Goal: Task Accomplishment & Management: Use online tool/utility

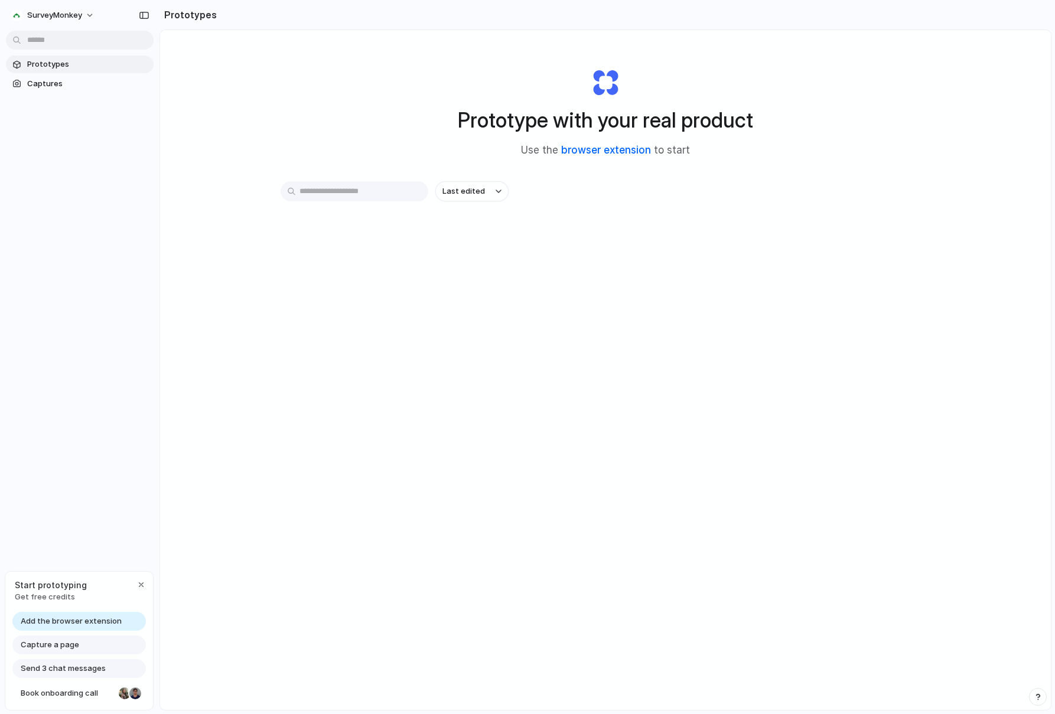
click at [601, 149] on link "browser extension" at bounding box center [606, 150] width 90 height 12
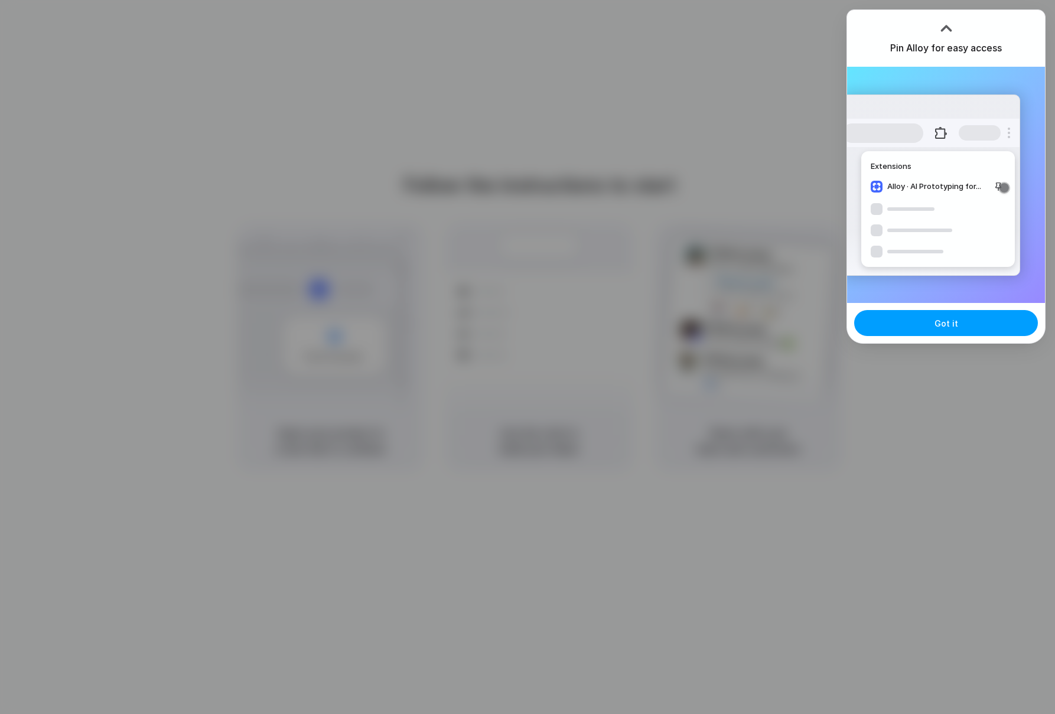
click at [996, 320] on button "Got it" at bounding box center [947, 323] width 184 height 26
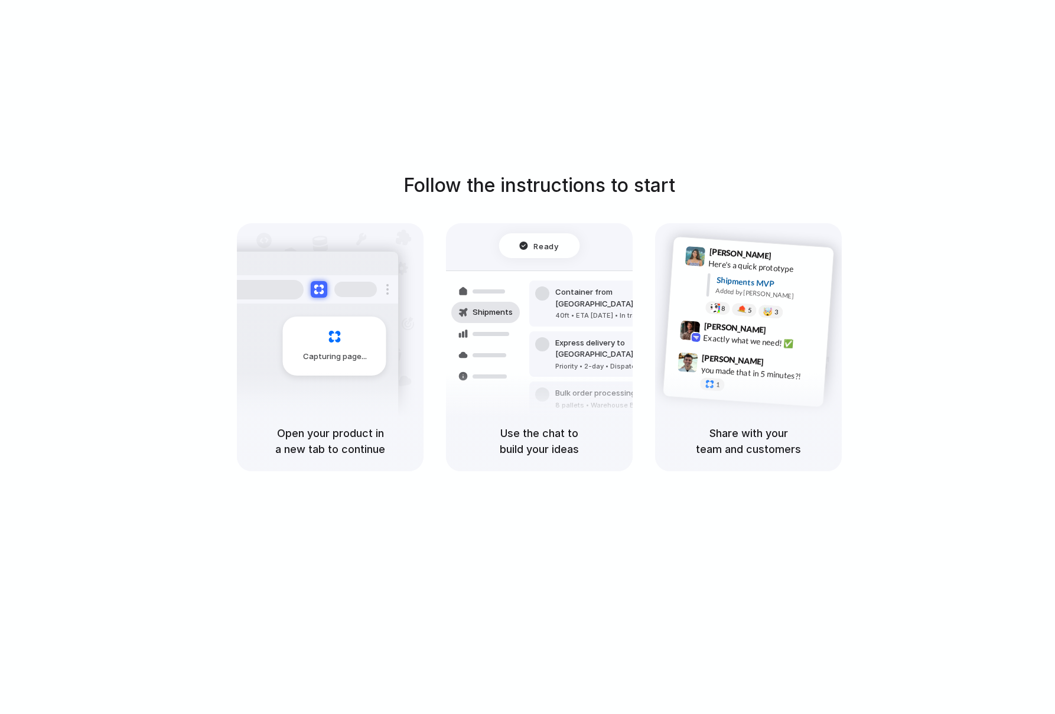
click at [580, 212] on div "Follow the instructions to start Capturing page Open your product in a new tab …" at bounding box center [539, 321] width 1055 height 300
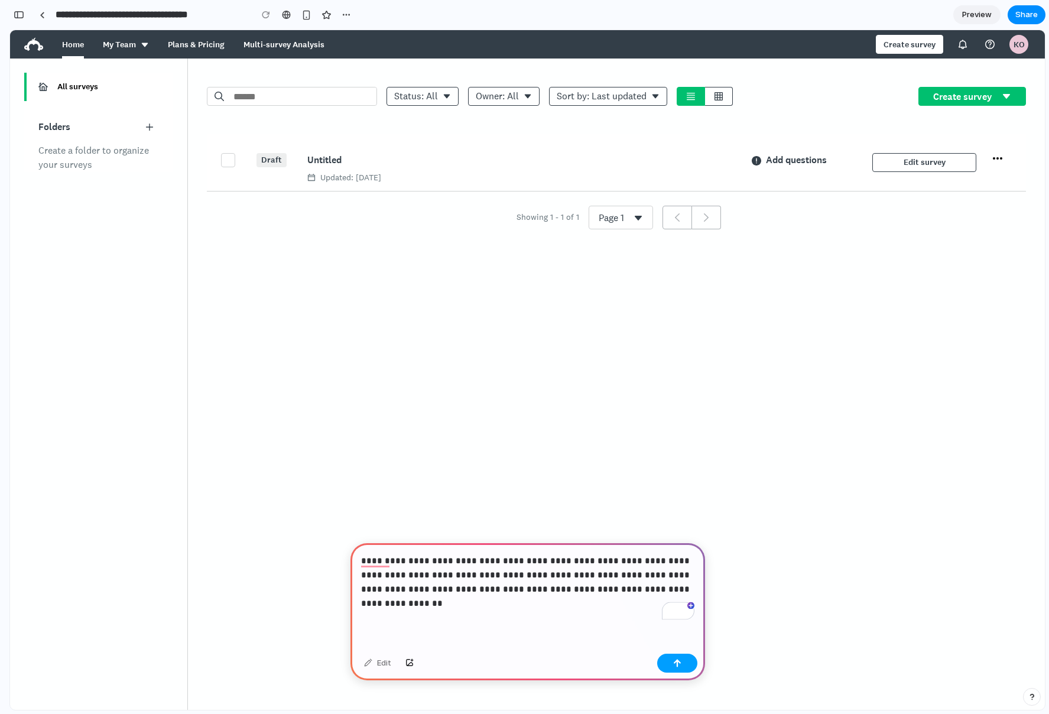
click at [689, 661] on button "button" at bounding box center [677, 663] width 40 height 19
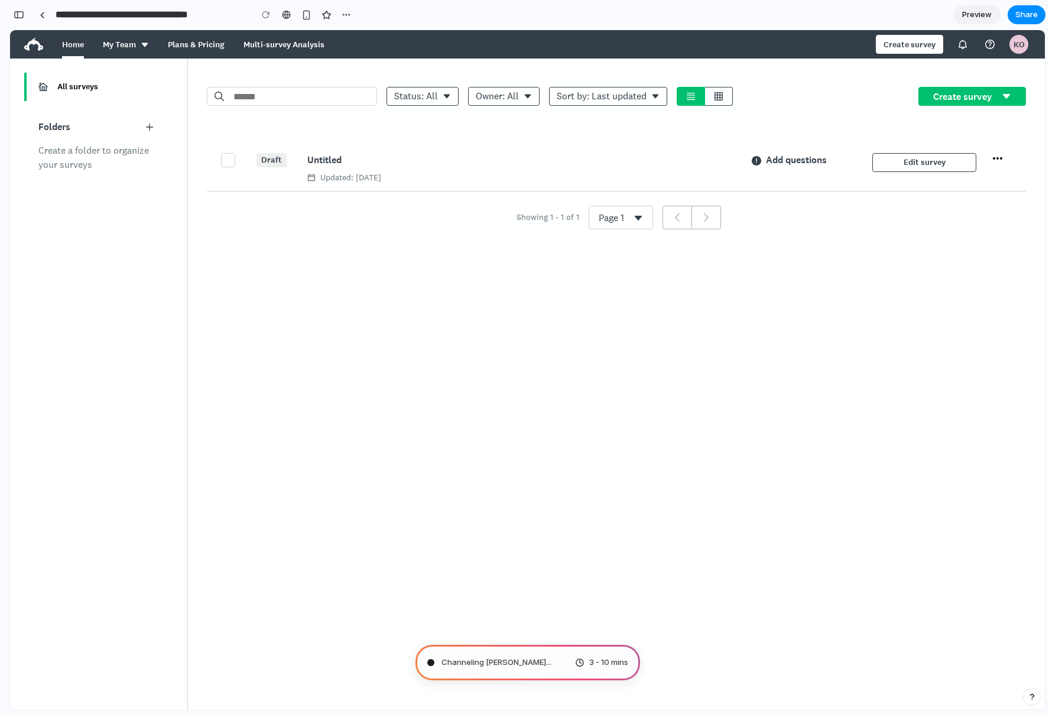
type input "**********"
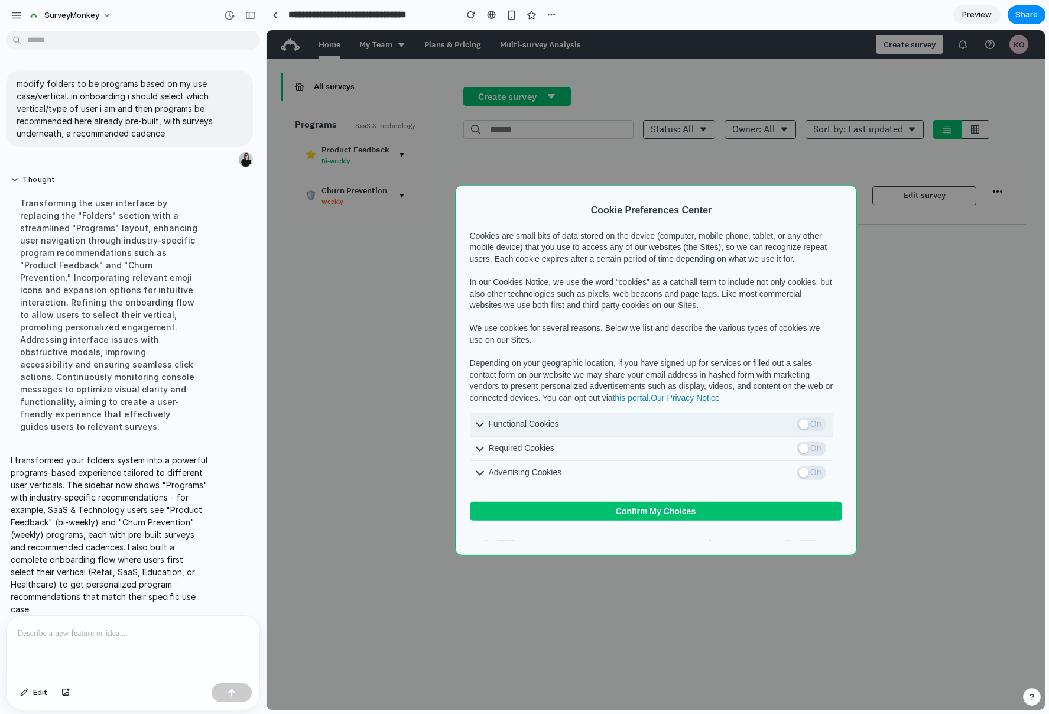
click at [820, 431] on span "On" at bounding box center [812, 424] width 30 height 14
drag, startPoint x: 810, startPoint y: 470, endPoint x: 811, endPoint y: 482, distance: 11.9
click at [810, 455] on span "On" at bounding box center [812, 448] width 30 height 14
drag, startPoint x: 812, startPoint y: 496, endPoint x: 739, endPoint y: 521, distance: 76.6
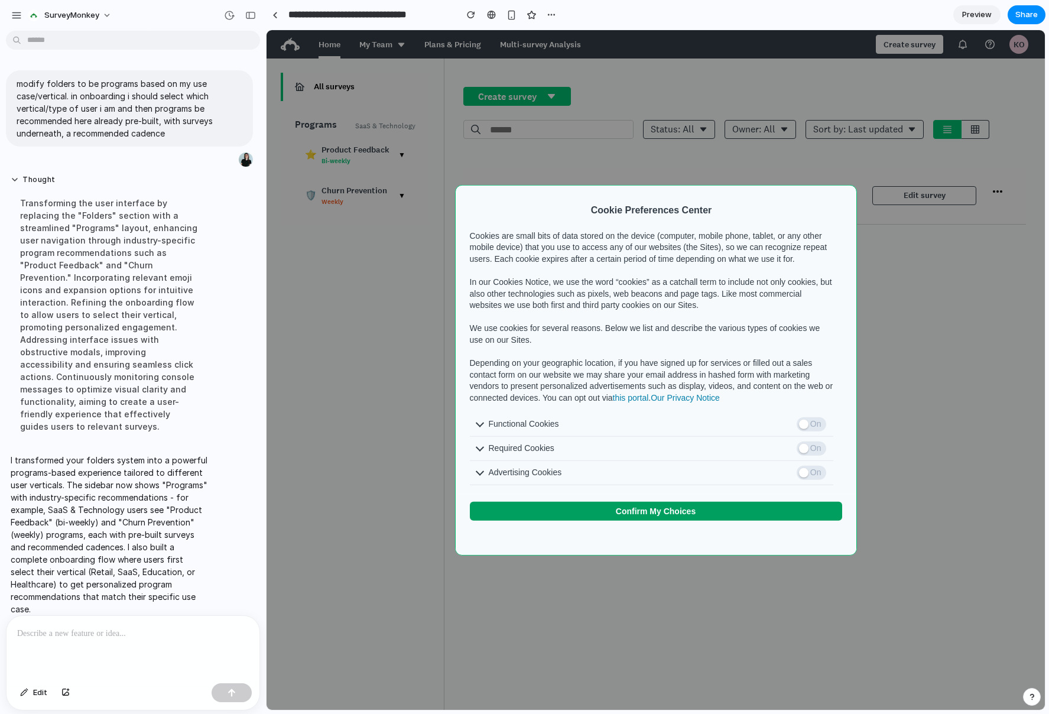
click at [812, 479] on span "On" at bounding box center [812, 472] width 30 height 14
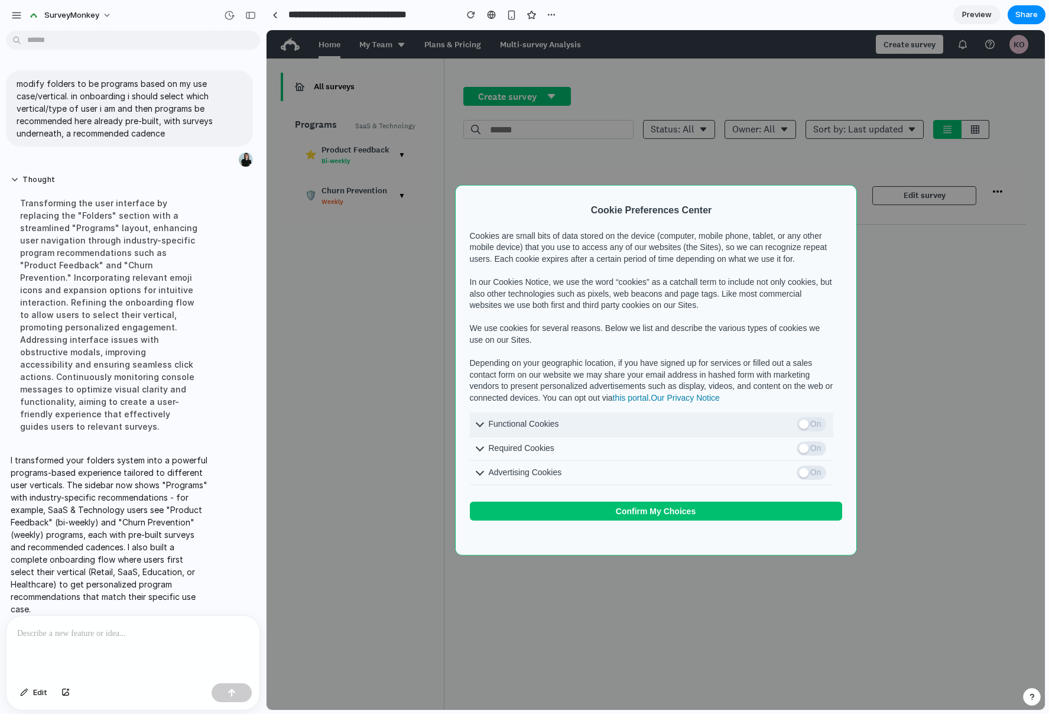
click at [814, 431] on span "On" at bounding box center [812, 424] width 30 height 14
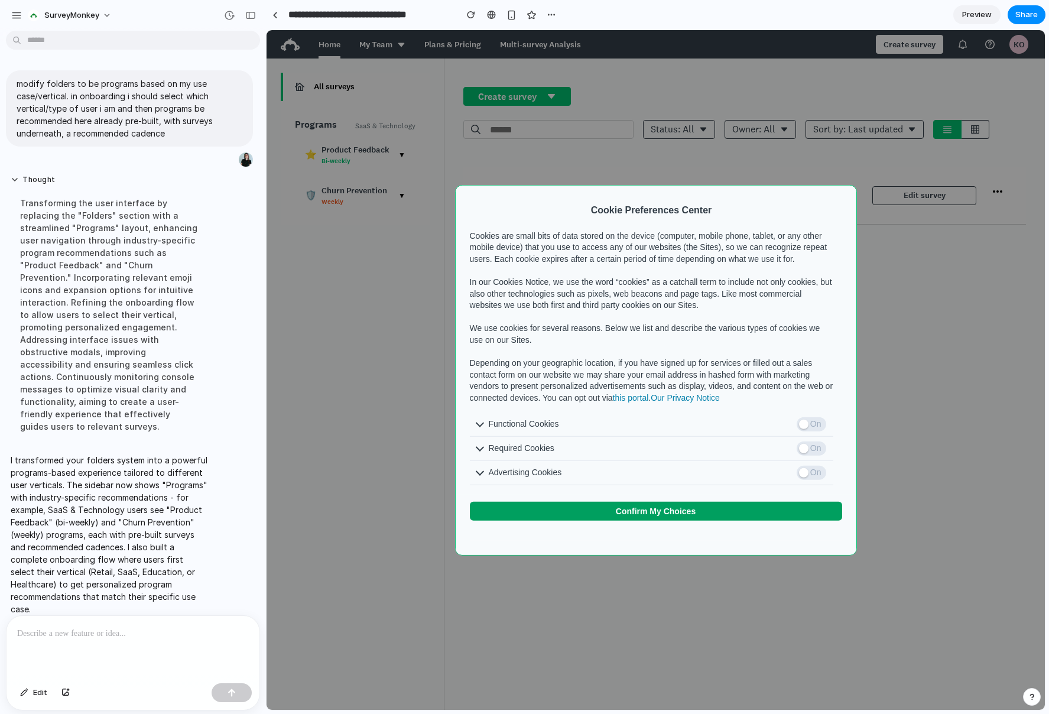
click at [710, 520] on button "Confirm My Choices" at bounding box center [656, 510] width 372 height 19
click at [638, 515] on span "Confirm My Choices" at bounding box center [656, 510] width 80 height 9
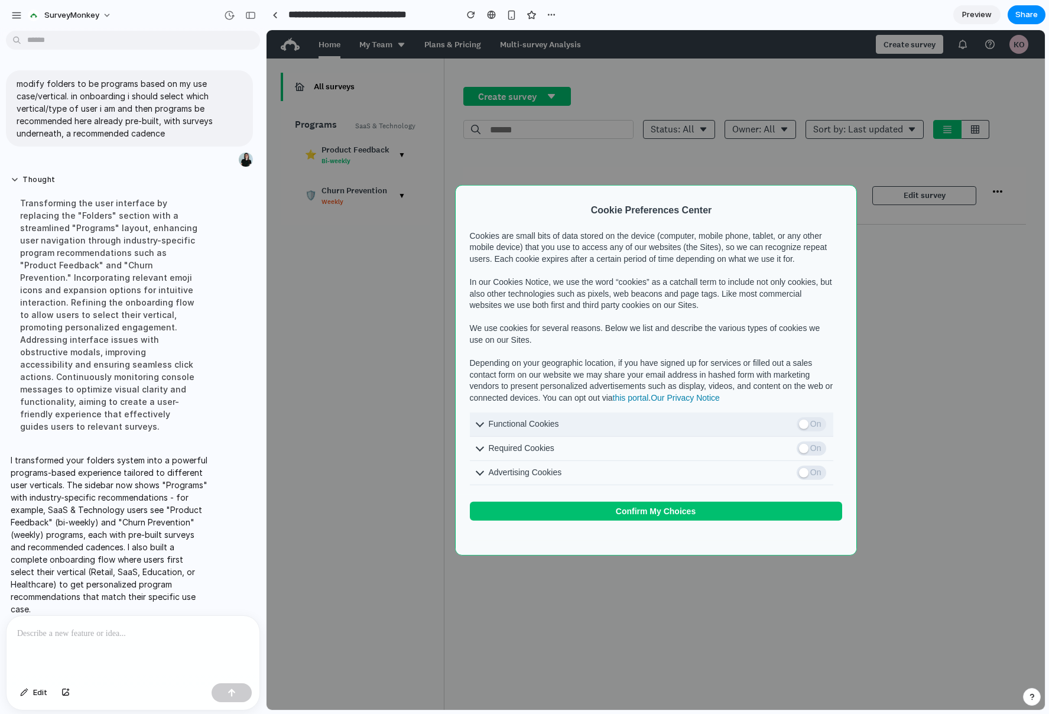
drag, startPoint x: 508, startPoint y: 438, endPoint x: 513, endPoint y: 441, distance: 6.1
click at [507, 430] on span "Functional Cookies" at bounding box center [640, 424] width 303 height 12
drag, startPoint x: 483, startPoint y: 437, endPoint x: 479, endPoint y: 442, distance: 6.3
click at [483, 436] on span "Functional Cookies" at bounding box center [634, 424] width 315 height 24
drag, startPoint x: 479, startPoint y: 442, endPoint x: 486, endPoint y: 455, distance: 14.8
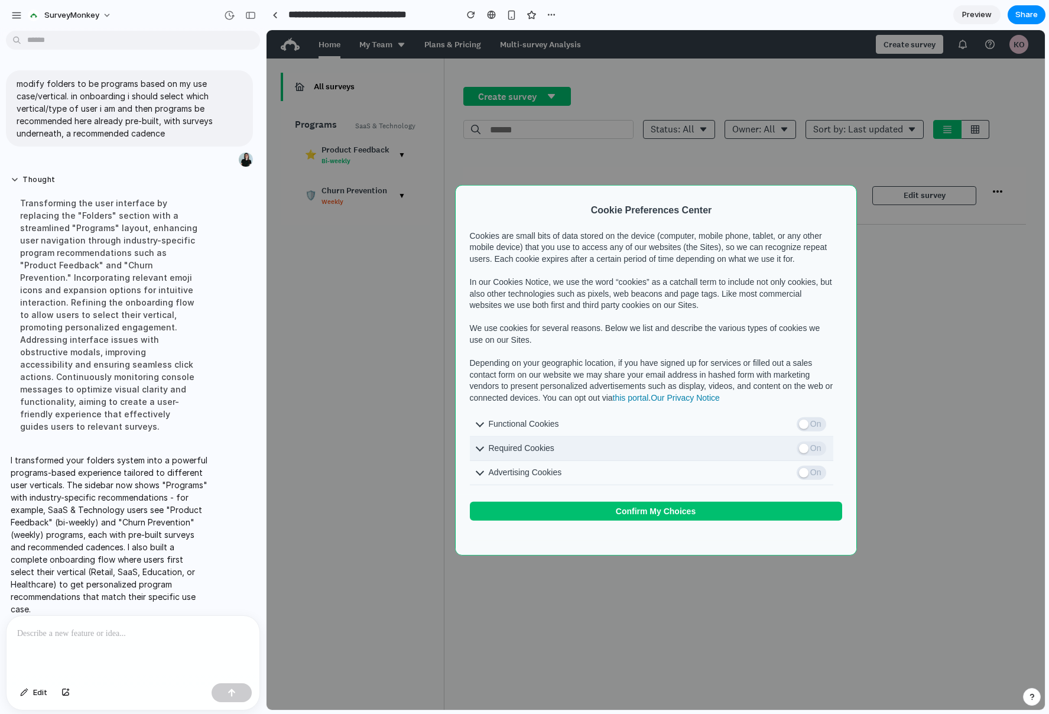
click at [479, 436] on span "Functional Cookies" at bounding box center [634, 424] width 315 height 24
click at [489, 454] on span "Required Cookies" at bounding box center [640, 448] width 303 height 12
drag, startPoint x: 495, startPoint y: 489, endPoint x: 535, endPoint y: 466, distance: 46.8
click at [495, 478] on span "Advertising Cookies" at bounding box center [640, 472] width 303 height 12
click at [839, 186] on div at bounding box center [656, 195] width 401 height 19
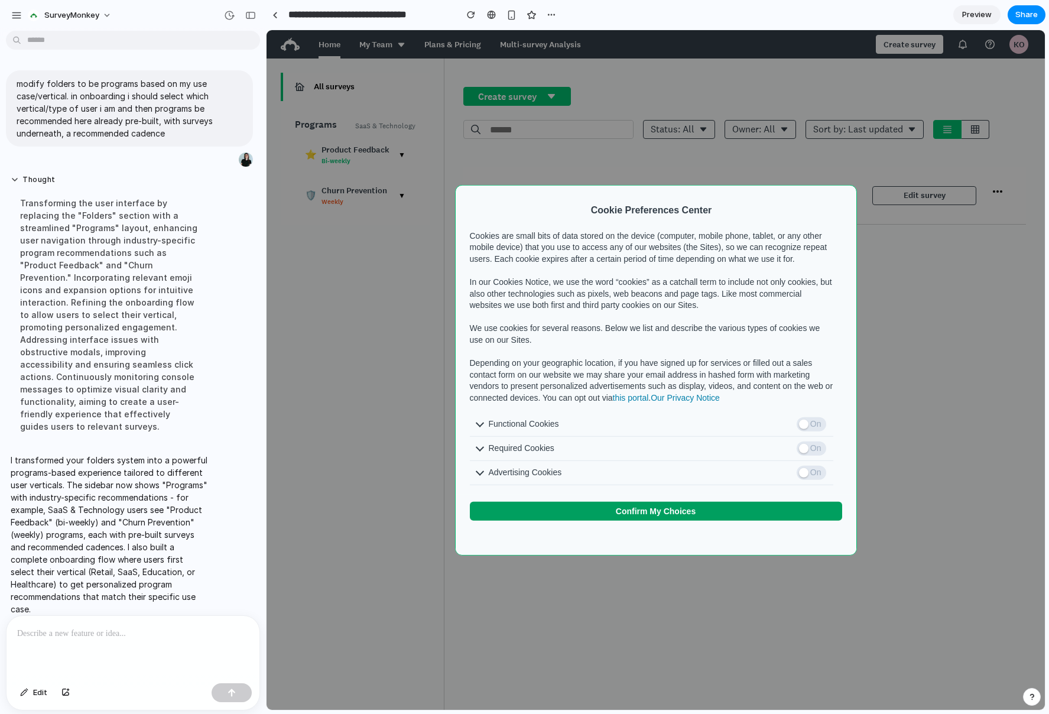
click at [661, 520] on button "Confirm My Choices" at bounding box center [656, 510] width 372 height 19
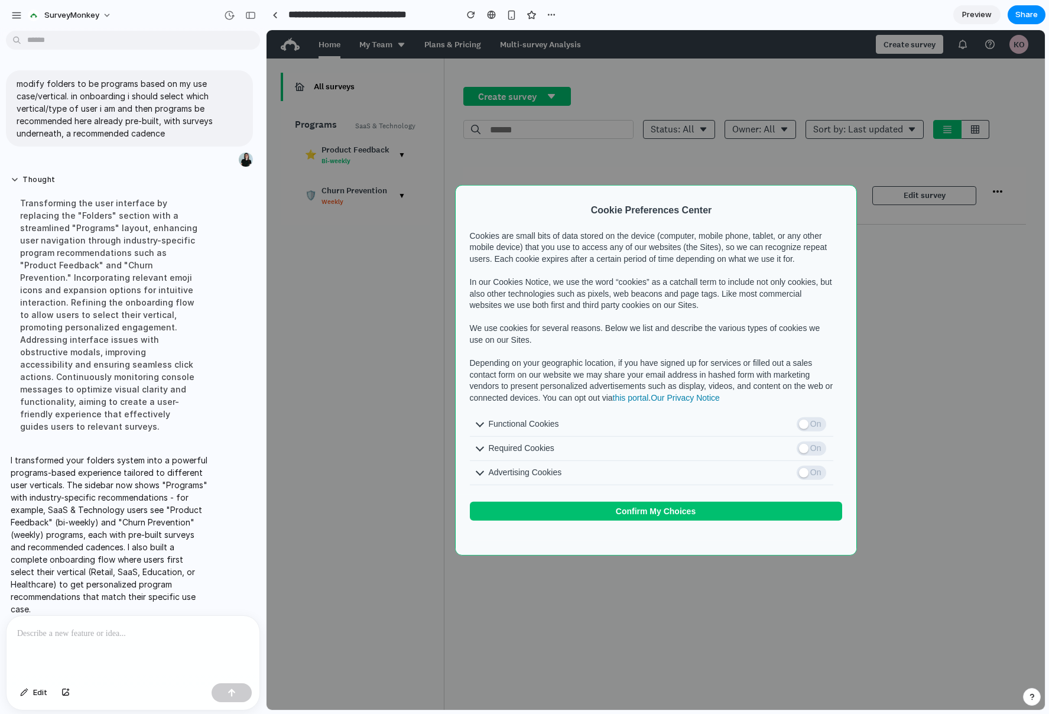
click at [124, 629] on p at bounding box center [133, 633] width 232 height 14
drag, startPoint x: 82, startPoint y: 539, endPoint x: 142, endPoint y: 597, distance: 84.0
click at [137, 594] on p "I transformed your folders system into a powerful programs-based experience tai…" at bounding box center [109, 534] width 197 height 161
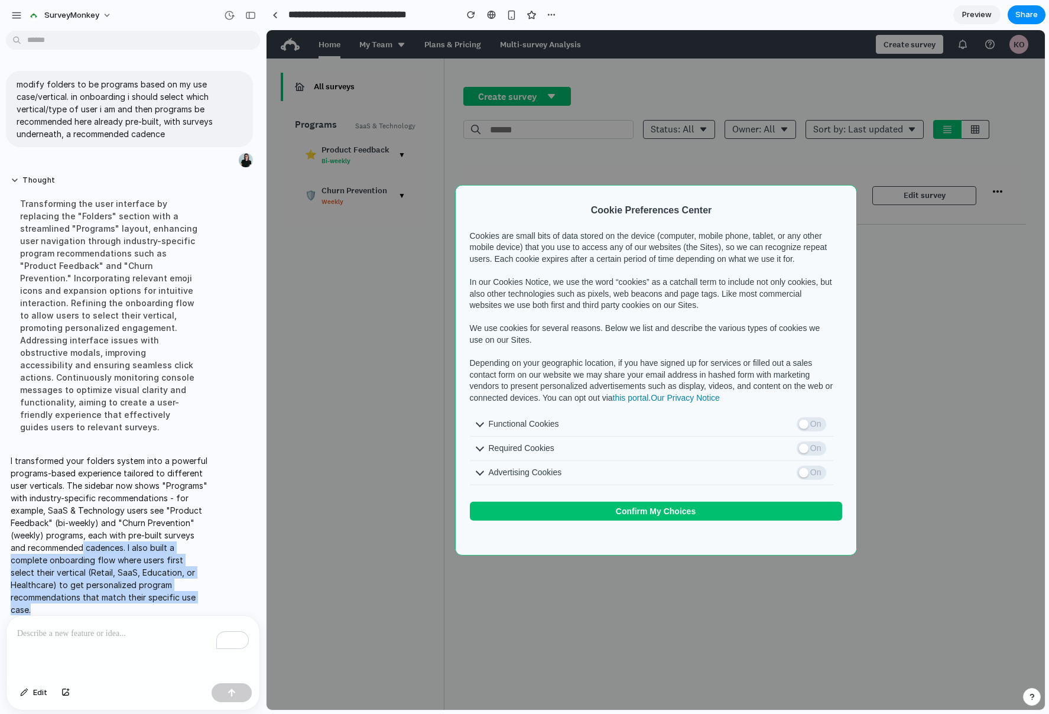
scroll to position [1, 0]
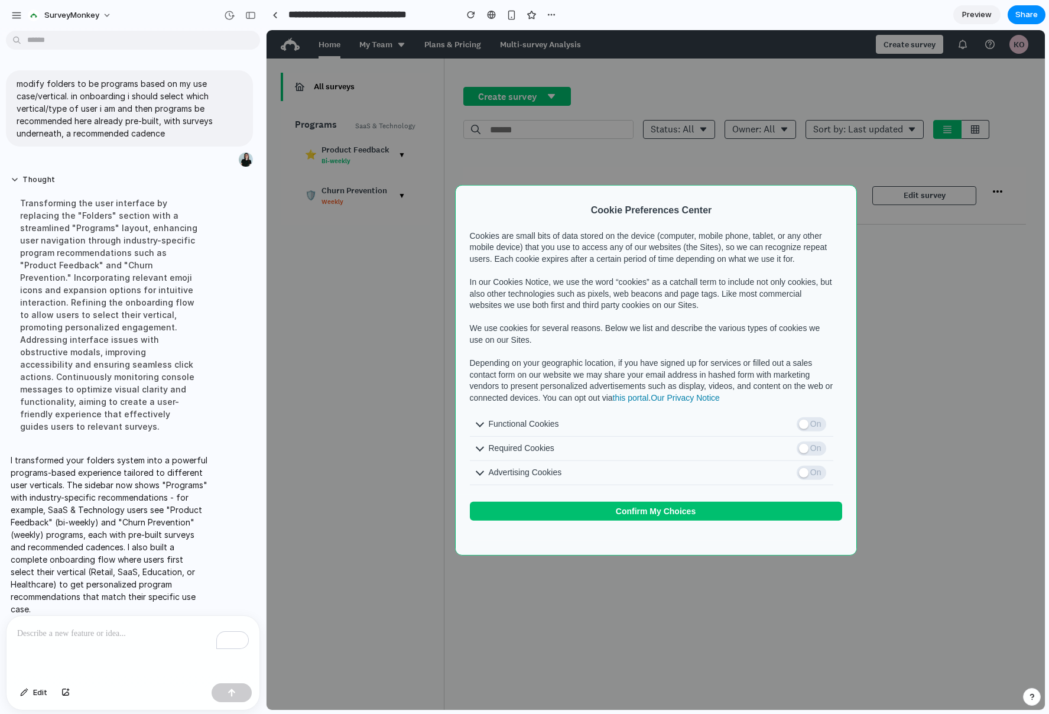
click at [136, 628] on p "To enrich screen reader interactions, please activate Accessibility in Grammarl…" at bounding box center [133, 633] width 232 height 14
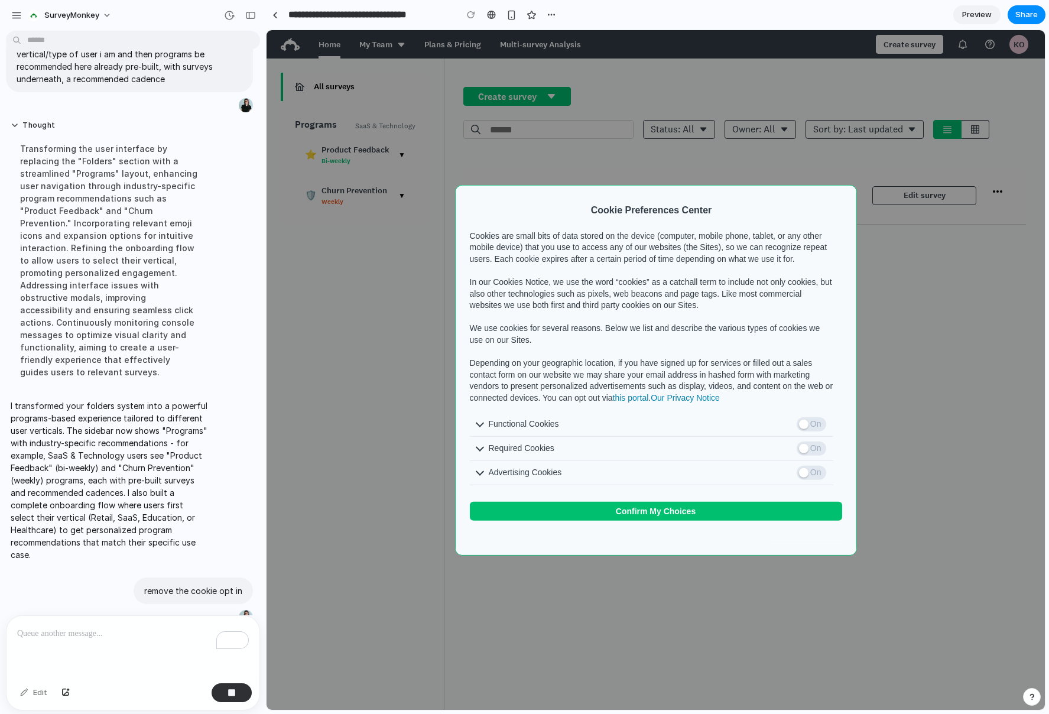
scroll to position [85, 0]
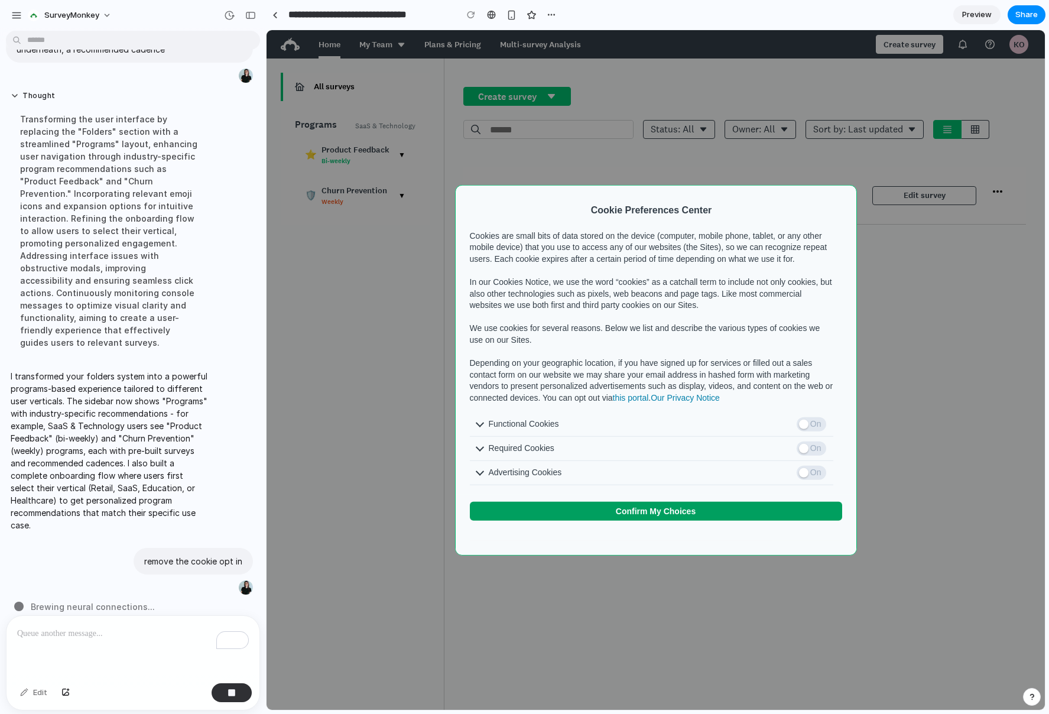
click at [625, 519] on button "Confirm My Choices" at bounding box center [656, 510] width 372 height 19
click at [634, 515] on span "Confirm My Choices" at bounding box center [656, 510] width 80 height 9
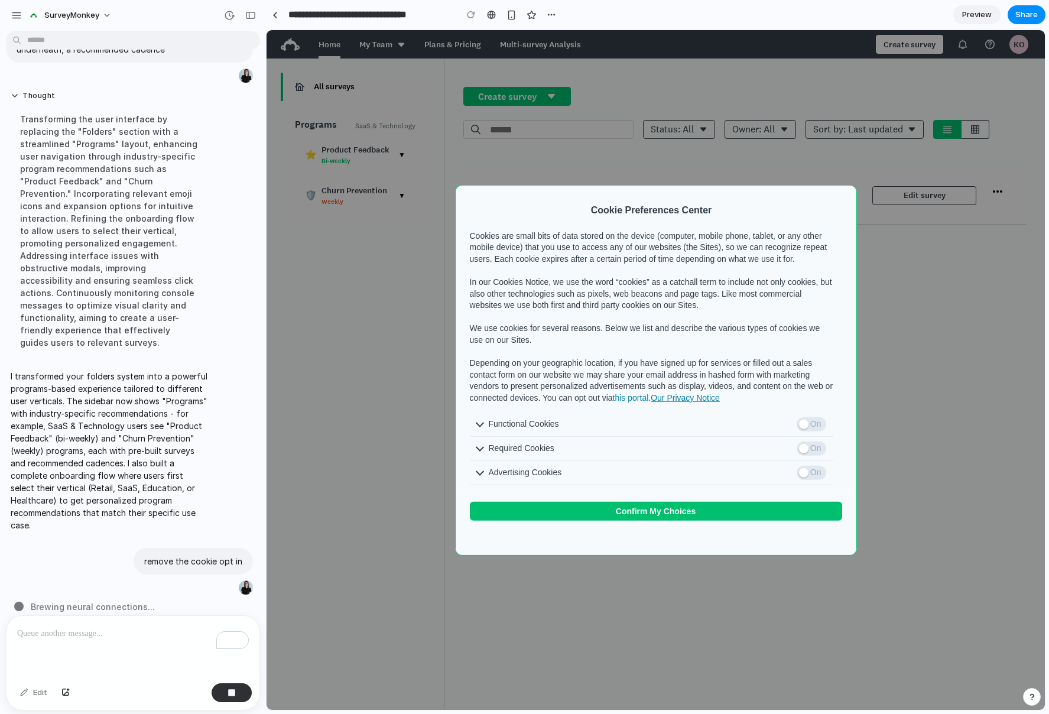
click at [651, 402] on link "Our Privacy Notice" at bounding box center [685, 397] width 69 height 9
click at [649, 393] on link "this portal" at bounding box center [631, 397] width 36 height 9
click at [548, 404] on div "Cookies are small bits of data stored on the device (computer, mobile phone, ta…" at bounding box center [651, 317] width 363 height 174
click at [971, 15] on span "Preview" at bounding box center [977, 15] width 30 height 12
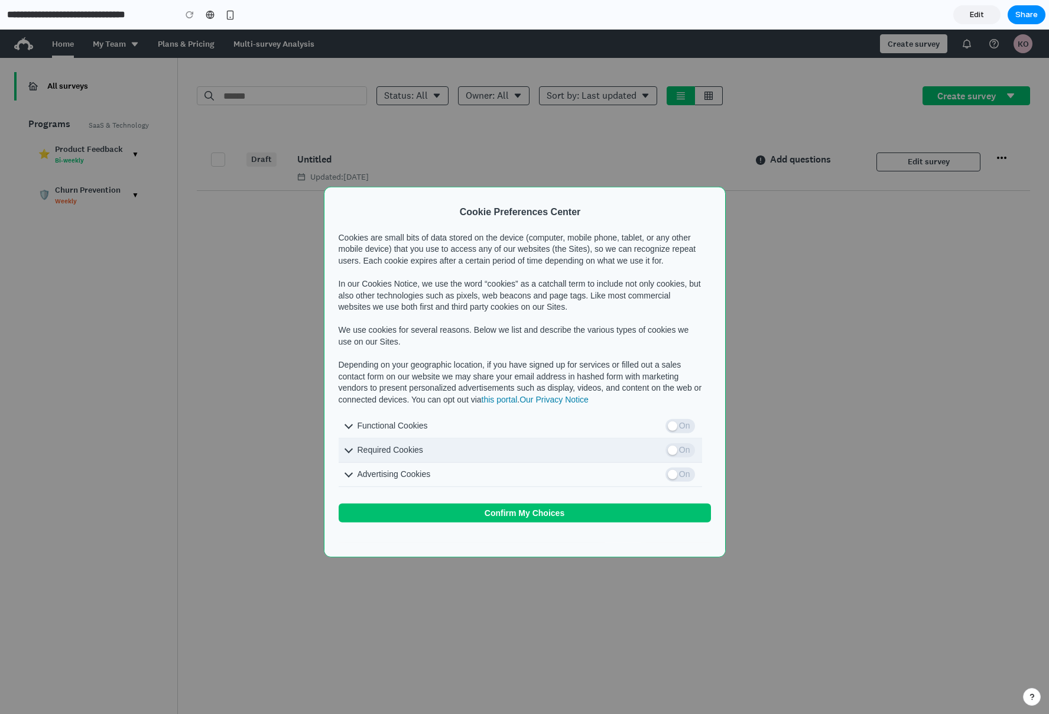
click at [624, 462] on span "Required Cookies" at bounding box center [503, 450] width 315 height 24
click at [683, 457] on span "On" at bounding box center [680, 450] width 30 height 14
click at [684, 433] on span "On" at bounding box center [680, 425] width 30 height 14
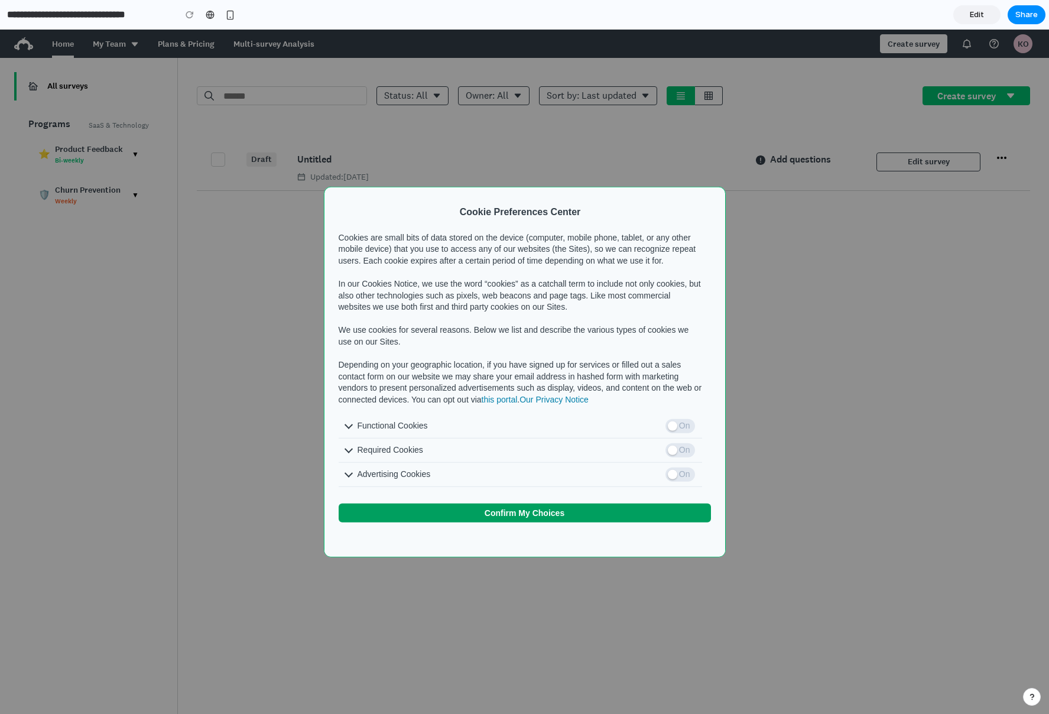
click at [611, 522] on button "Confirm My Choices" at bounding box center [525, 512] width 372 height 19
drag, startPoint x: 611, startPoint y: 527, endPoint x: 613, endPoint y: 507, distance: 20.2
click at [611, 522] on button "Confirm My Choices" at bounding box center [525, 512] width 372 height 19
click at [574, 189] on div at bounding box center [524, 196] width 401 height 19
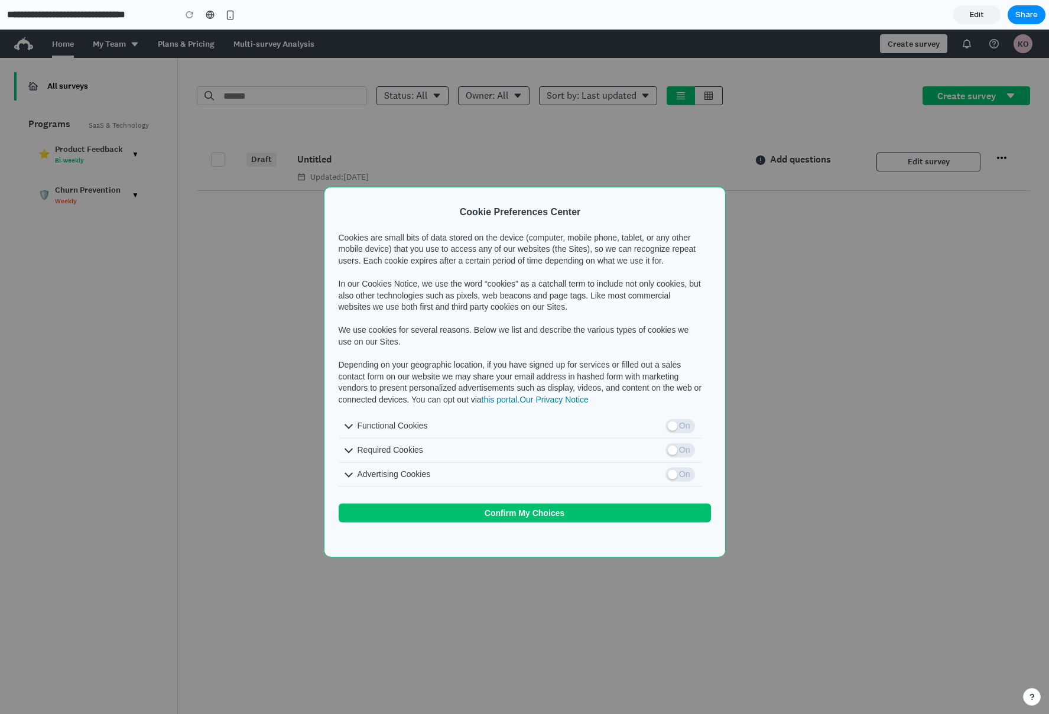
click at [710, 187] on div at bounding box center [524, 196] width 401 height 19
click at [338, 187] on div at bounding box center [524, 196] width 401 height 19
drag, startPoint x: 746, startPoint y: 155, endPoint x: 774, endPoint y: 154, distance: 27.8
click at [746, 155] on div at bounding box center [524, 372] width 1049 height 684
click at [987, 11] on link "Edit" at bounding box center [976, 14] width 47 height 19
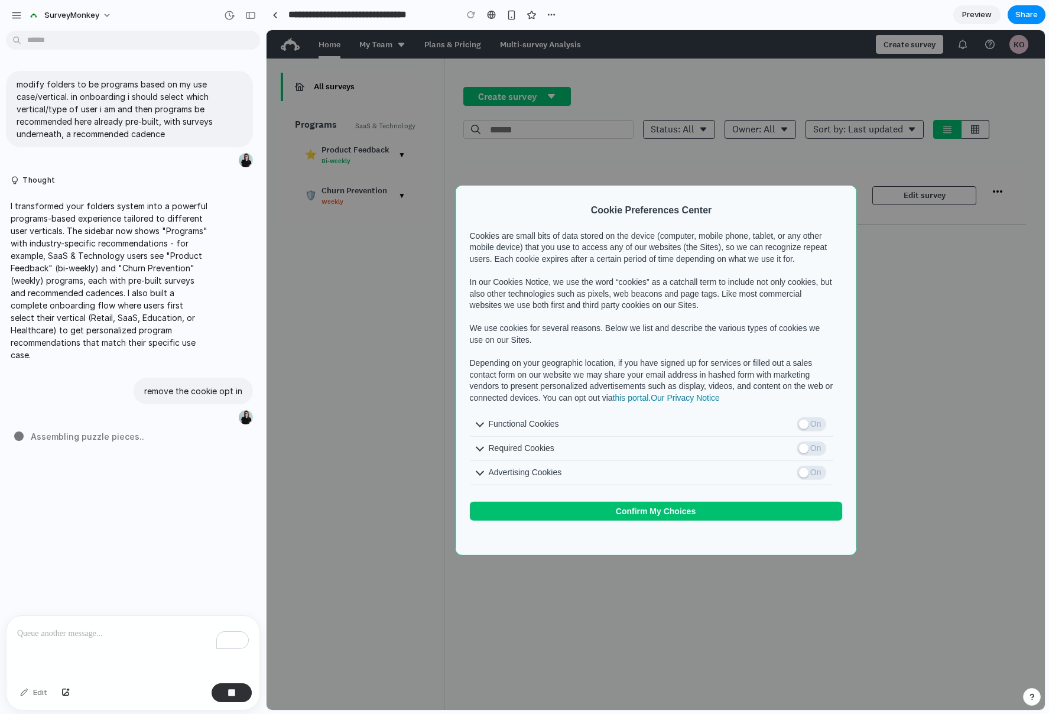
scroll to position [4, 0]
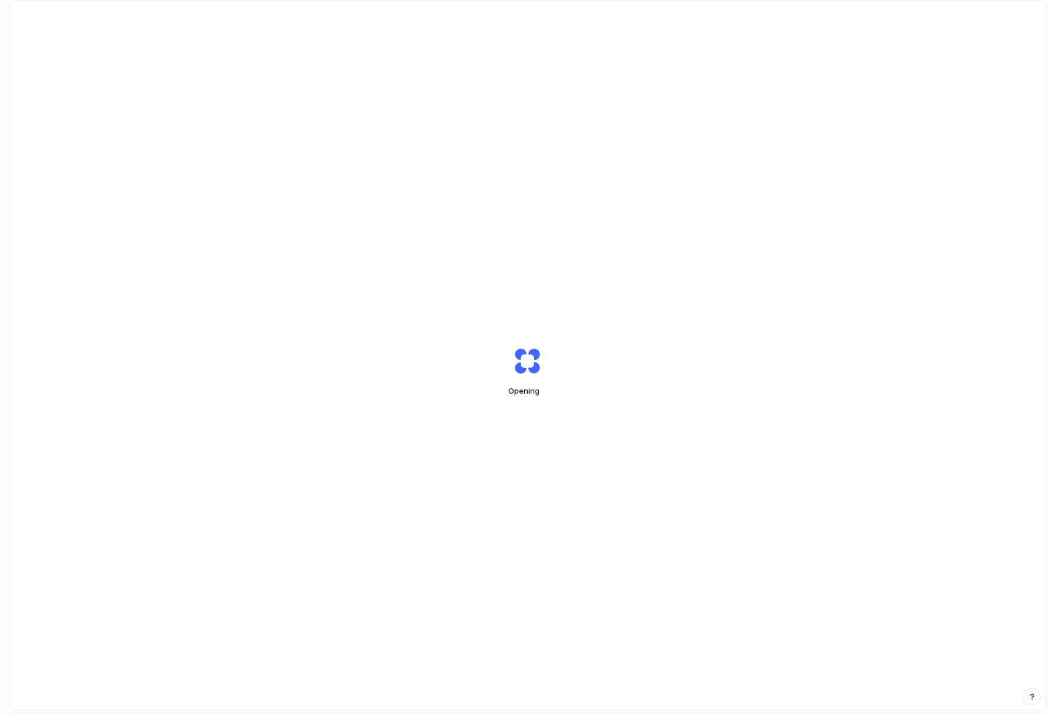
scroll to position [0, 11]
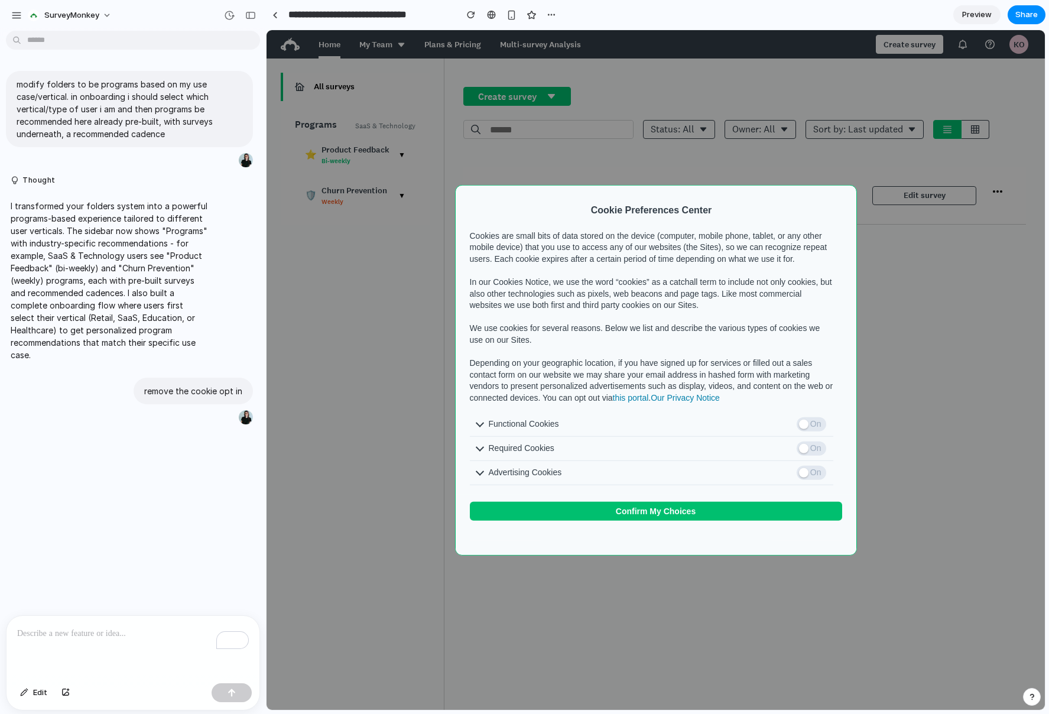
scroll to position [4, 0]
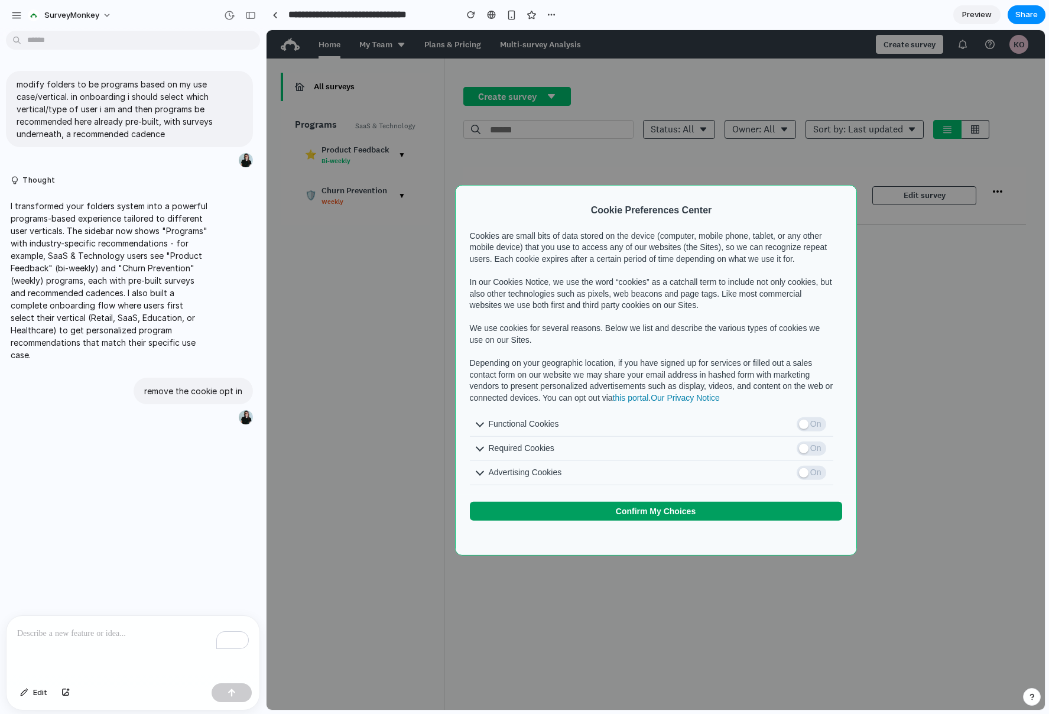
click at [599, 520] on button "Confirm My Choices" at bounding box center [656, 510] width 372 height 19
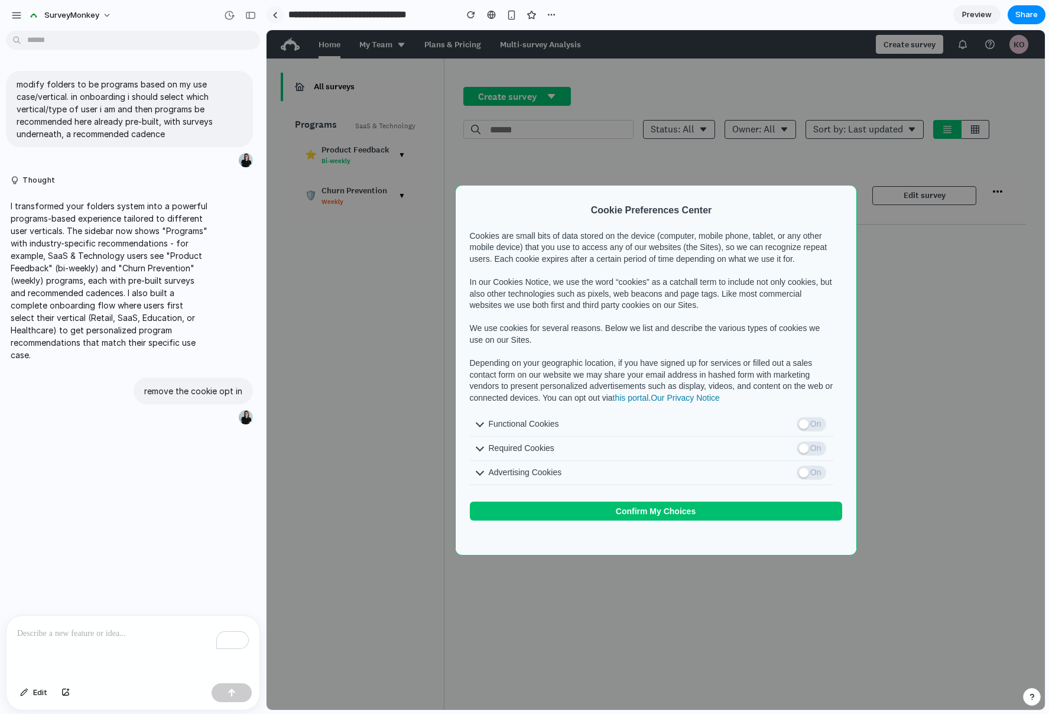
click at [271, 12] on link at bounding box center [275, 15] width 18 height 18
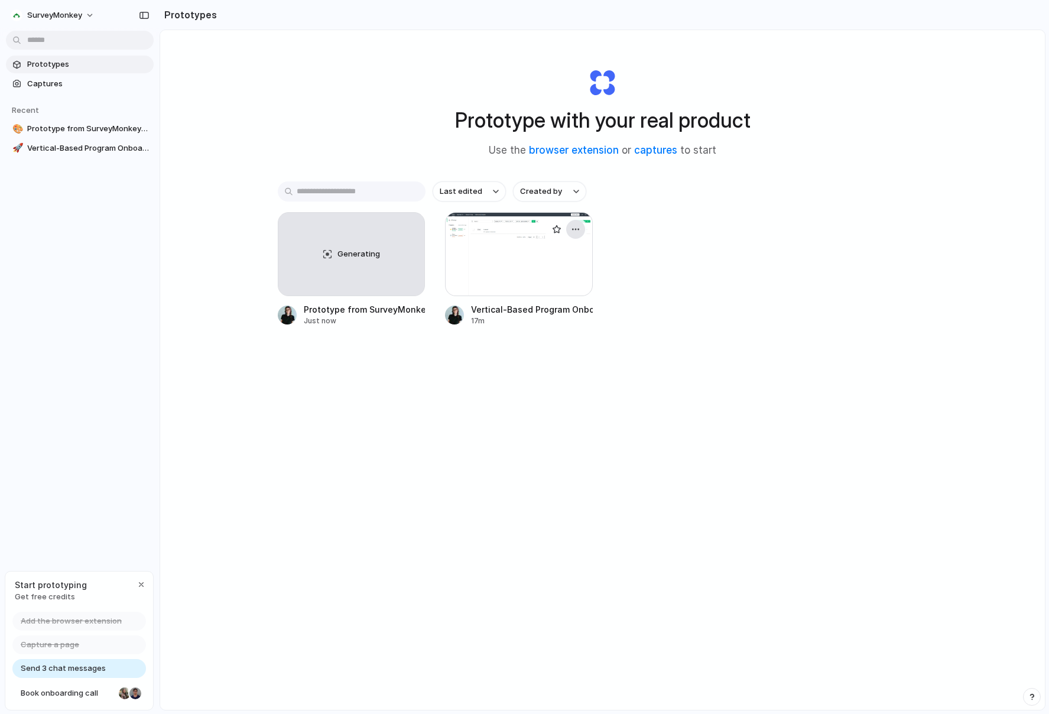
click at [573, 227] on div "button" at bounding box center [575, 229] width 9 height 9
click at [476, 234] on div "Open in new tab Rename Copy link Delete" at bounding box center [524, 357] width 1049 height 714
click at [520, 248] on div at bounding box center [519, 254] width 148 height 84
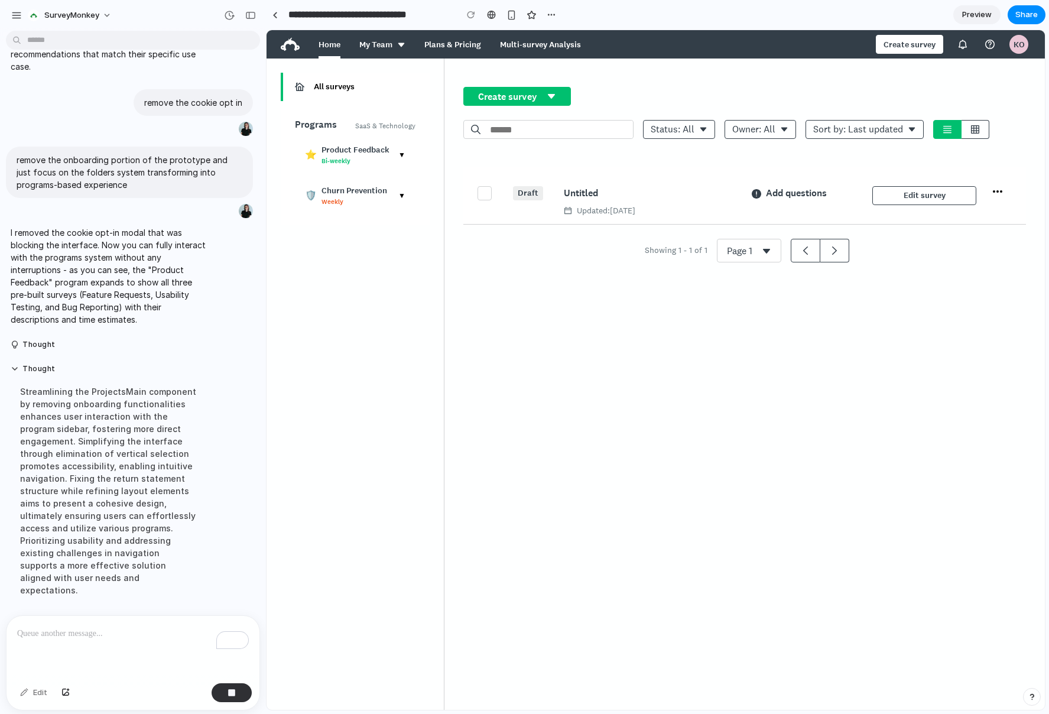
scroll to position [291, 0]
click at [396, 189] on div "🛡️ Churn Prevention Weekly ▼" at bounding box center [355, 195] width 121 height 36
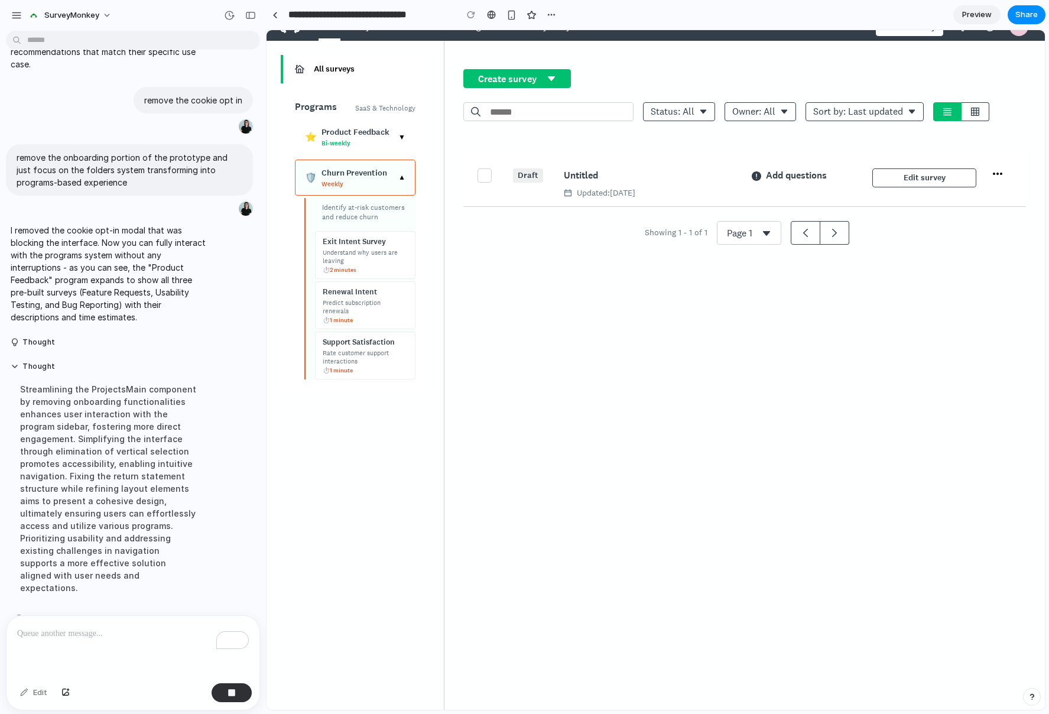
scroll to position [0, 0]
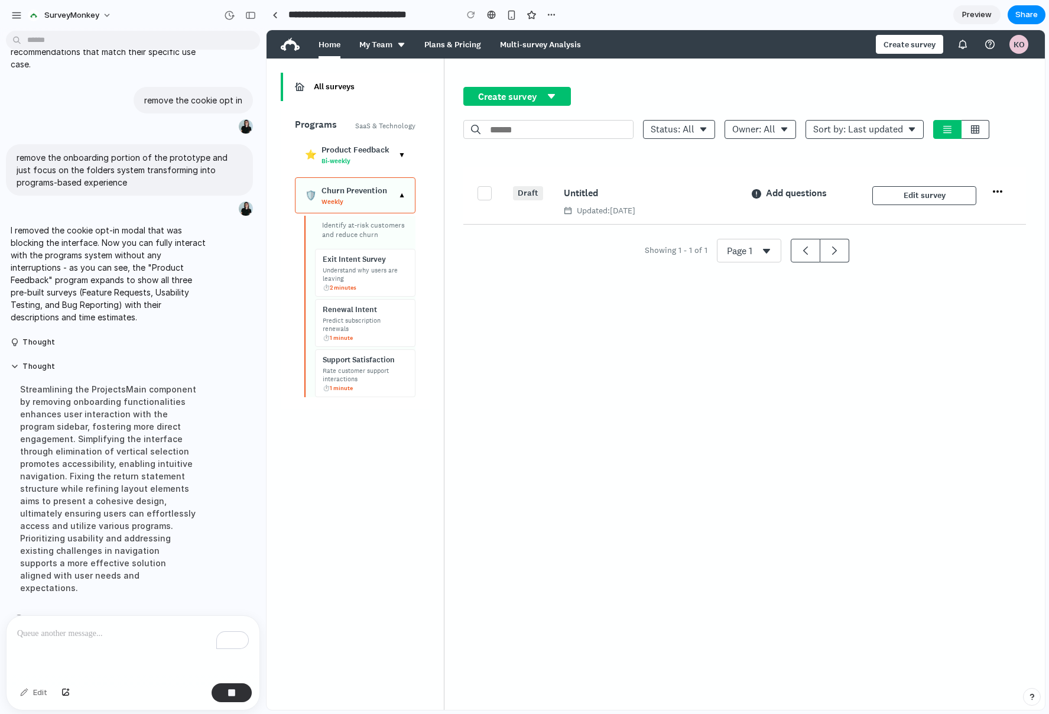
click at [405, 155] on div "▼" at bounding box center [401, 154] width 7 height 9
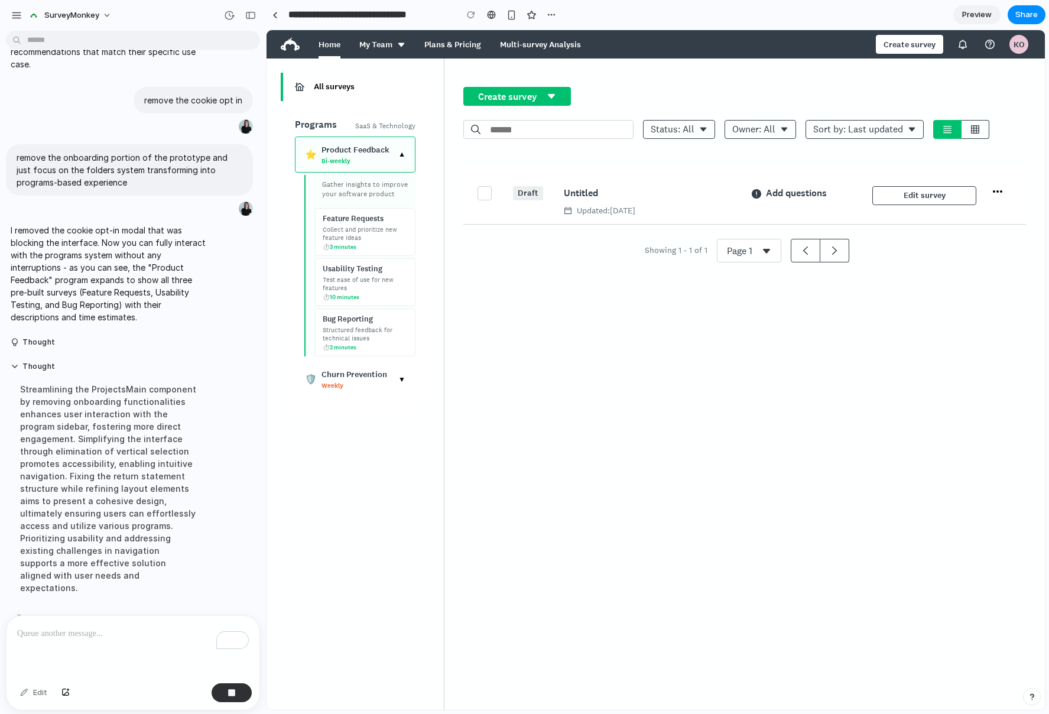
click at [363, 228] on div "Collect and prioritize new feature ideas" at bounding box center [365, 233] width 85 height 17
click at [558, 101] on button "Create survey" at bounding box center [517, 96] width 108 height 19
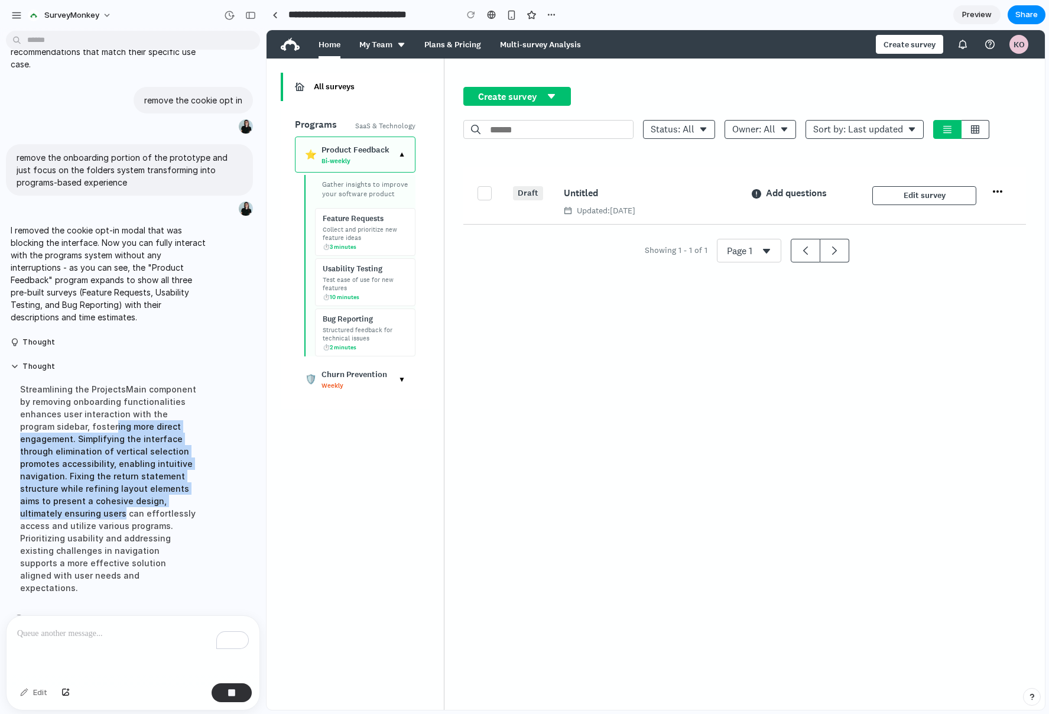
drag, startPoint x: 89, startPoint y: 442, endPoint x: 181, endPoint y: 535, distance: 130.4
click at [181, 535] on div "Streamlining the ProjectsMain component by removing onboarding functionalities …" at bounding box center [109, 488] width 197 height 225
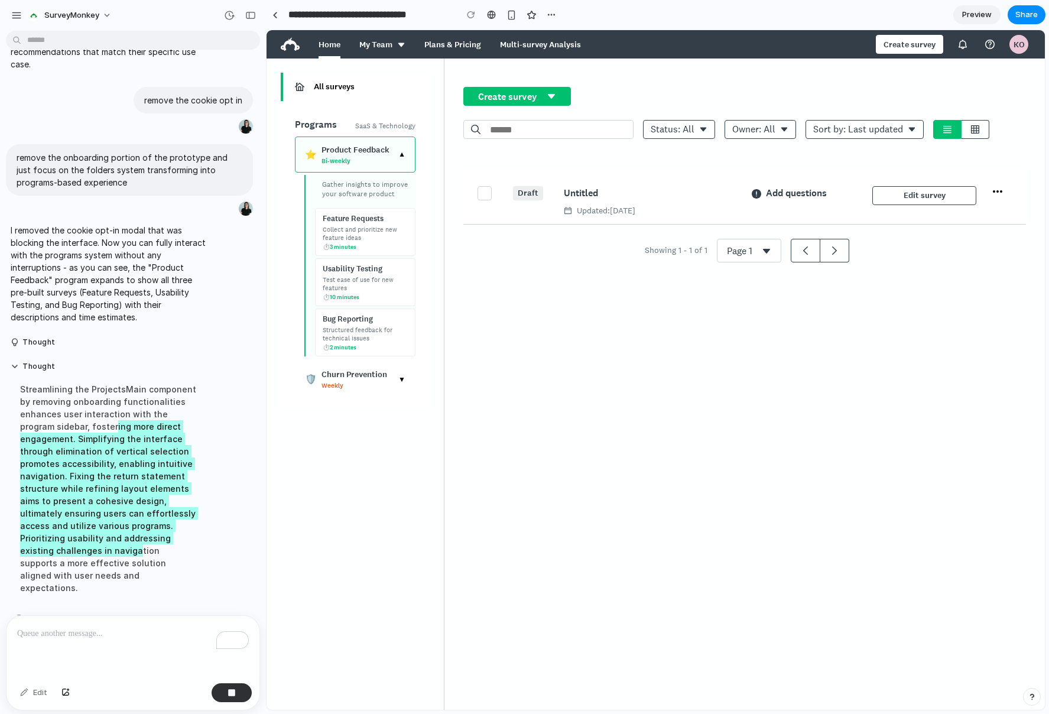
click at [401, 150] on div "▼" at bounding box center [401, 154] width 7 height 9
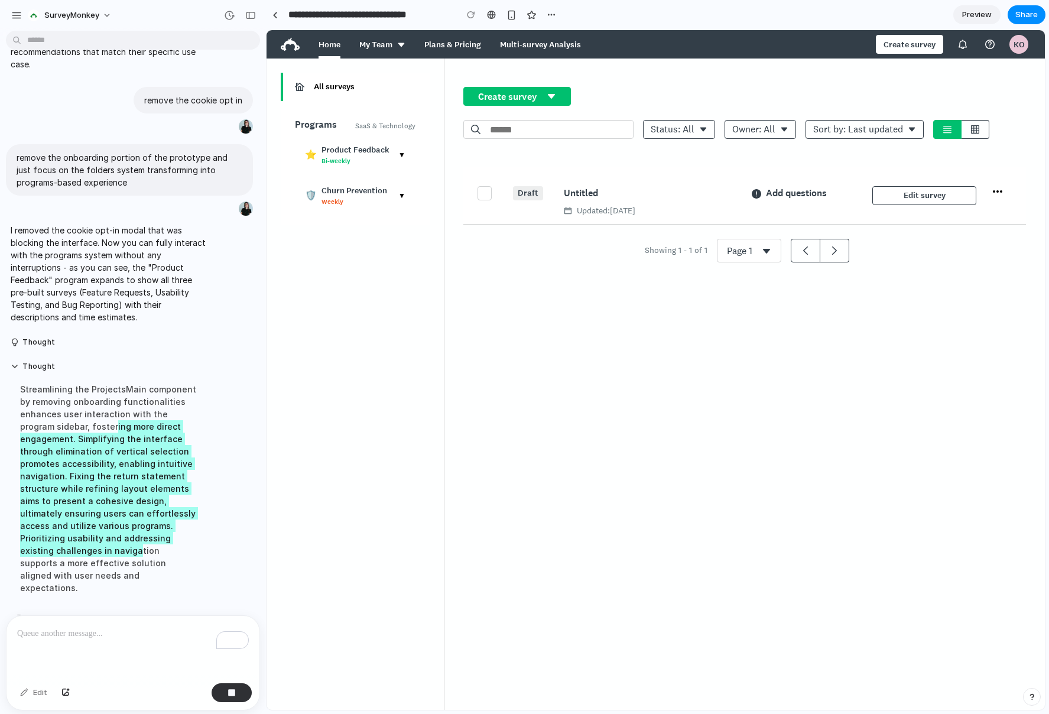
click at [394, 187] on div "🛡️ Churn Prevention Weekly ▼" at bounding box center [355, 195] width 121 height 36
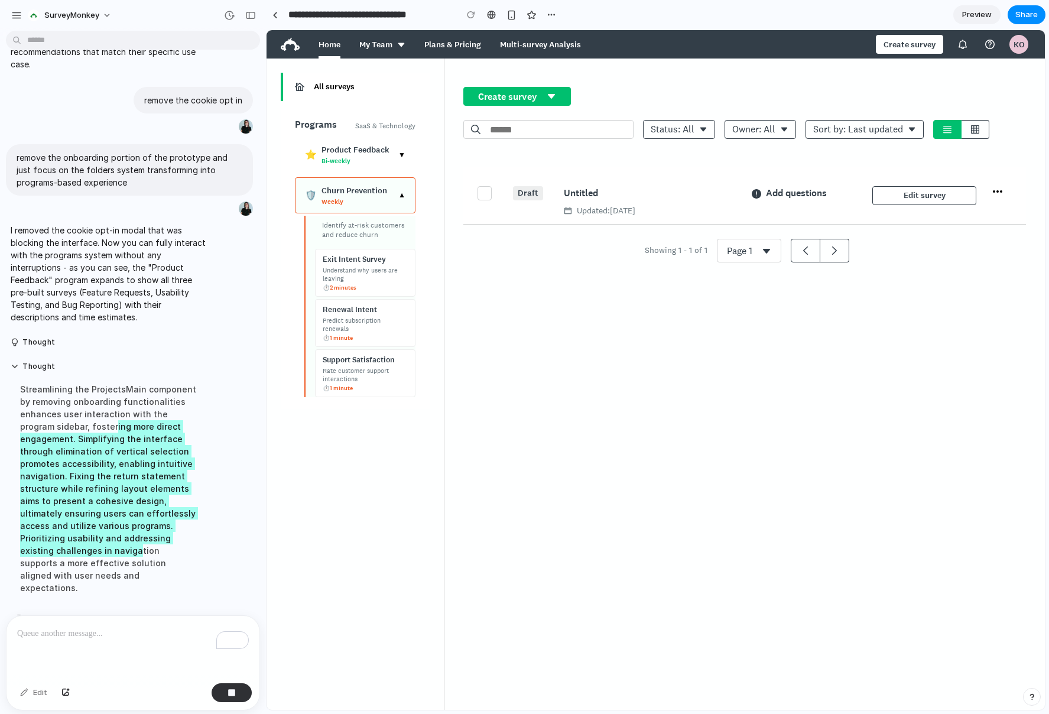
click at [394, 187] on div "🛡️ Churn Prevention Weekly ▼" at bounding box center [355, 195] width 121 height 36
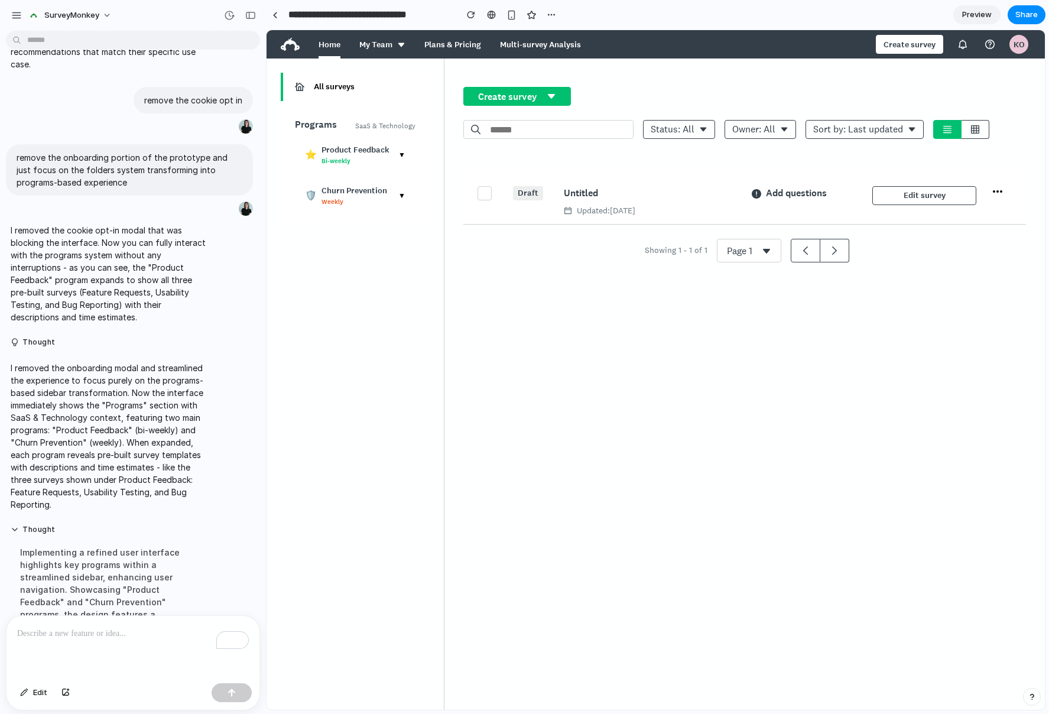
scroll to position [427, 0]
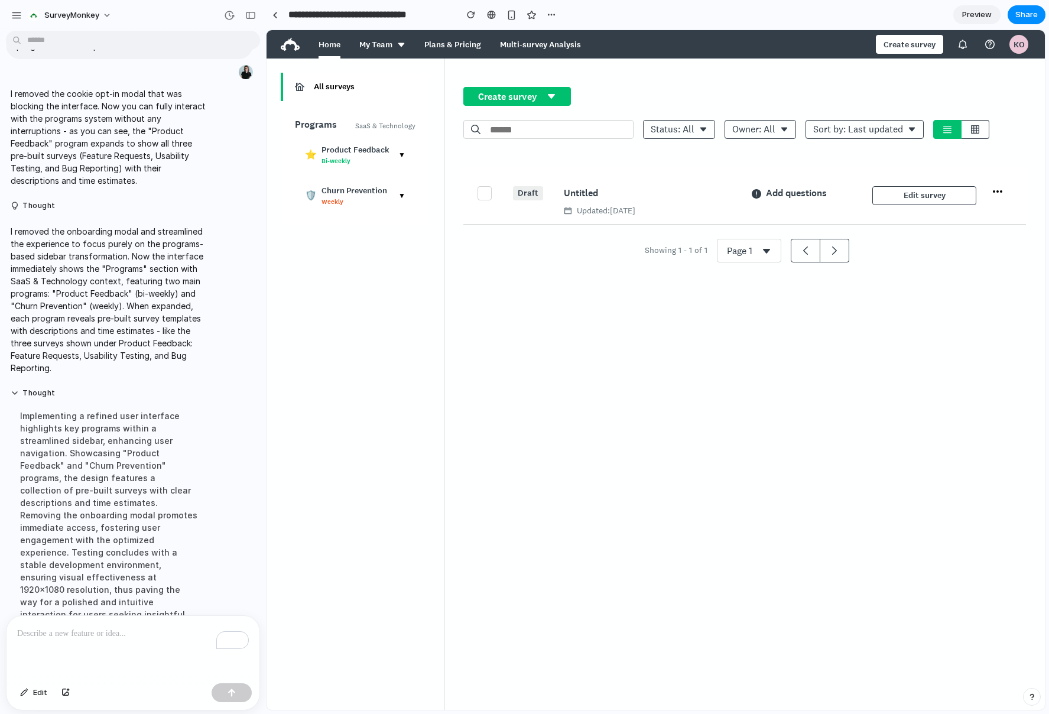
click at [393, 193] on div "Churn Prevention" at bounding box center [357, 190] width 72 height 11
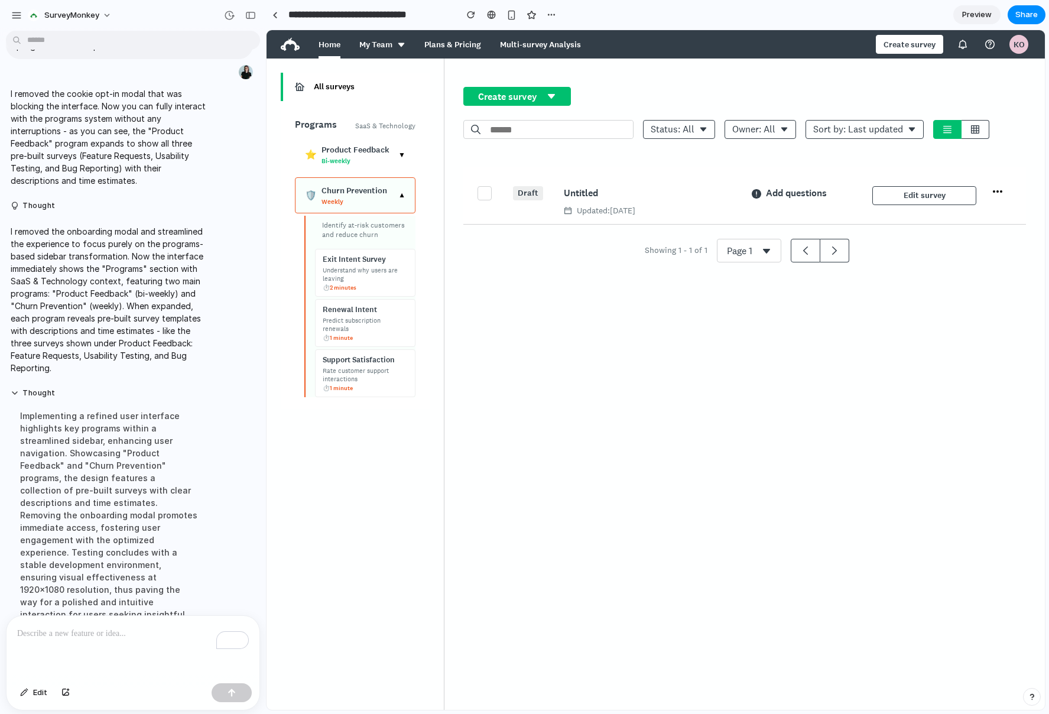
click at [394, 193] on div "🛡️ Churn Prevention Weekly ▼" at bounding box center [355, 195] width 121 height 36
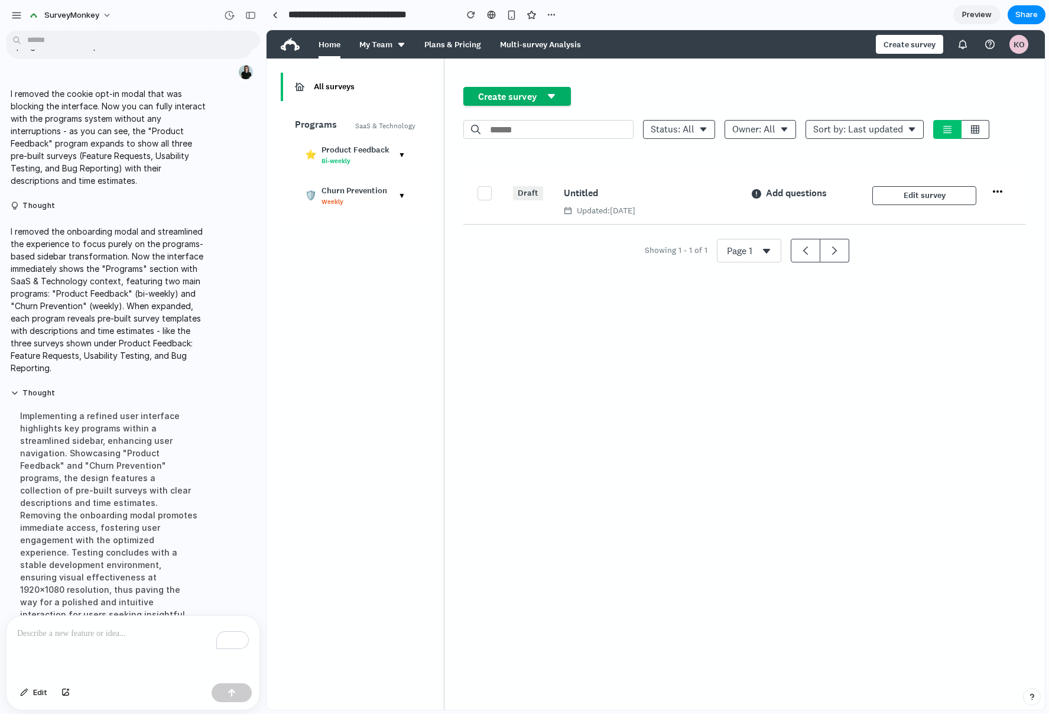
click at [529, 95] on button "Create survey" at bounding box center [517, 96] width 108 height 19
click at [383, 157] on div "Bi-weekly" at bounding box center [357, 161] width 72 height 8
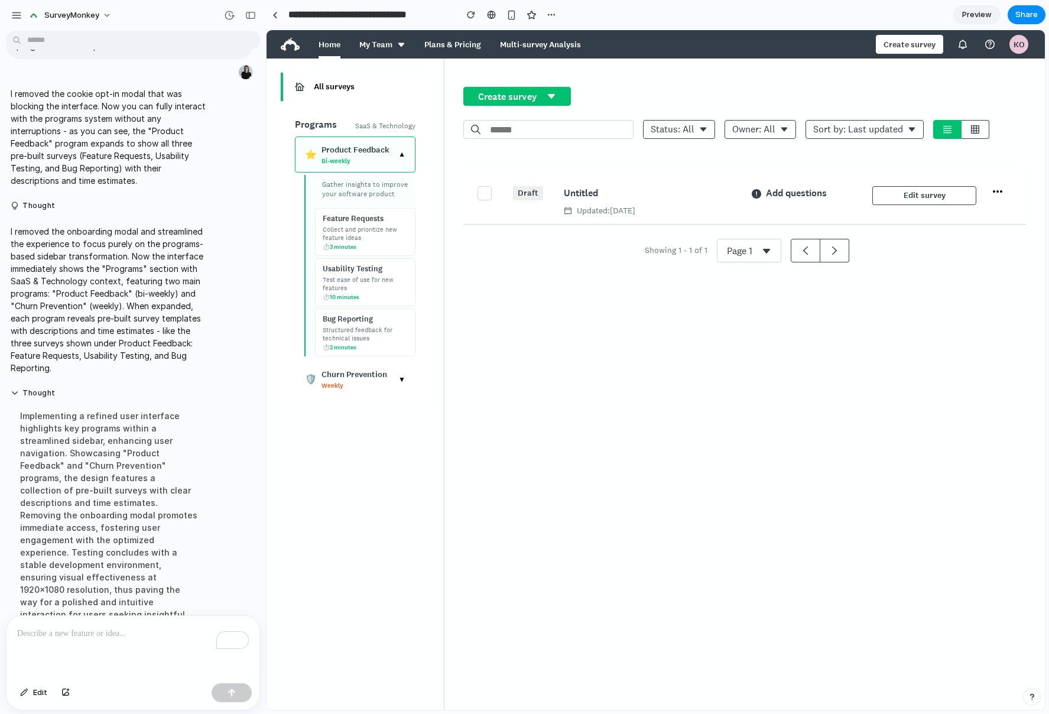
click at [393, 225] on div "Collect and prioritize new feature ideas" at bounding box center [365, 233] width 85 height 17
click at [135, 641] on div "To enrich screen reader interactions, please activate Accessibility in Grammarl…" at bounding box center [133, 647] width 253 height 63
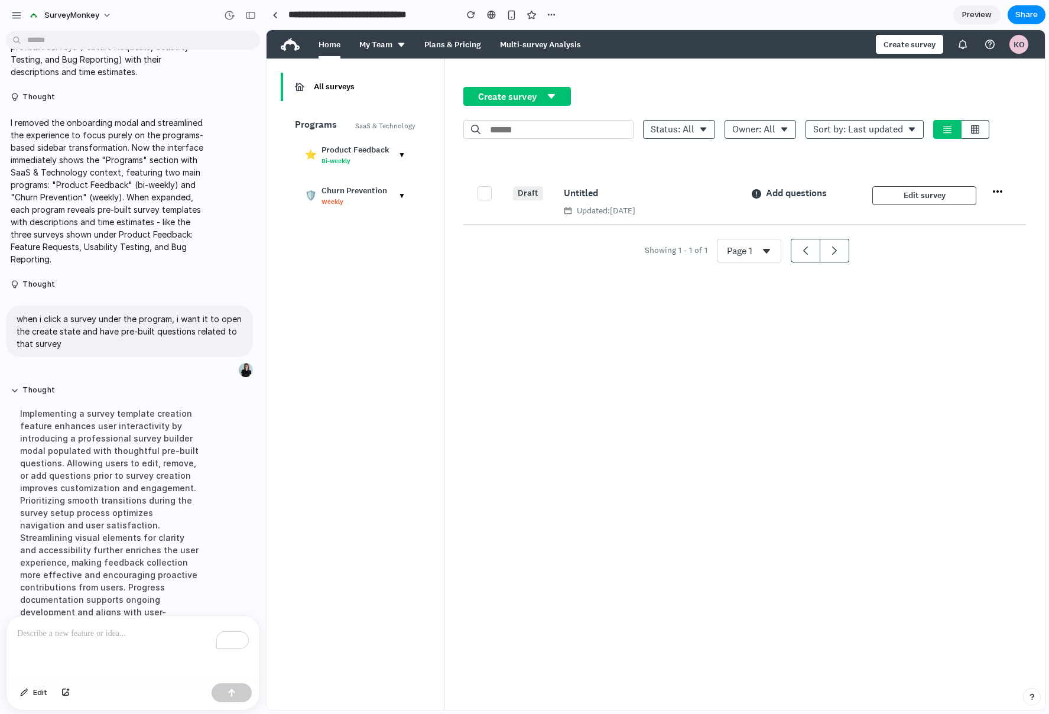
scroll to position [722, 0]
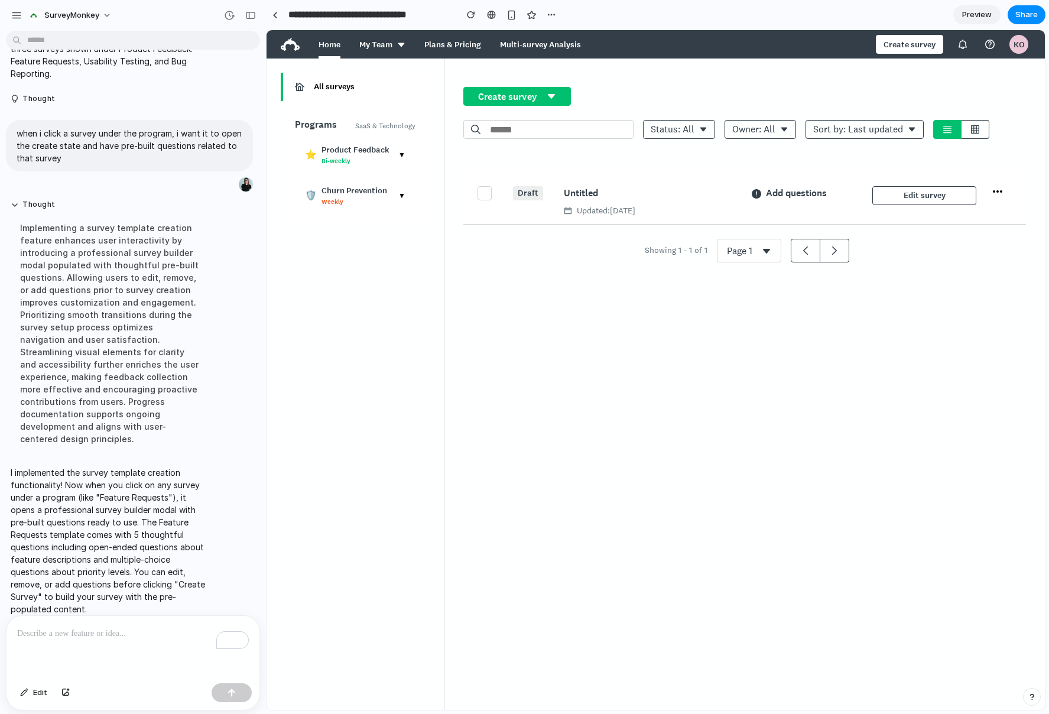
drag, startPoint x: 407, startPoint y: 152, endPoint x: 394, endPoint y: 169, distance: 21.5
click at [407, 152] on div "⭐ Product Feedback Bi-weekly ▼" at bounding box center [355, 155] width 121 height 36
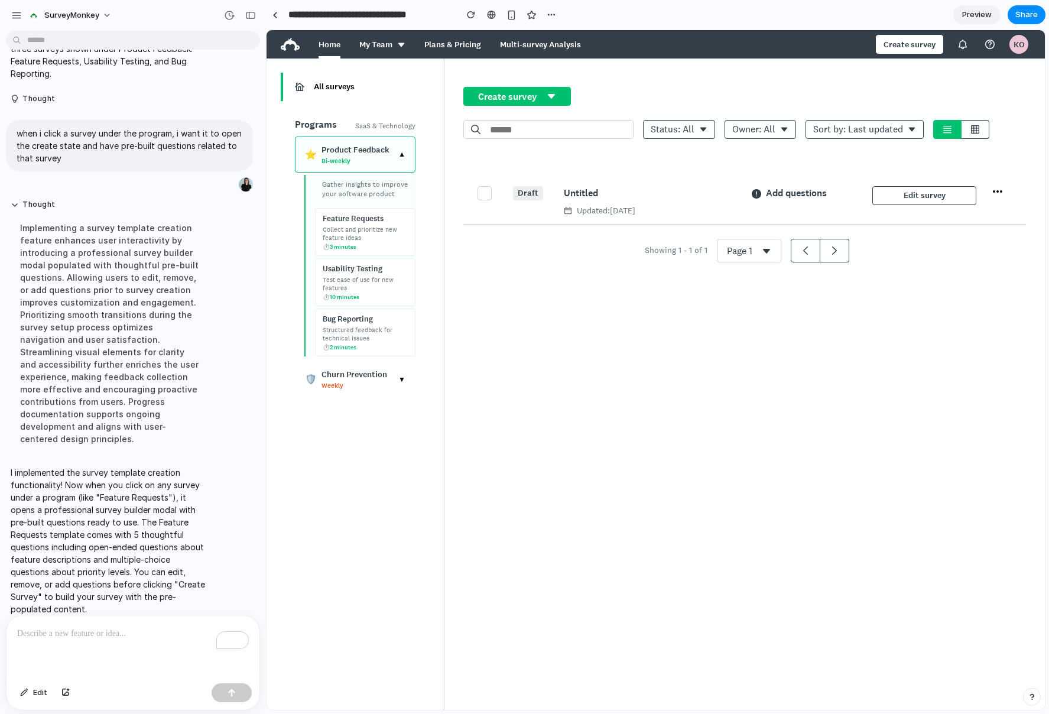
click at [356, 228] on div "Collect and prioritize new feature ideas" at bounding box center [365, 233] width 85 height 17
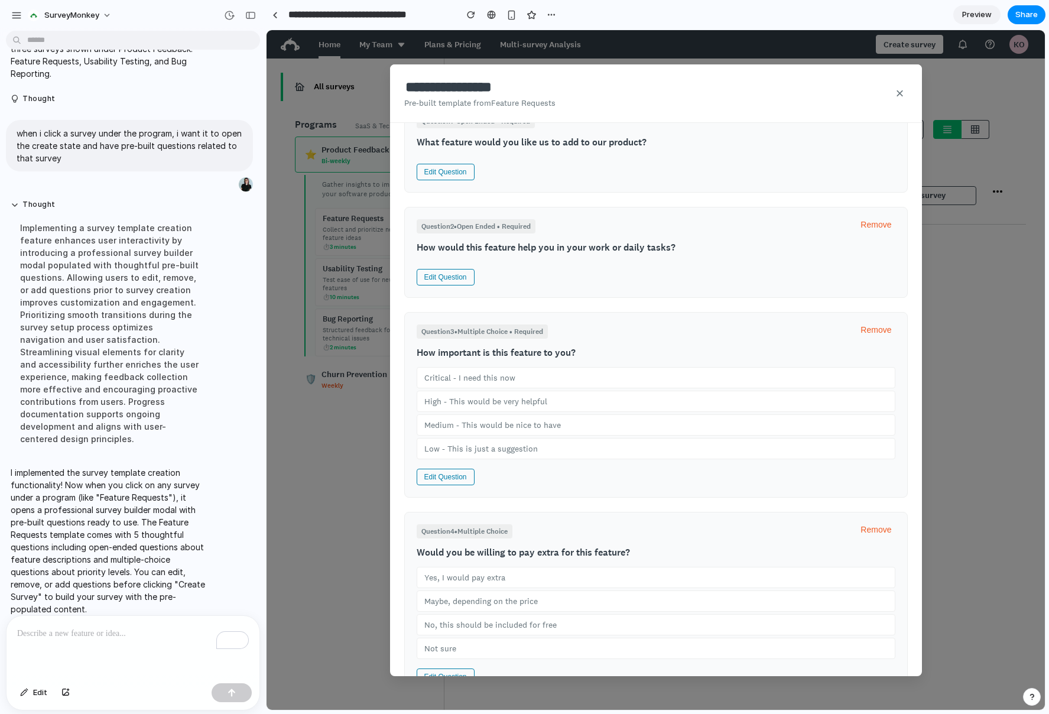
scroll to position [0, 0]
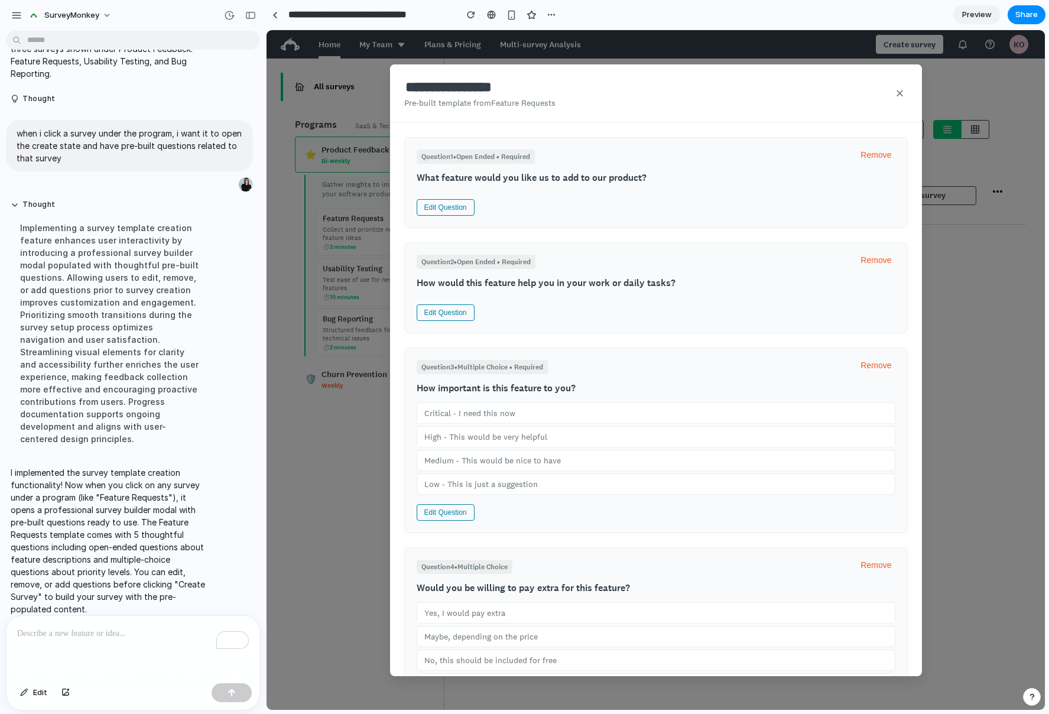
click at [899, 86] on button "×" at bounding box center [899, 94] width 15 height 18
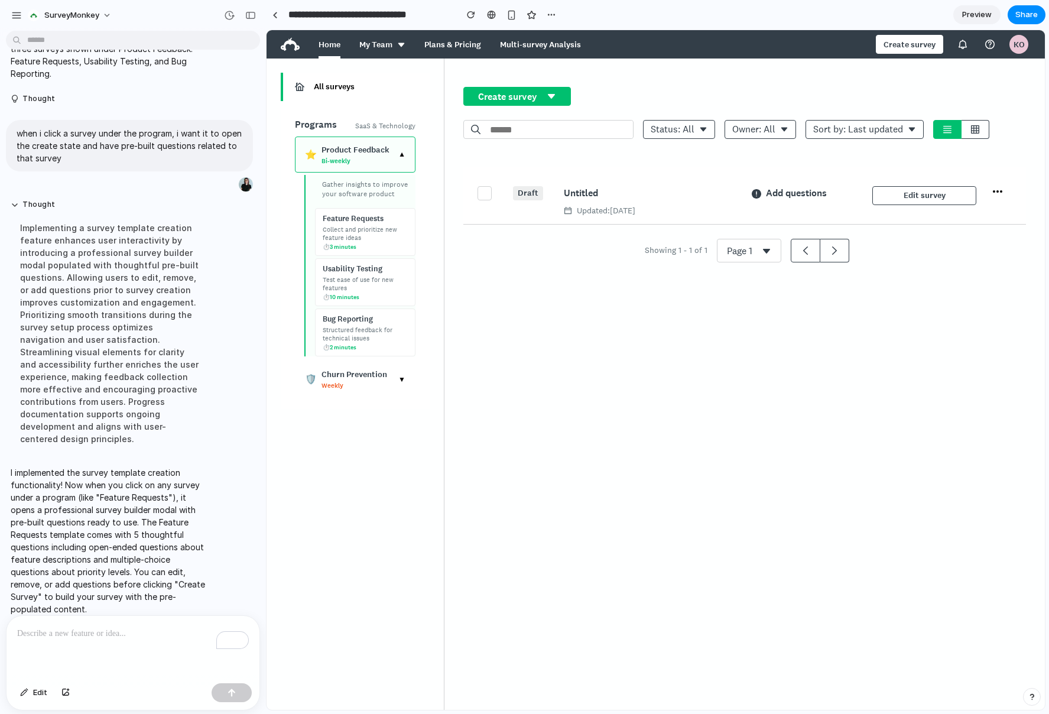
click at [371, 293] on div "⏱️ 10 minutes" at bounding box center [365, 297] width 85 height 8
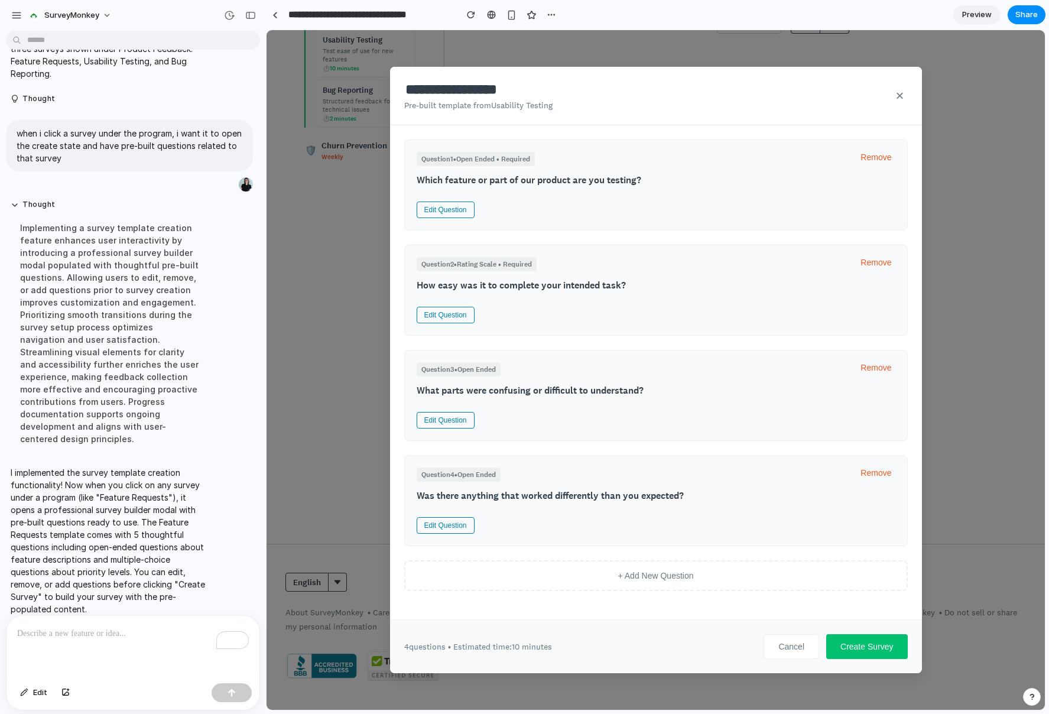
scroll to position [233, 0]
click at [896, 100] on button "×" at bounding box center [899, 96] width 15 height 18
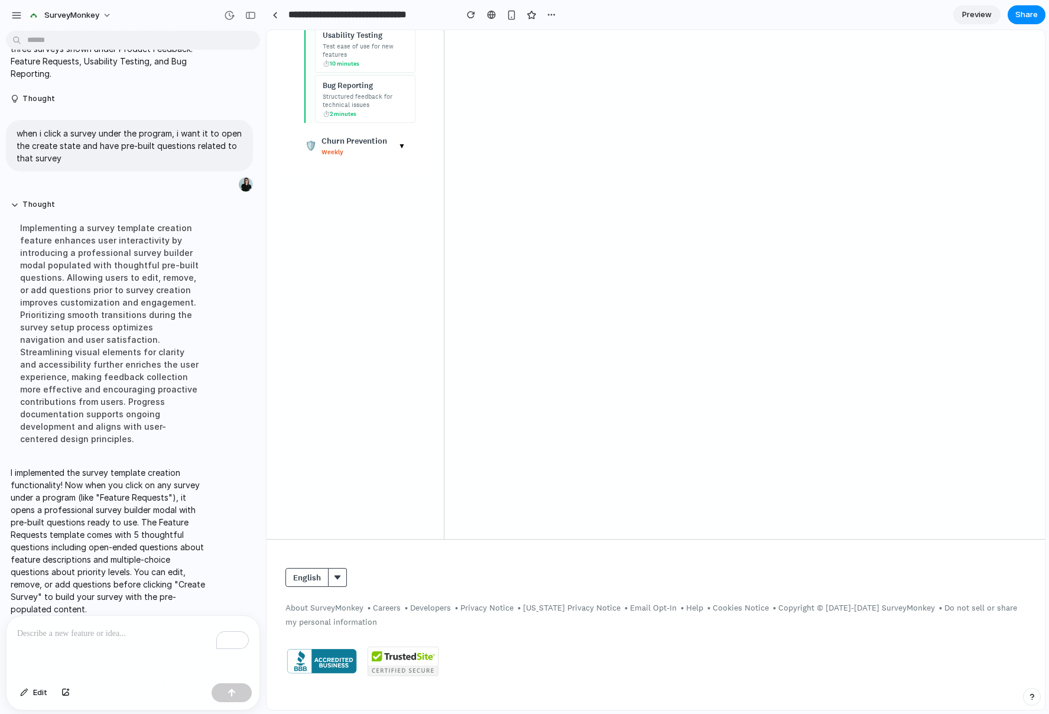
scroll to position [0, 0]
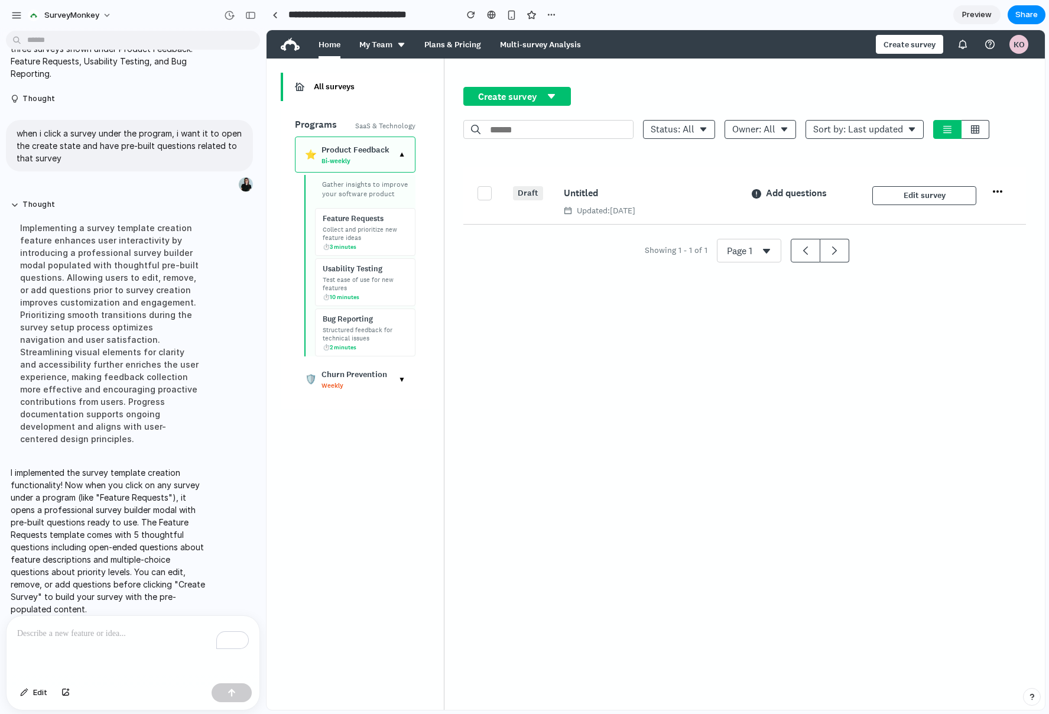
click at [355, 315] on div "Bug Reporting" at bounding box center [365, 319] width 85 height 11
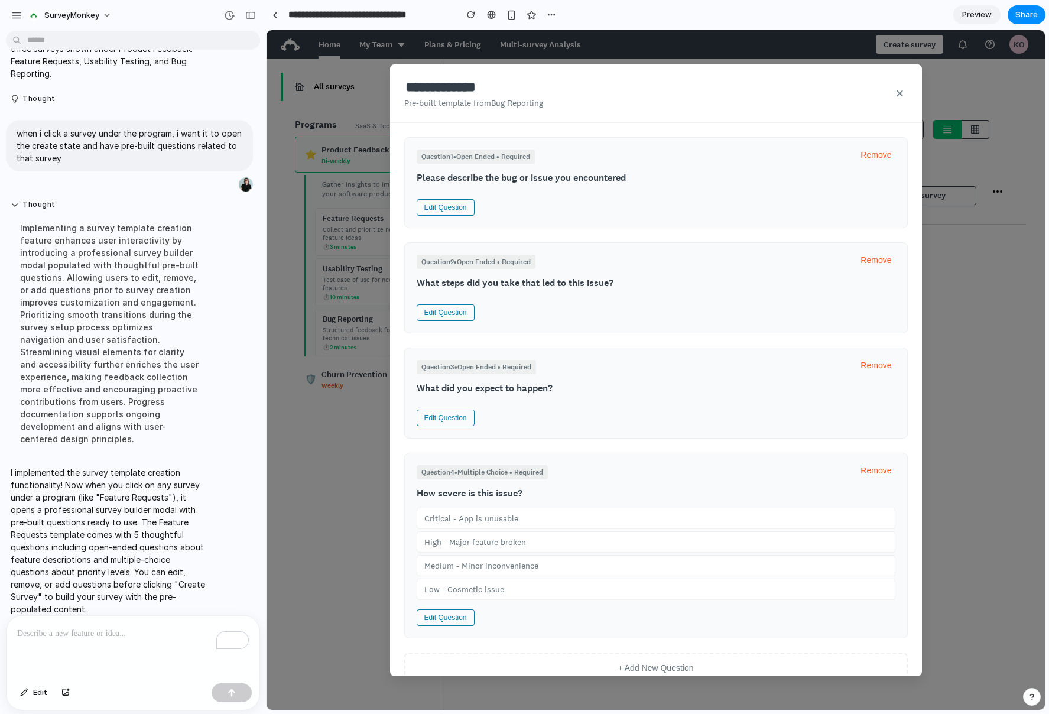
click at [895, 90] on button "×" at bounding box center [899, 94] width 15 height 18
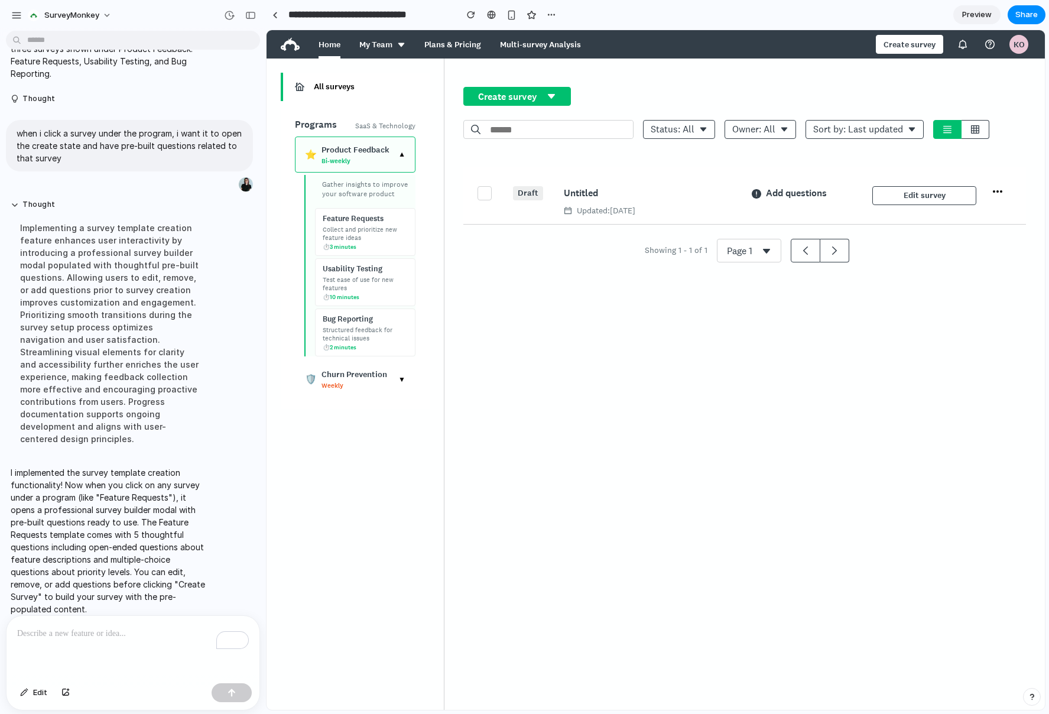
click at [361, 157] on div "Bi-weekly" at bounding box center [357, 161] width 72 height 8
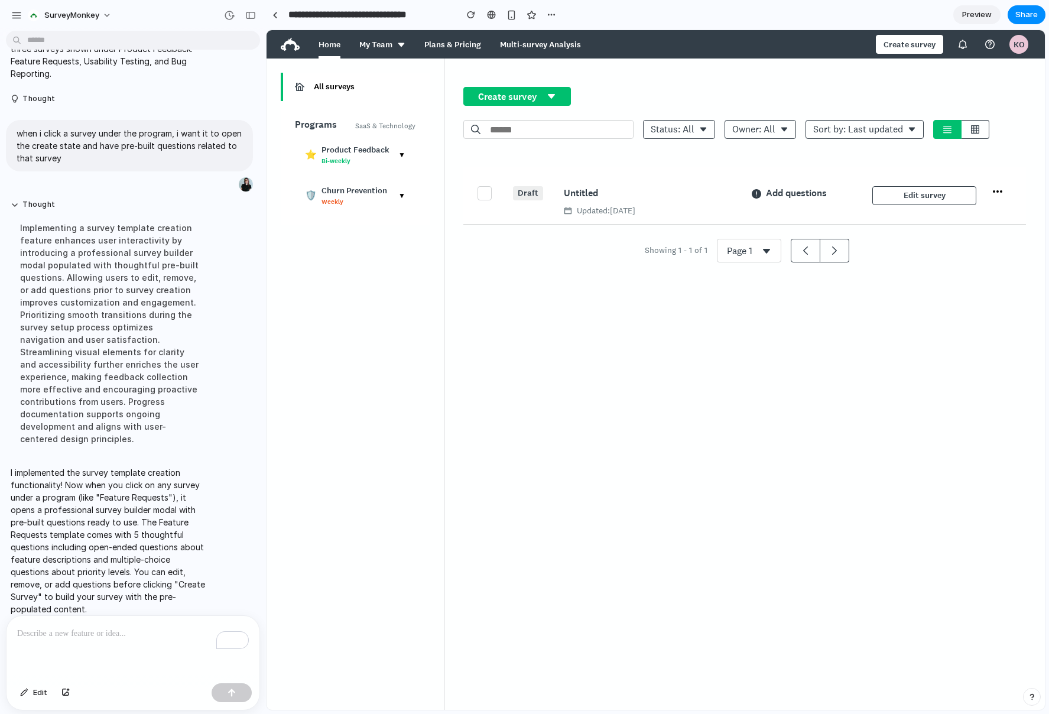
click at [361, 157] on div "Bi-weekly" at bounding box center [357, 161] width 72 height 8
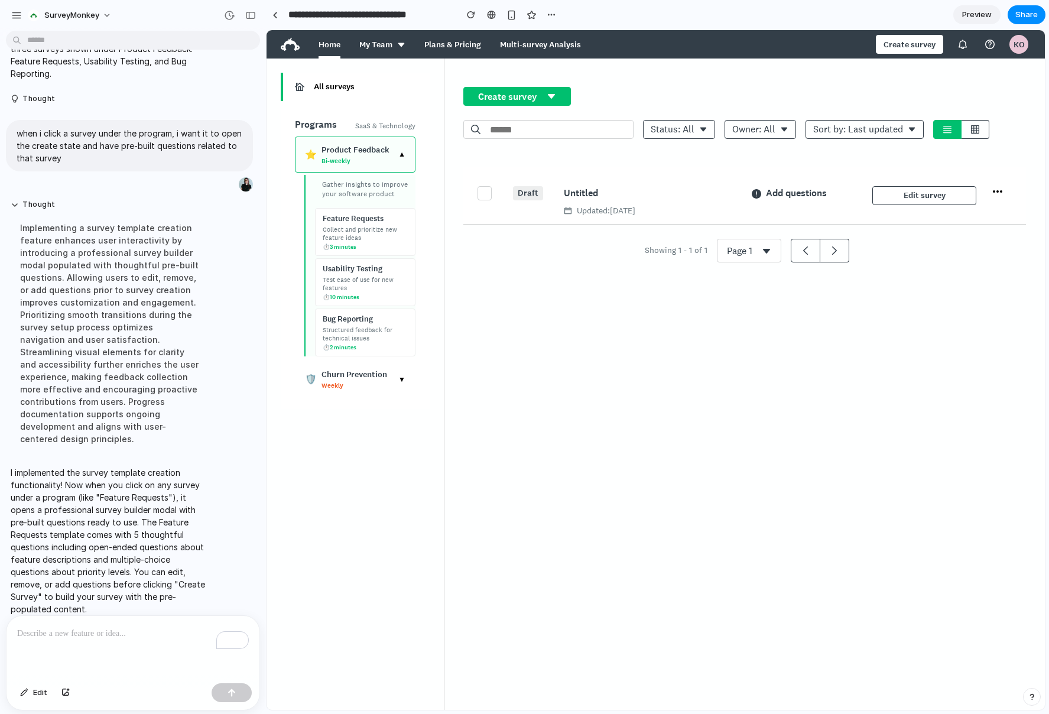
drag, startPoint x: 138, startPoint y: 657, endPoint x: 139, endPoint y: 644, distance: 13.7
click at [138, 657] on div "To enrich screen reader interactions, please activate Accessibility in Grammarl…" at bounding box center [133, 647] width 253 height 63
drag, startPoint x: 181, startPoint y: 637, endPoint x: 0, endPoint y: 626, distance: 181.1
click at [0, 626] on div "**********" at bounding box center [129, 662] width 259 height 95
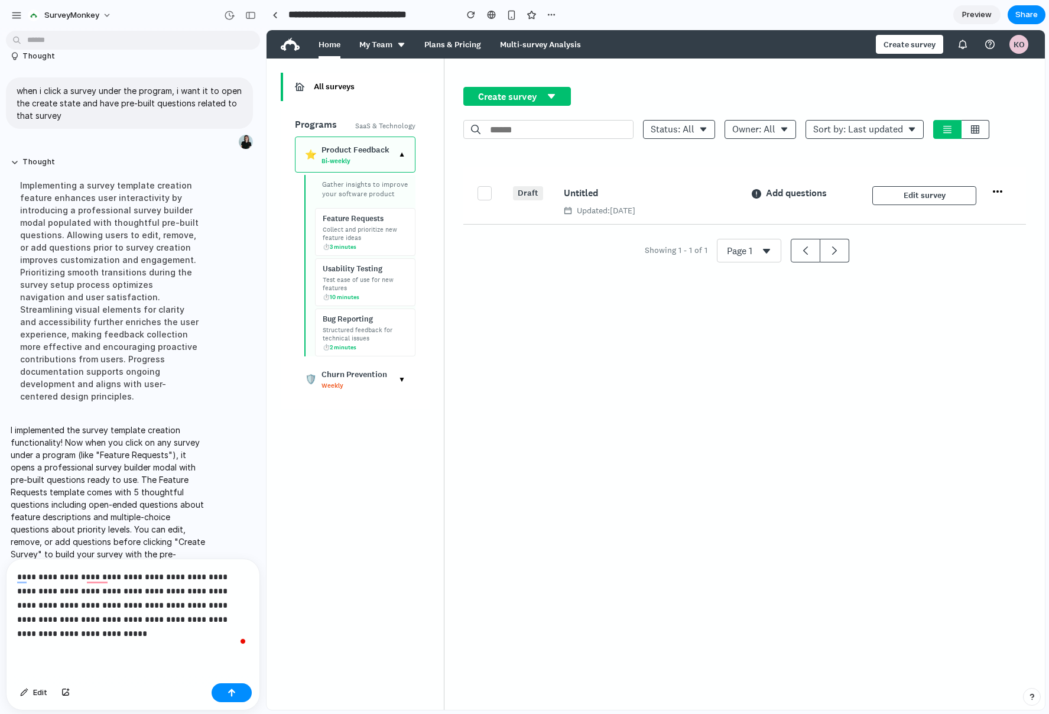
scroll to position [778, 0]
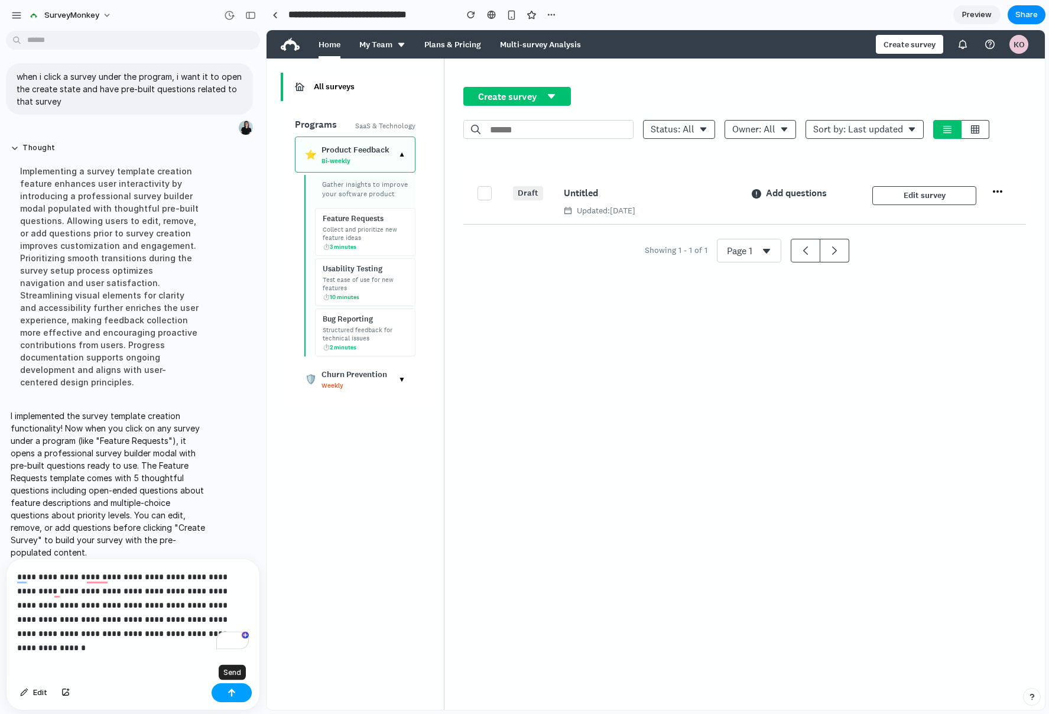
click at [229, 695] on div "button" at bounding box center [232, 692] width 8 height 8
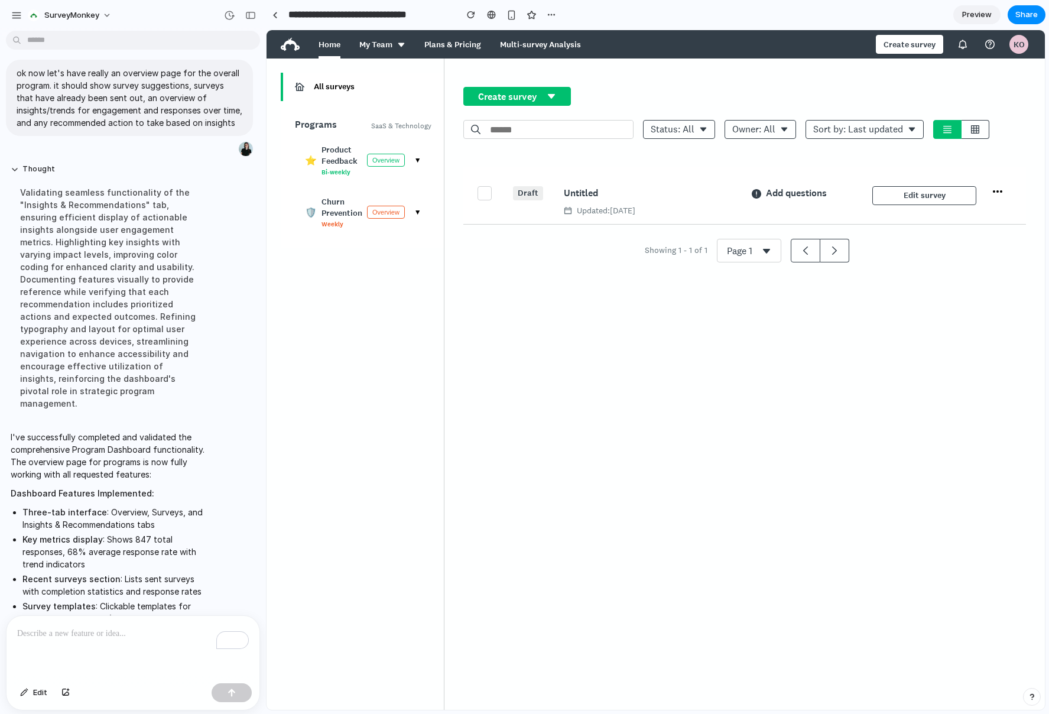
scroll to position [1223, 0]
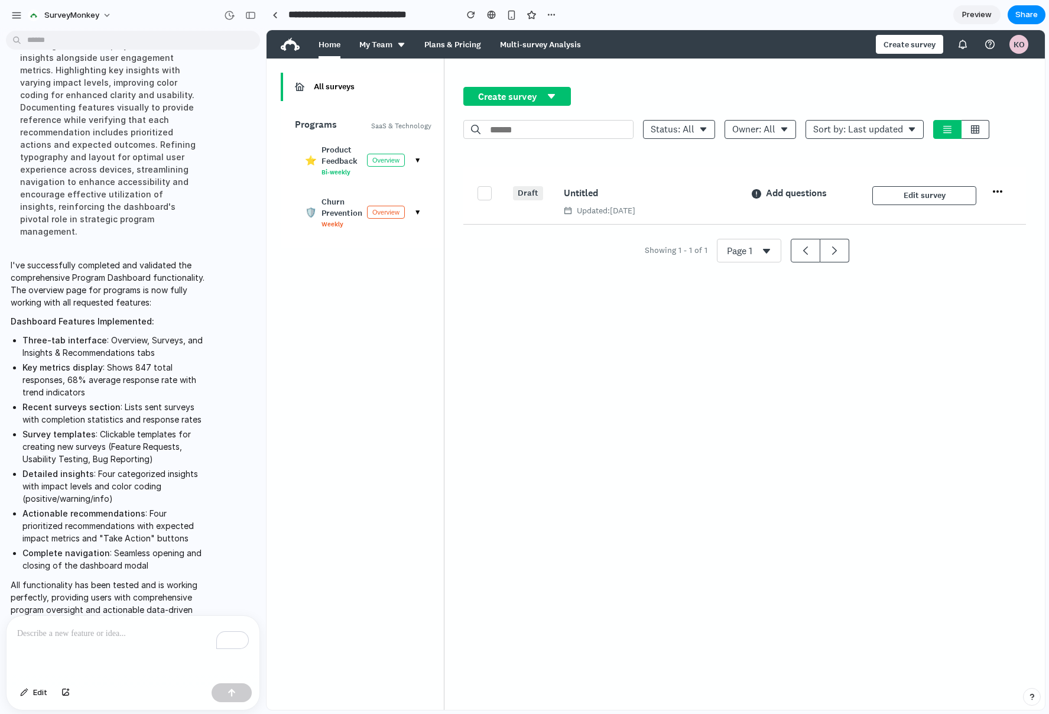
click at [390, 161] on button "Overview" at bounding box center [386, 160] width 38 height 13
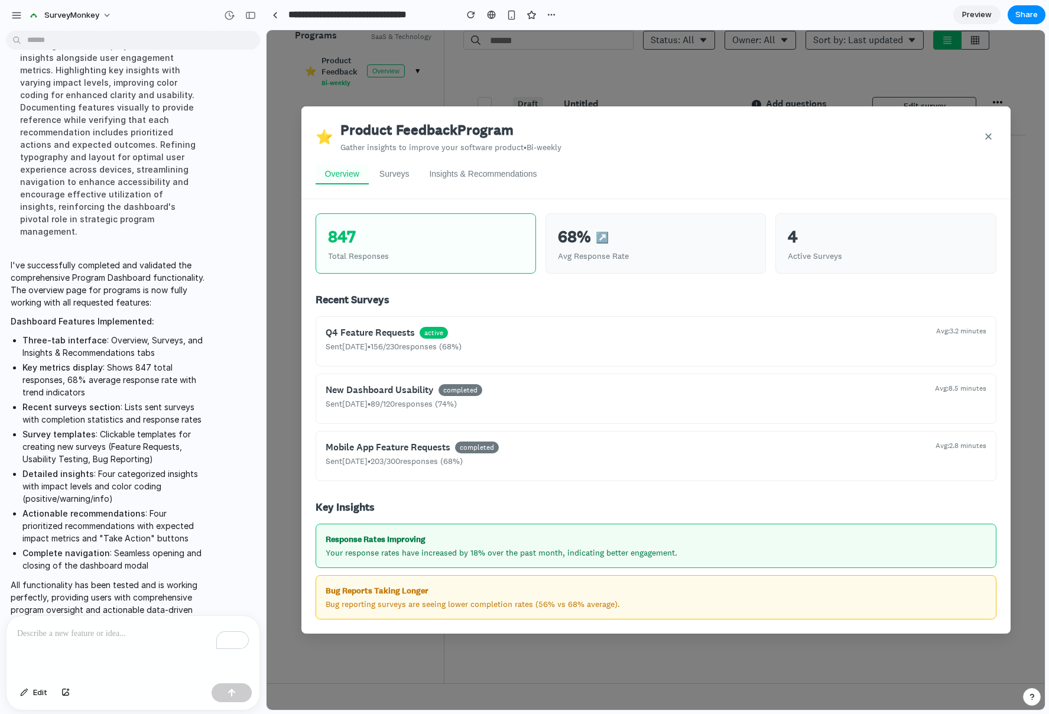
scroll to position [0, 0]
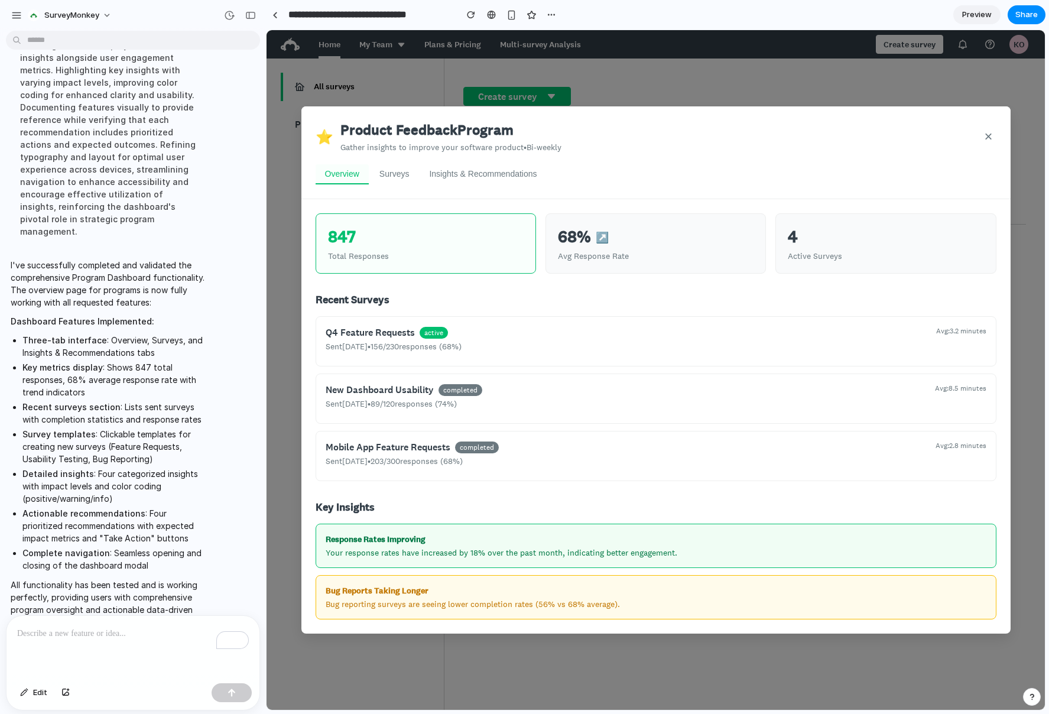
click at [989, 140] on button "×" at bounding box center [987, 137] width 15 height 18
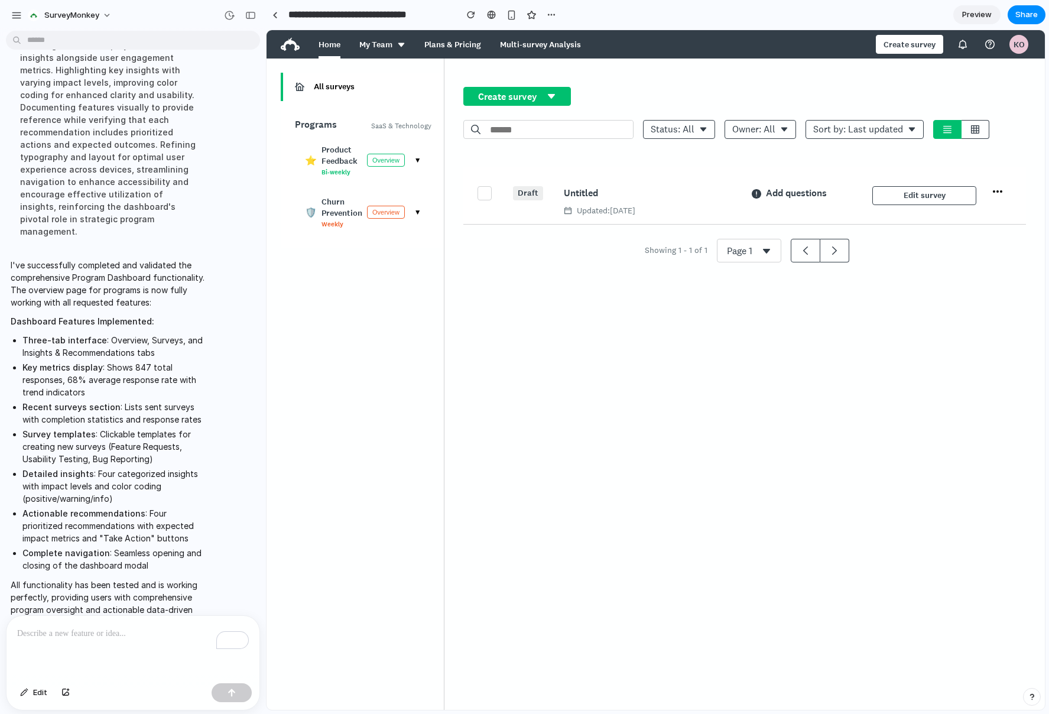
click at [387, 162] on button "Overview" at bounding box center [386, 160] width 38 height 13
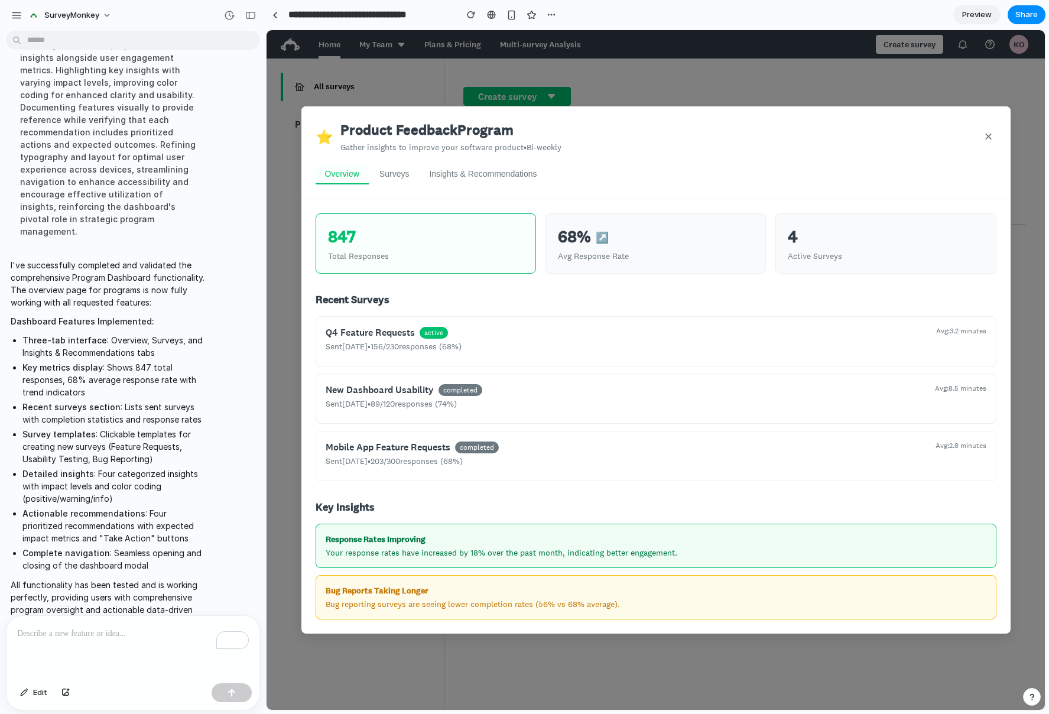
click at [628, 255] on div "Avg Response Rate" at bounding box center [656, 256] width 196 height 11
click at [402, 175] on button "Surveys" at bounding box center [394, 174] width 49 height 20
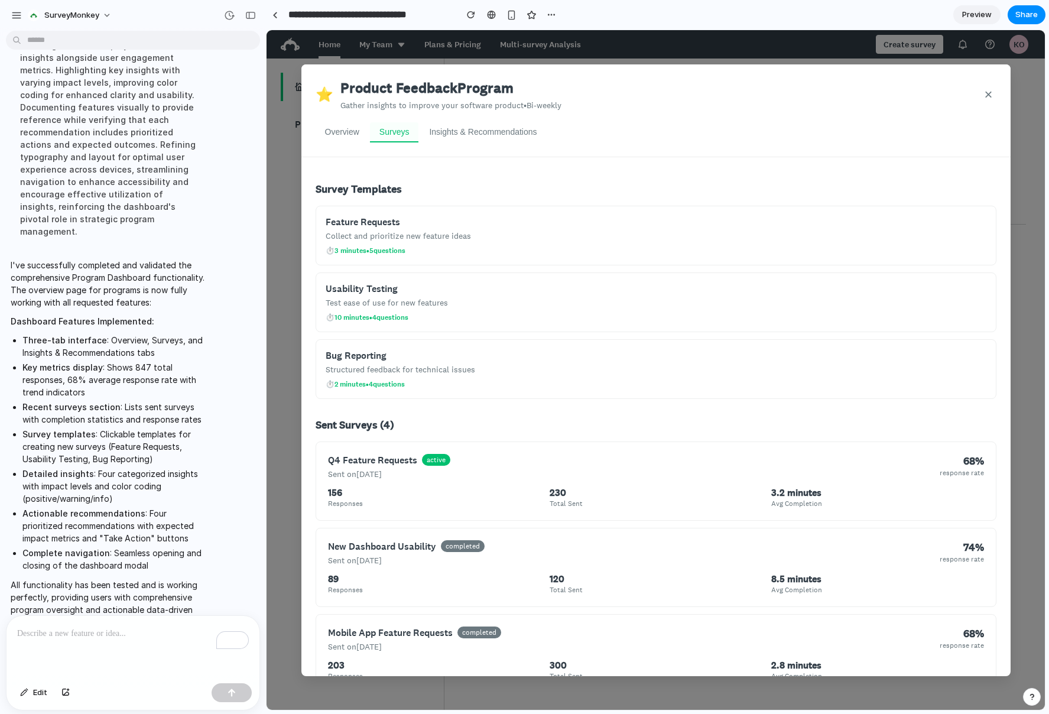
click at [469, 131] on button "Insights & Recommendations" at bounding box center [483, 132] width 126 height 20
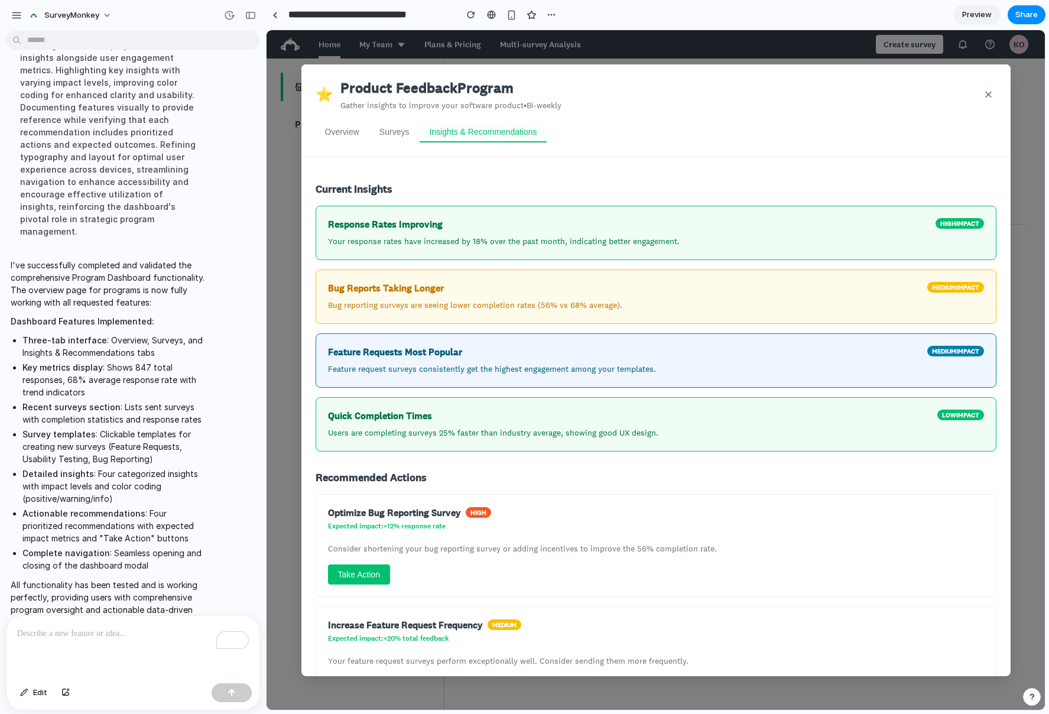
click at [341, 124] on button "Overview" at bounding box center [342, 132] width 53 height 20
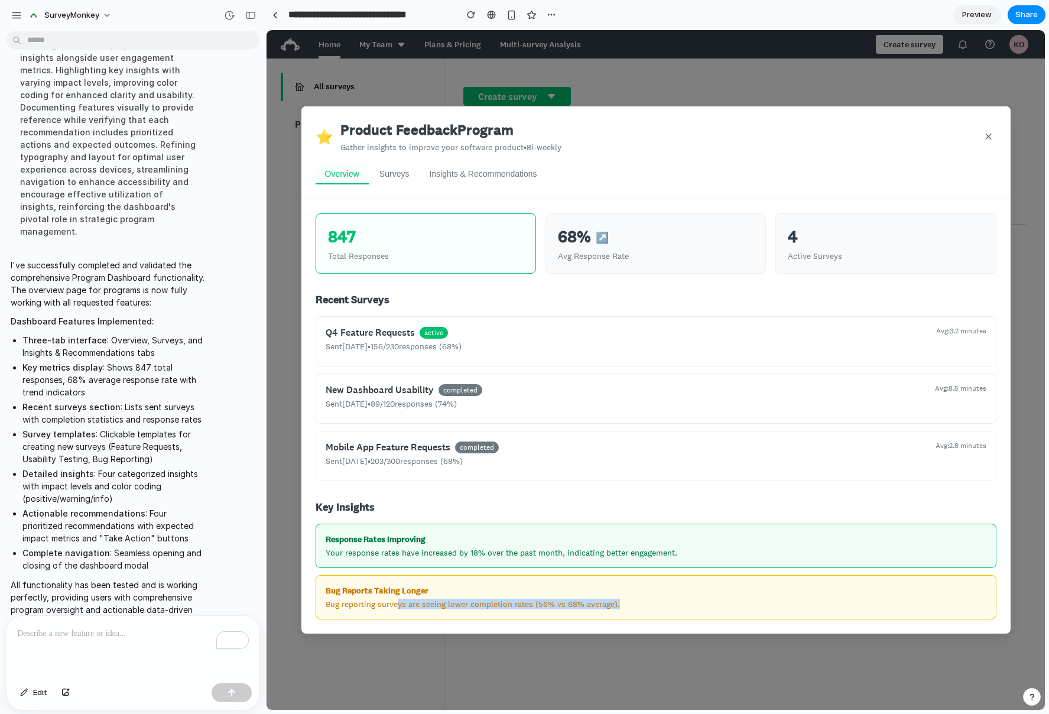
drag, startPoint x: 395, startPoint y: 593, endPoint x: 647, endPoint y: 594, distance: 251.8
click at [647, 599] on p "Bug reporting surveys are seeing lower completion rates (56% vs 68% average)." at bounding box center [656, 604] width 661 height 11
click at [395, 180] on button "Surveys" at bounding box center [394, 174] width 49 height 20
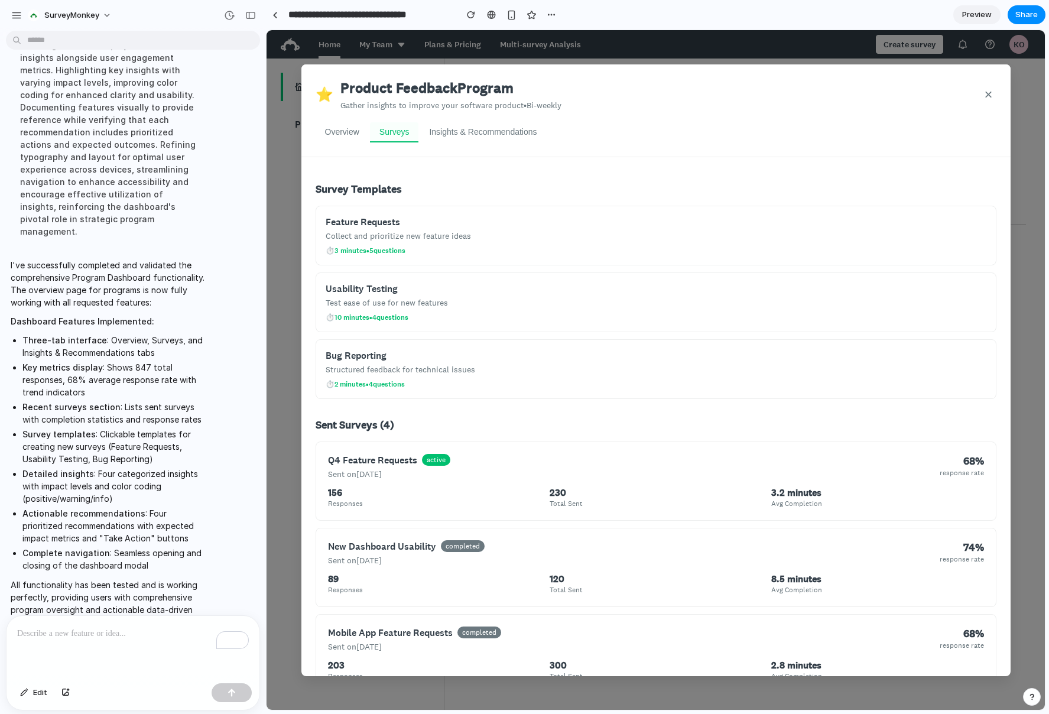
click at [480, 134] on button "Insights & Recommendations" at bounding box center [483, 132] width 126 height 20
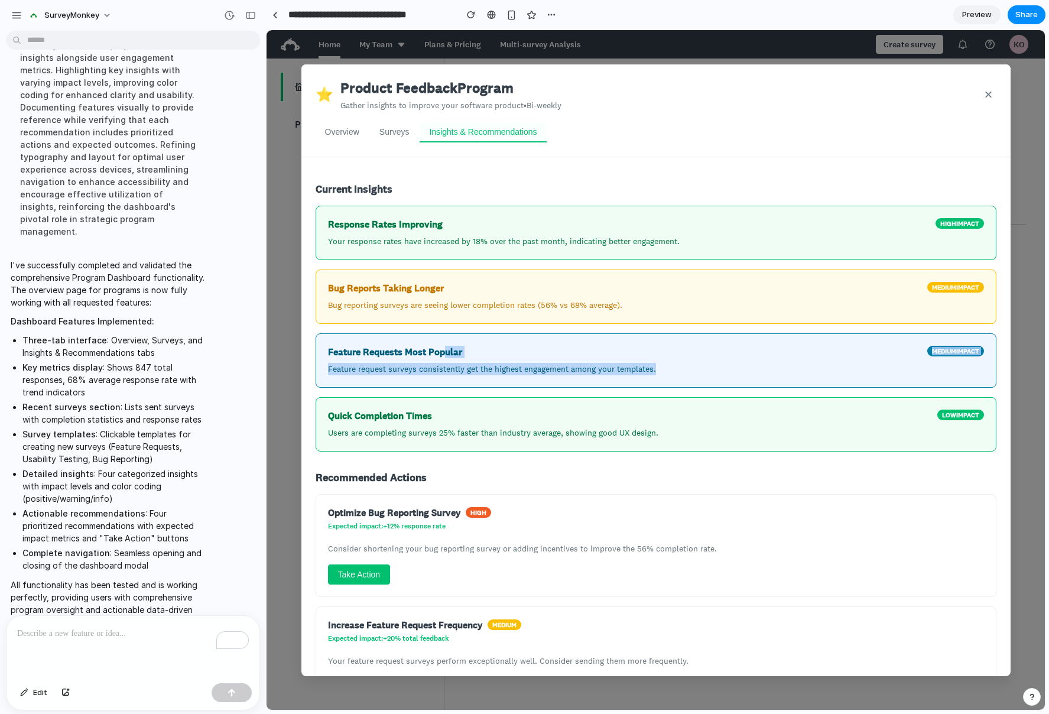
drag, startPoint x: 442, startPoint y: 348, endPoint x: 587, endPoint y: 376, distance: 147.4
click at [584, 376] on div "Feature Requests Most Popular medium impact Feature request surveys consistentl…" at bounding box center [656, 360] width 681 height 54
drag, startPoint x: 587, startPoint y: 376, endPoint x: 581, endPoint y: 393, distance: 18.1
click at [587, 376] on div "Feature Requests Most Popular medium impact Feature request surveys consistentl…" at bounding box center [656, 360] width 681 height 54
click at [380, 118] on div "⭐ Product Feedback Program Gather insights to improve your software product • B…" at bounding box center [655, 110] width 709 height 93
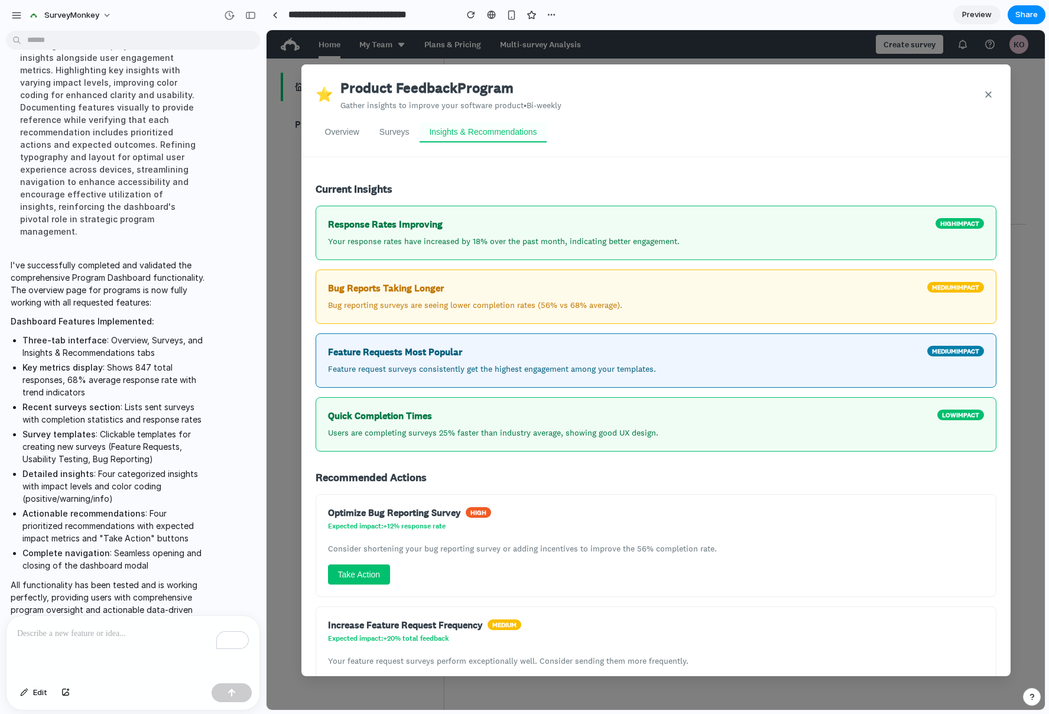
click at [380, 131] on button "Surveys" at bounding box center [394, 132] width 49 height 20
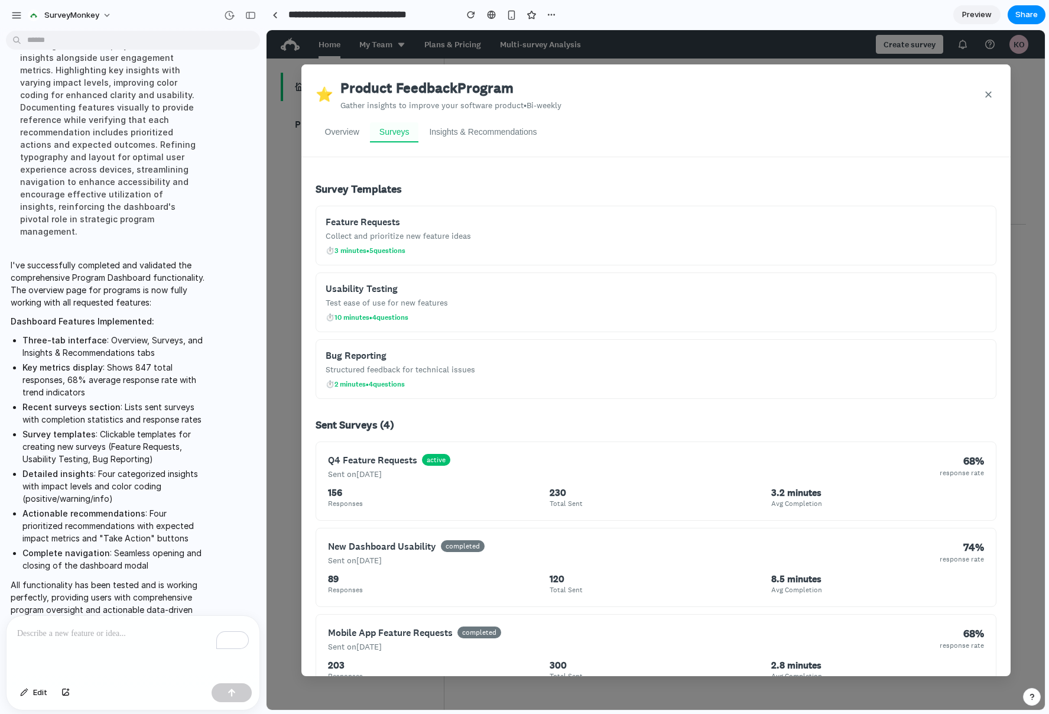
click at [337, 128] on button "Overview" at bounding box center [342, 132] width 53 height 20
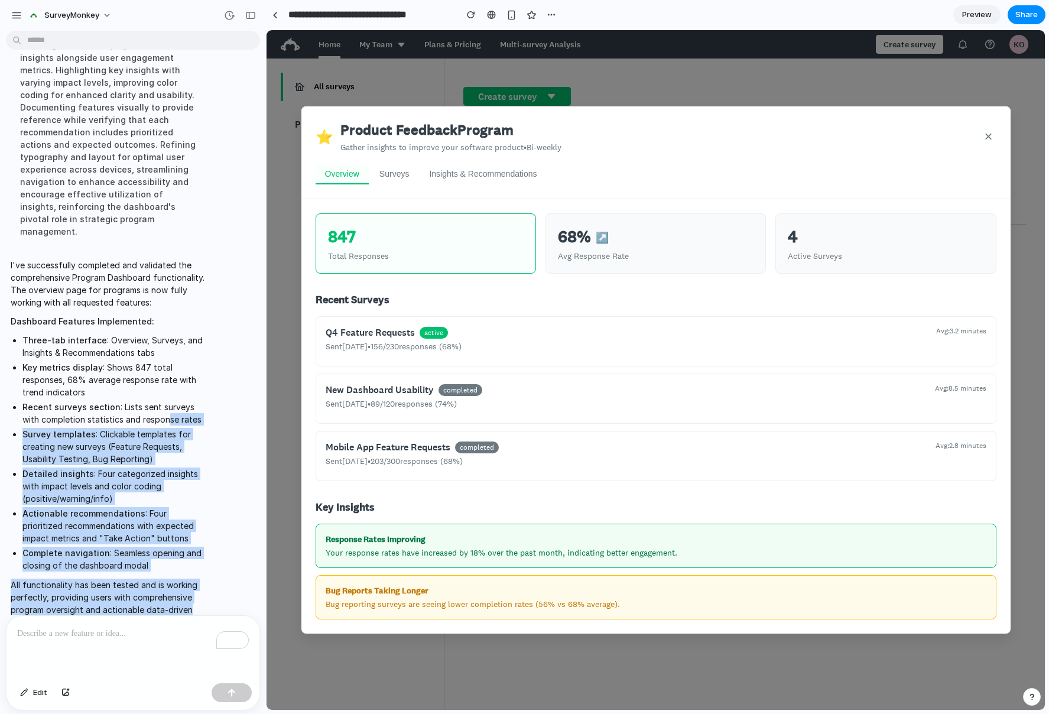
drag, startPoint x: 171, startPoint y: 430, endPoint x: 193, endPoint y: 590, distance: 161.0
click at [193, 590] on span "I've successfully completed and validated the comprehensive Program Dashboard f…" at bounding box center [109, 443] width 197 height 369
click at [191, 587] on p "All functionality has been tested and is working perfectly, providing users wit…" at bounding box center [109, 604] width 197 height 50
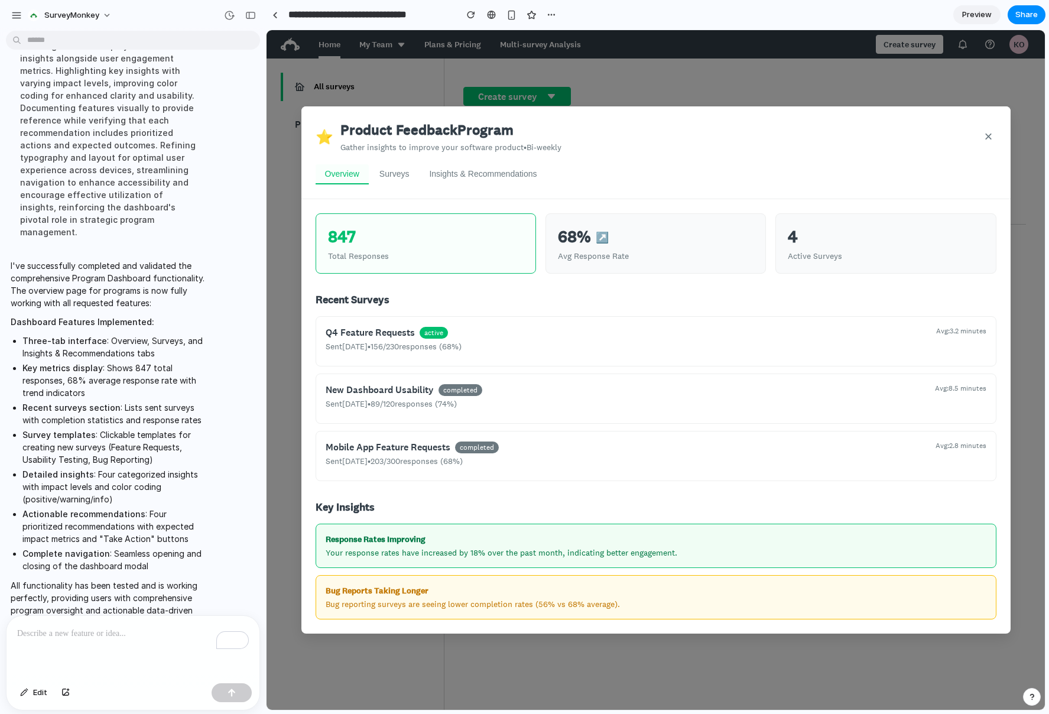
click at [613, 248] on div "68 % ↗️" at bounding box center [656, 237] width 196 height 22
click at [820, 239] on div "4" at bounding box center [886, 237] width 196 height 22
drag, startPoint x: 432, startPoint y: 333, endPoint x: 465, endPoint y: 333, distance: 32.5
click at [461, 333] on div "Q4 Feature Requests active" at bounding box center [631, 332] width 610 height 12
click at [465, 333] on div "Q4 Feature Requests active" at bounding box center [631, 332] width 610 height 12
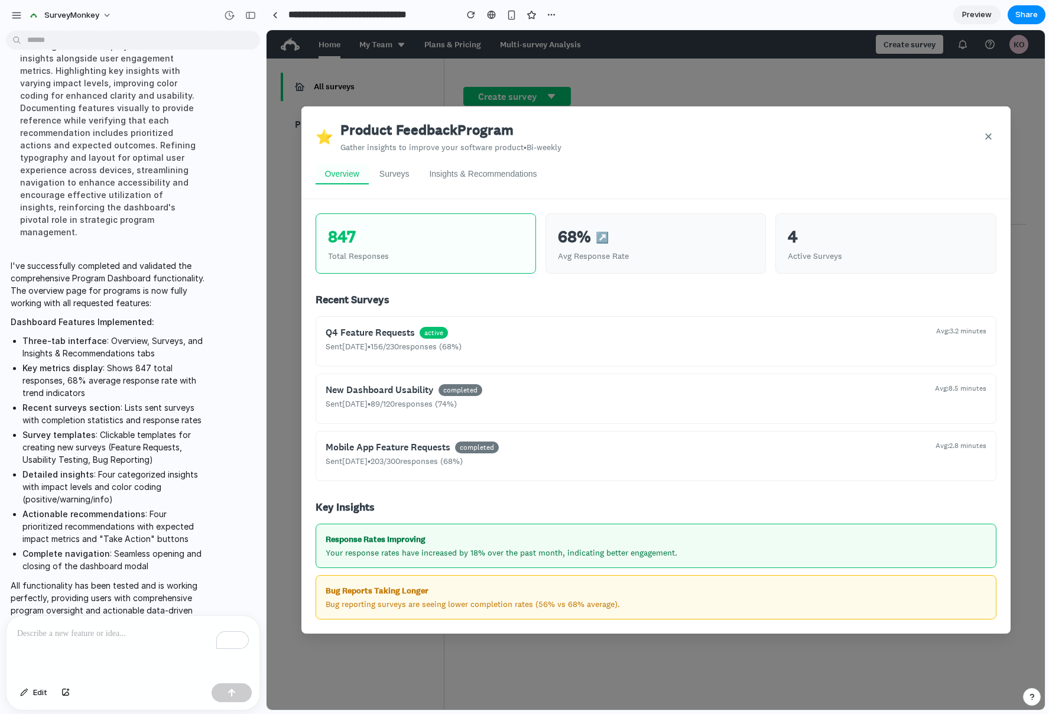
drag, startPoint x: 655, startPoint y: 259, endPoint x: 606, endPoint y: 251, distance: 49.6
click at [655, 259] on div "Avg Response Rate" at bounding box center [656, 256] width 196 height 11
click at [399, 184] on button "Surveys" at bounding box center [394, 174] width 49 height 20
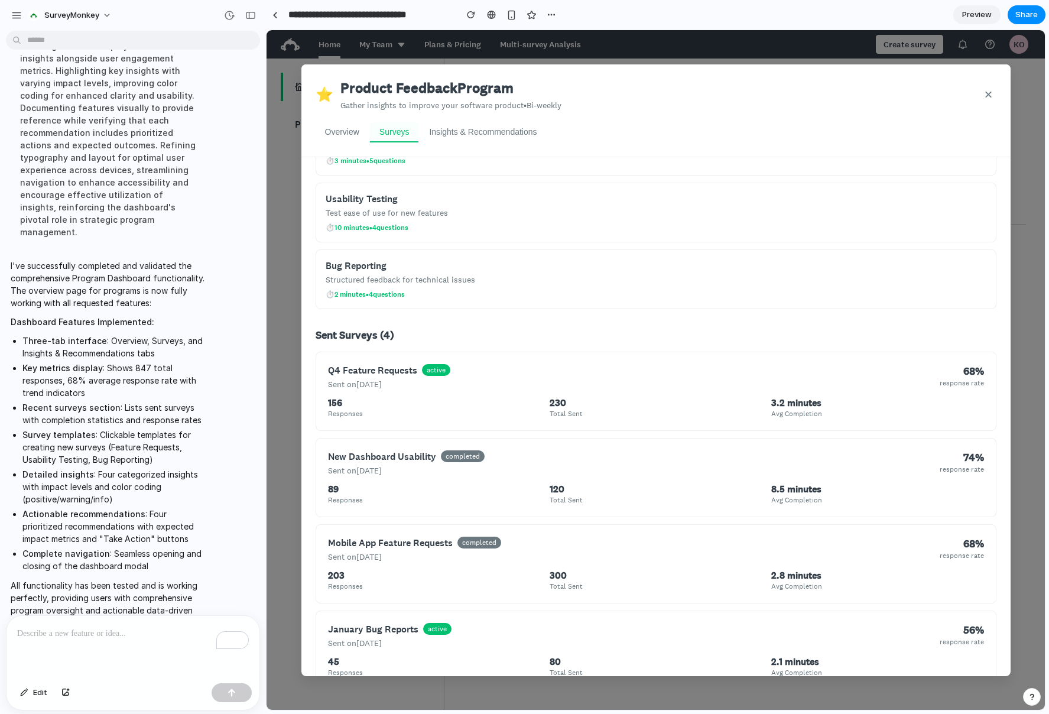
scroll to position [0, 0]
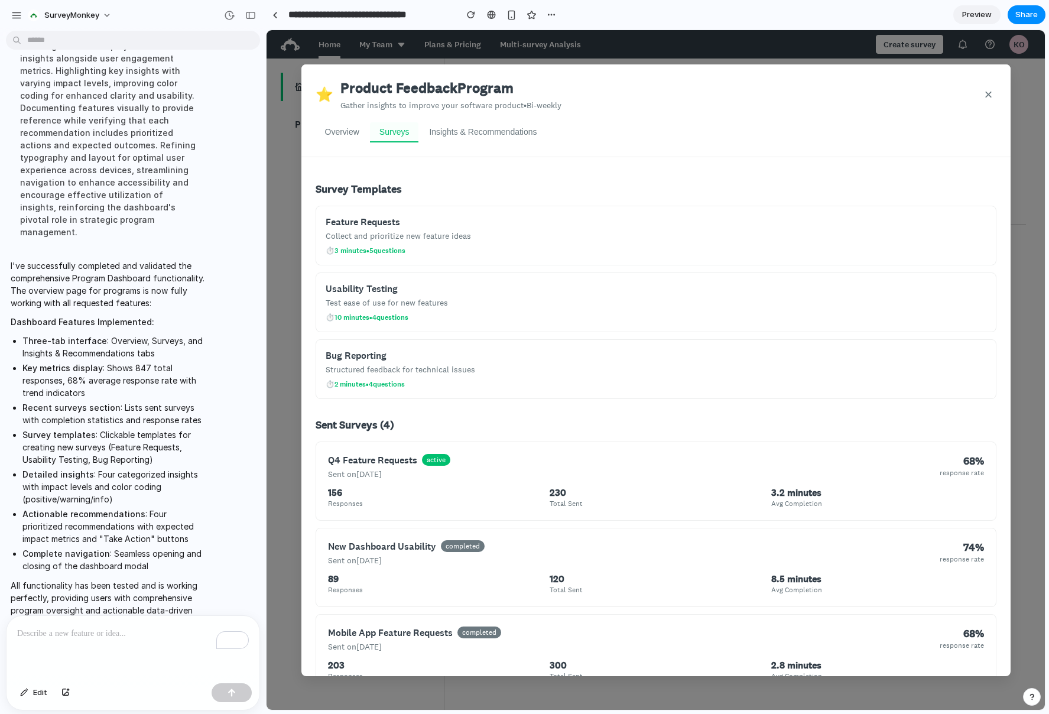
click at [466, 122] on button "Insights & Recommendations" at bounding box center [483, 132] width 126 height 20
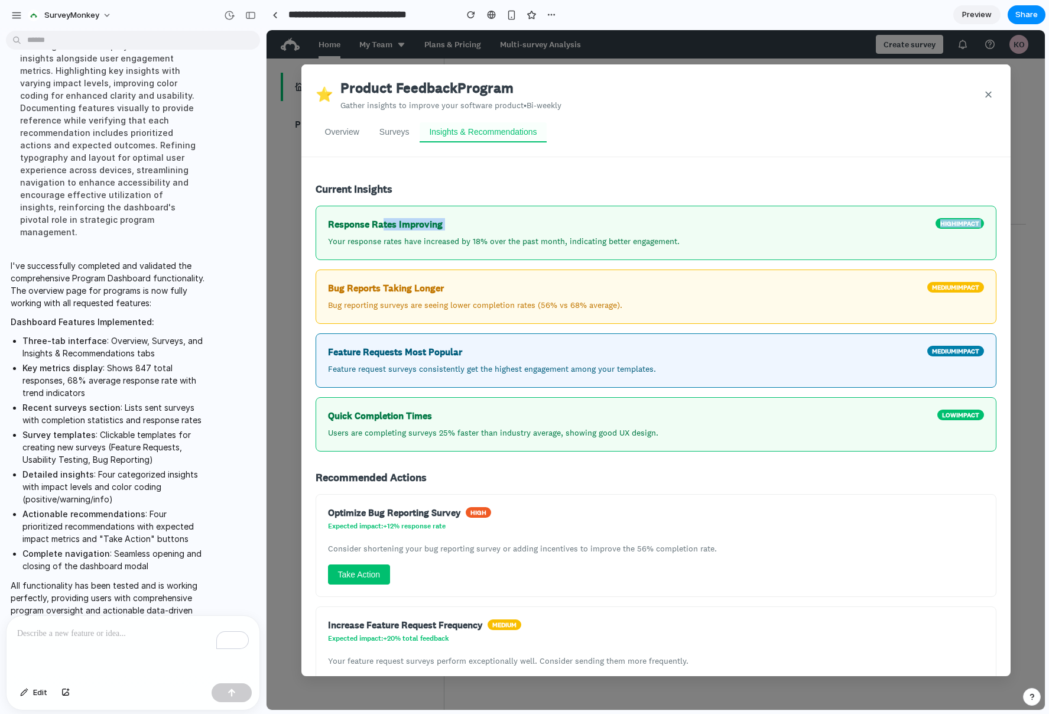
drag, startPoint x: 400, startPoint y: 221, endPoint x: 532, endPoint y: 242, distance: 134.1
click at [479, 235] on div "Response Rates Improving high impact Your response rates have increased by 18% …" at bounding box center [656, 233] width 681 height 54
click at [532, 242] on div "Response Rates Improving high impact Your response rates have increased by 18% …" at bounding box center [656, 233] width 681 height 54
drag, startPoint x: 504, startPoint y: 240, endPoint x: 358, endPoint y: 215, distance: 148.6
click at [359, 216] on div "Response Rates Improving high impact Your response rates have increased by 18% …" at bounding box center [656, 233] width 681 height 54
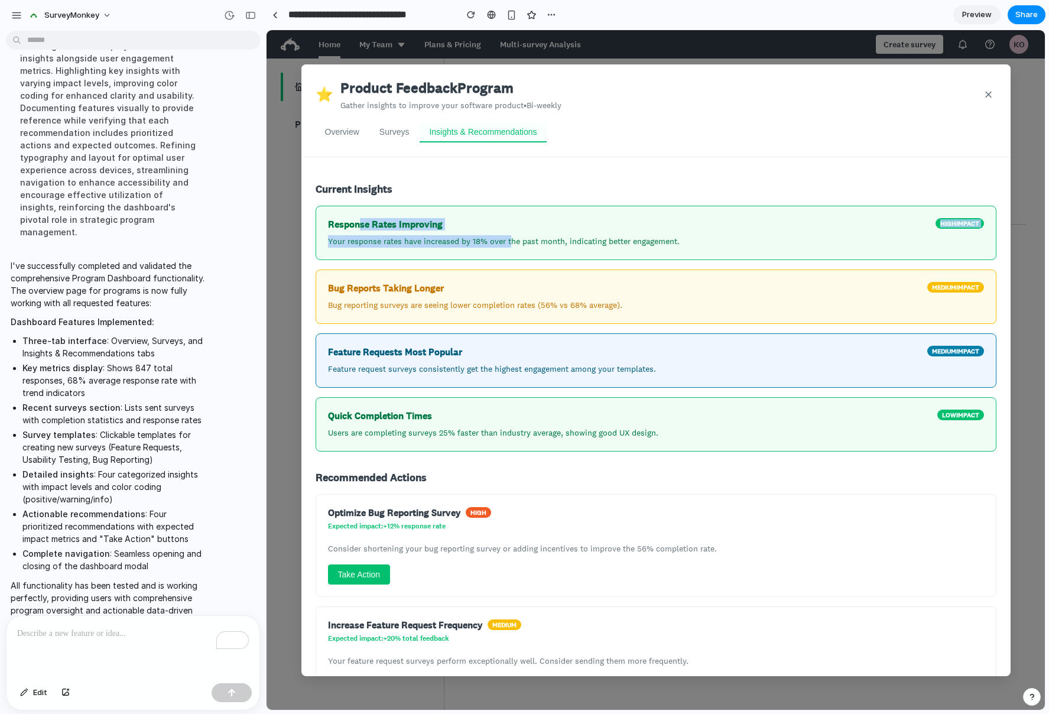
click at [358, 218] on h4 "Response Rates Improving" at bounding box center [385, 224] width 115 height 12
click at [355, 128] on button "Overview" at bounding box center [342, 132] width 53 height 20
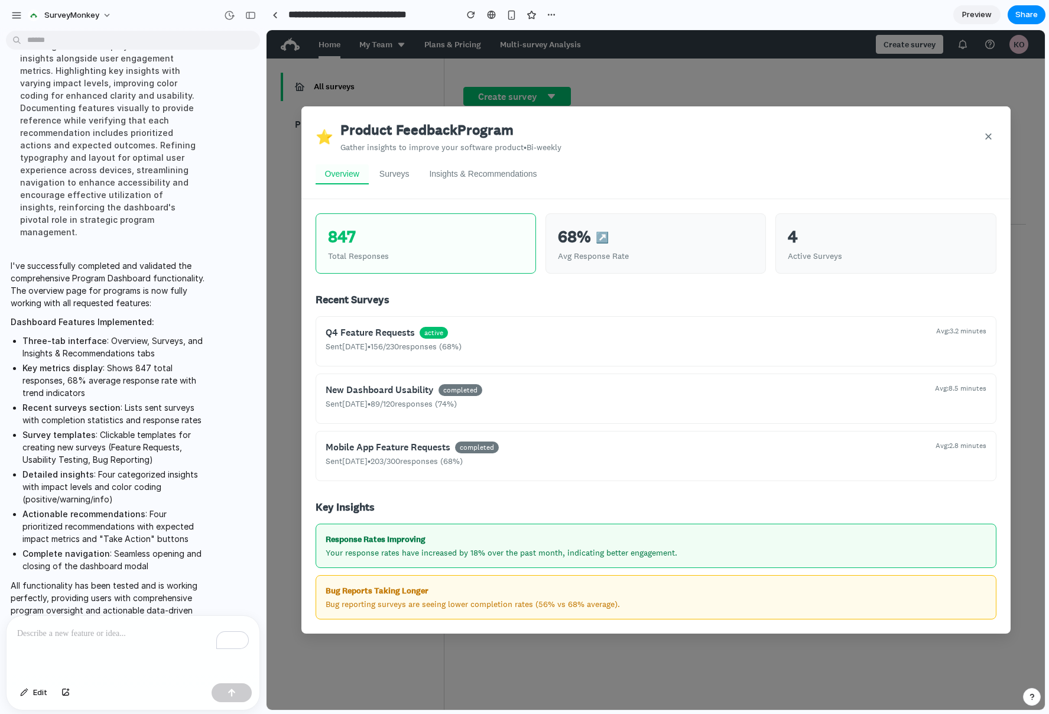
click at [986, 145] on button "×" at bounding box center [987, 137] width 15 height 18
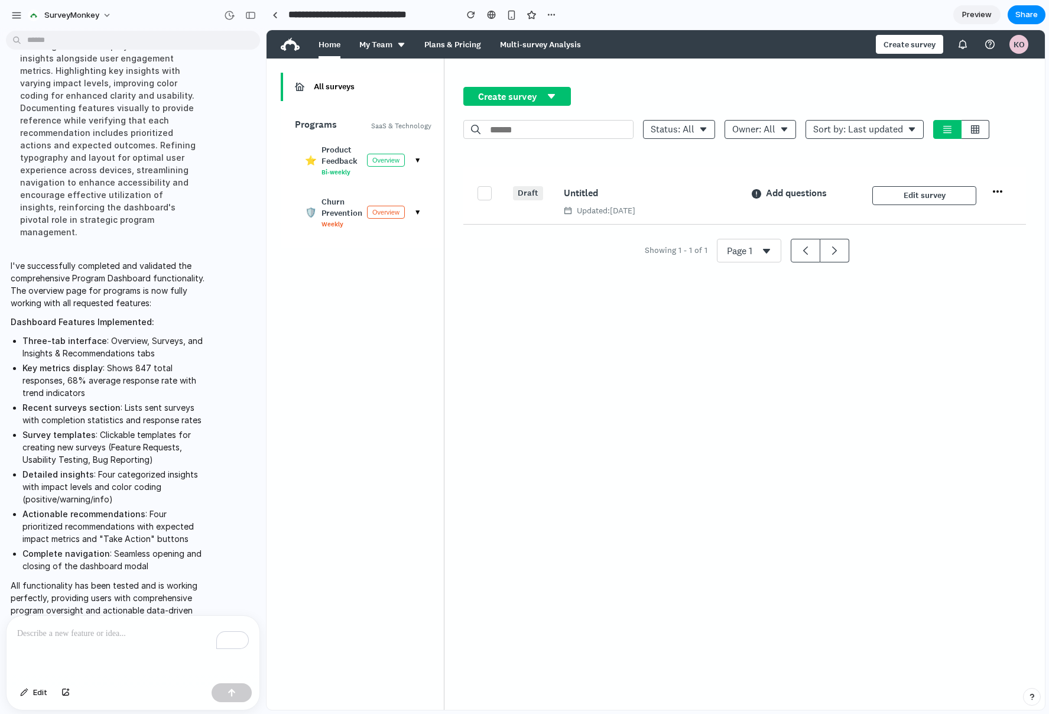
click at [151, 644] on div "To enrich screen reader interactions, please activate Accessibility in Grammarl…" at bounding box center [133, 647] width 253 height 63
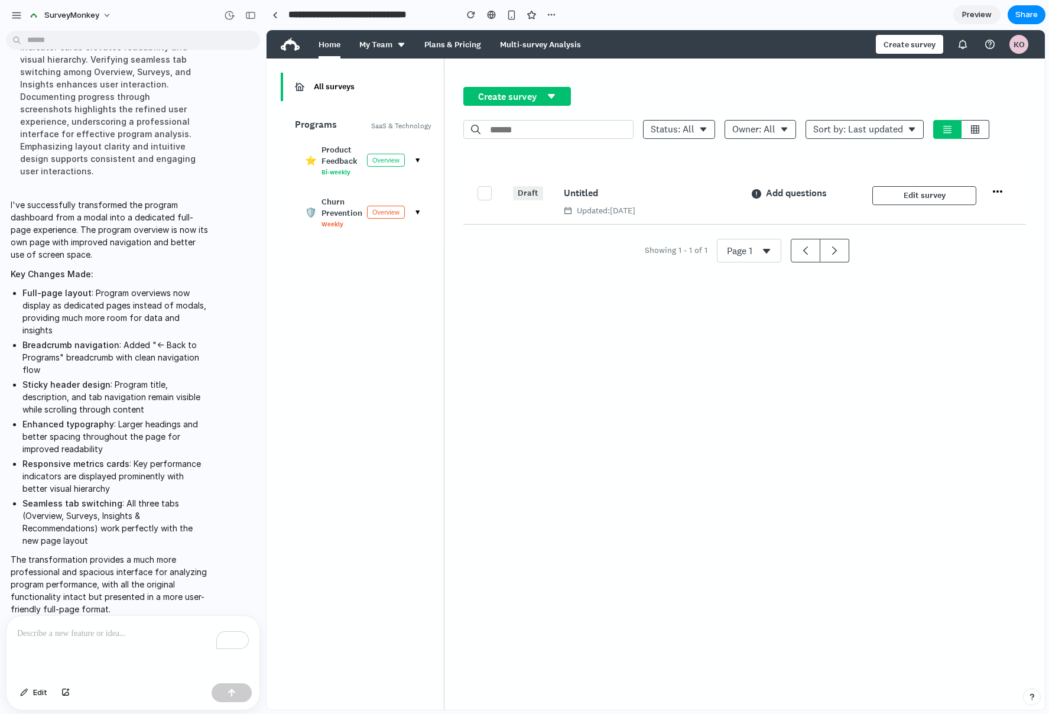
click at [375, 156] on button "Overview" at bounding box center [386, 160] width 38 height 13
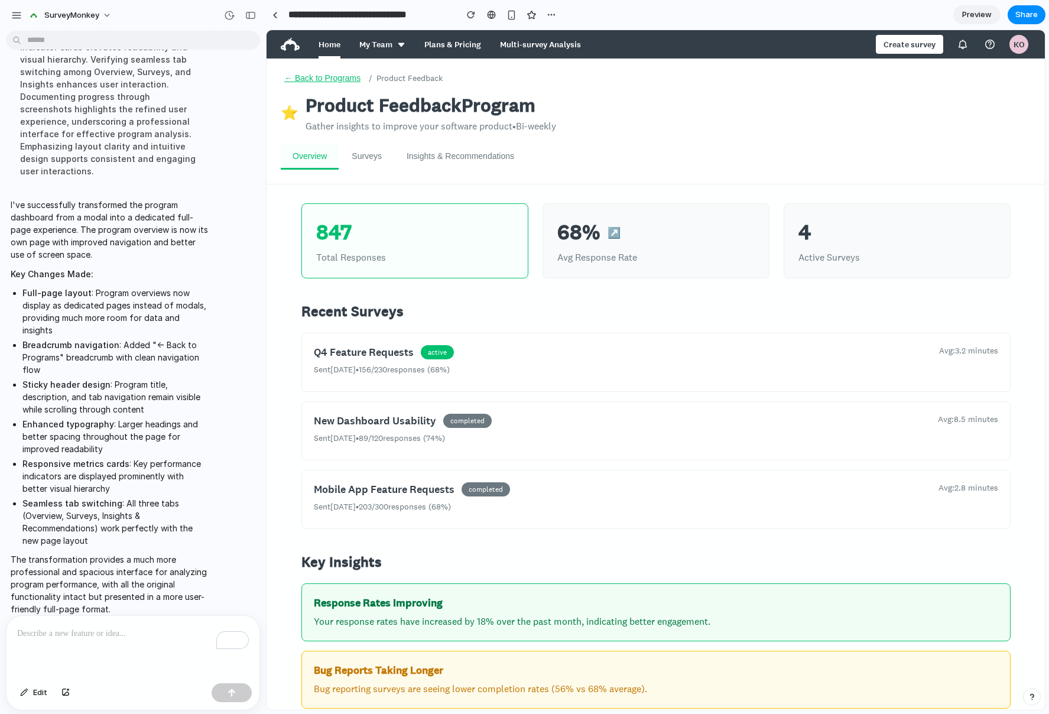
click at [374, 156] on button "Surveys" at bounding box center [367, 156] width 54 height 25
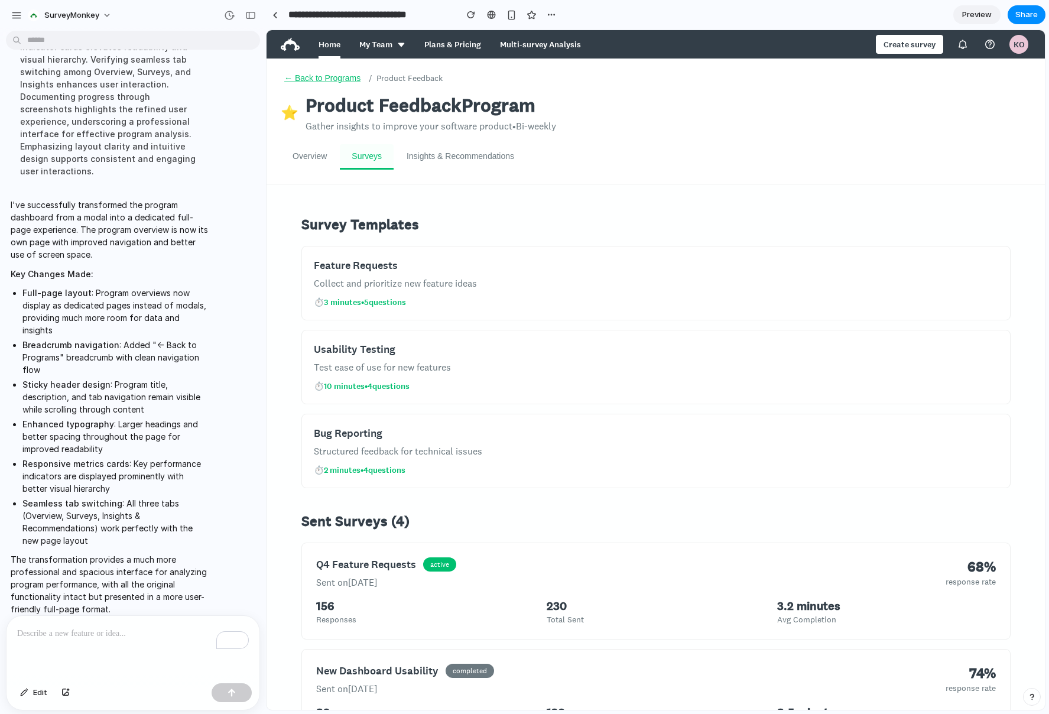
click at [452, 154] on button "Insights & Recommendations" at bounding box center [460, 156] width 131 height 25
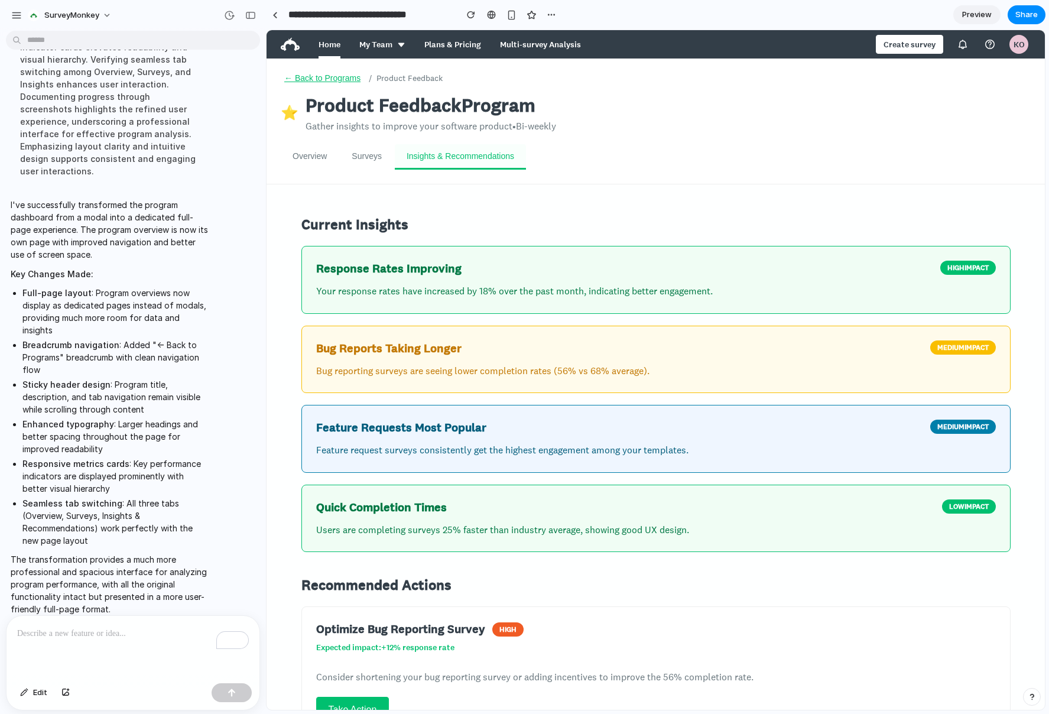
click at [362, 152] on button "Surveys" at bounding box center [367, 156] width 54 height 25
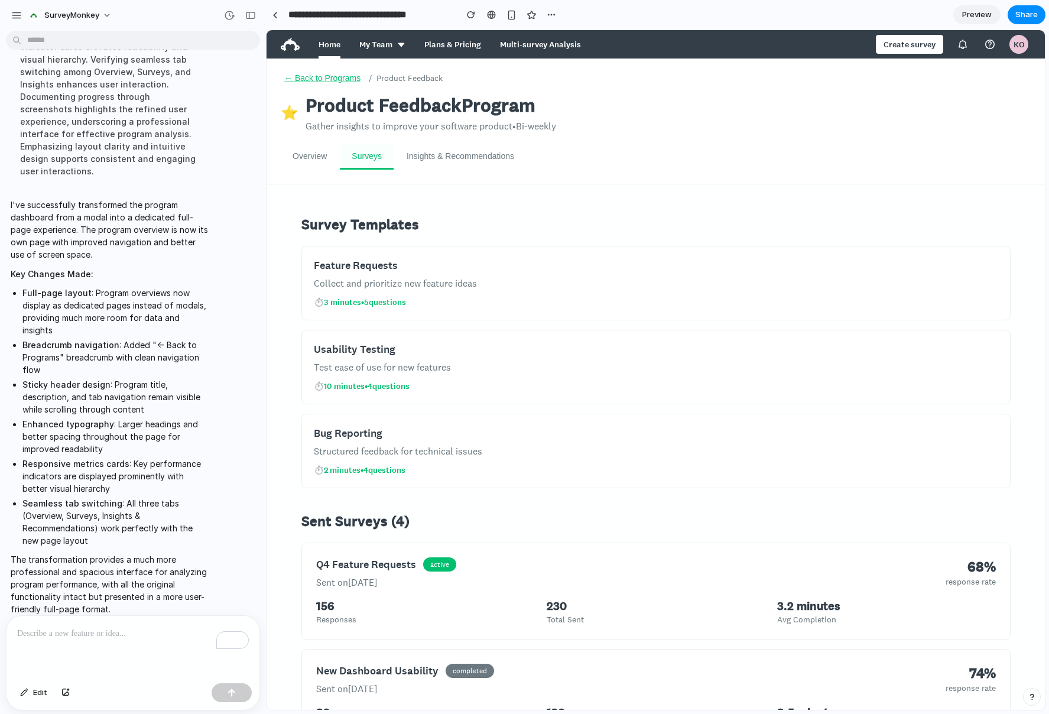
click at [311, 155] on button "Overview" at bounding box center [310, 156] width 58 height 25
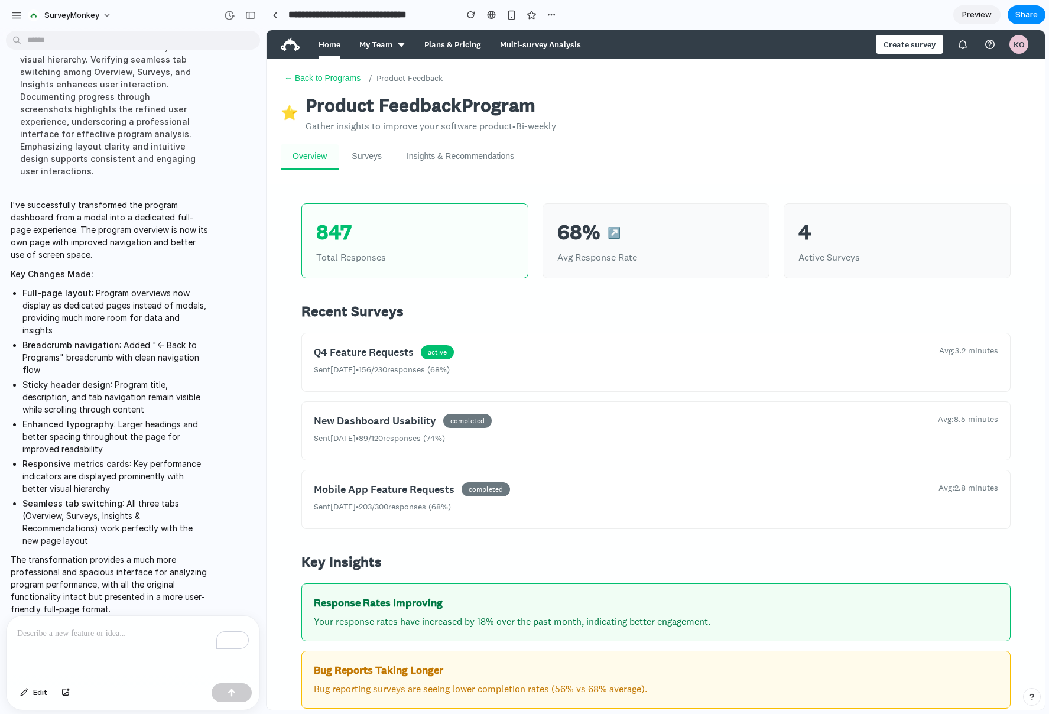
click at [147, 635] on p "To enrich screen reader interactions, please activate Accessibility in Grammarl…" at bounding box center [133, 633] width 232 height 14
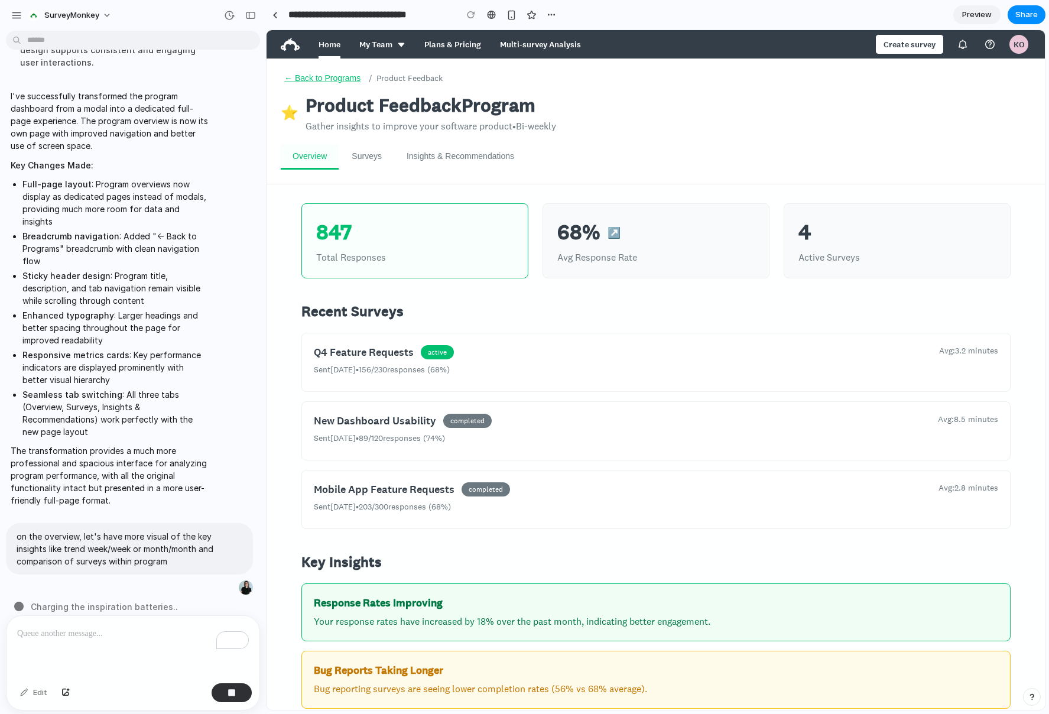
click at [337, 81] on button "← Back to Programs" at bounding box center [322, 78] width 83 height 11
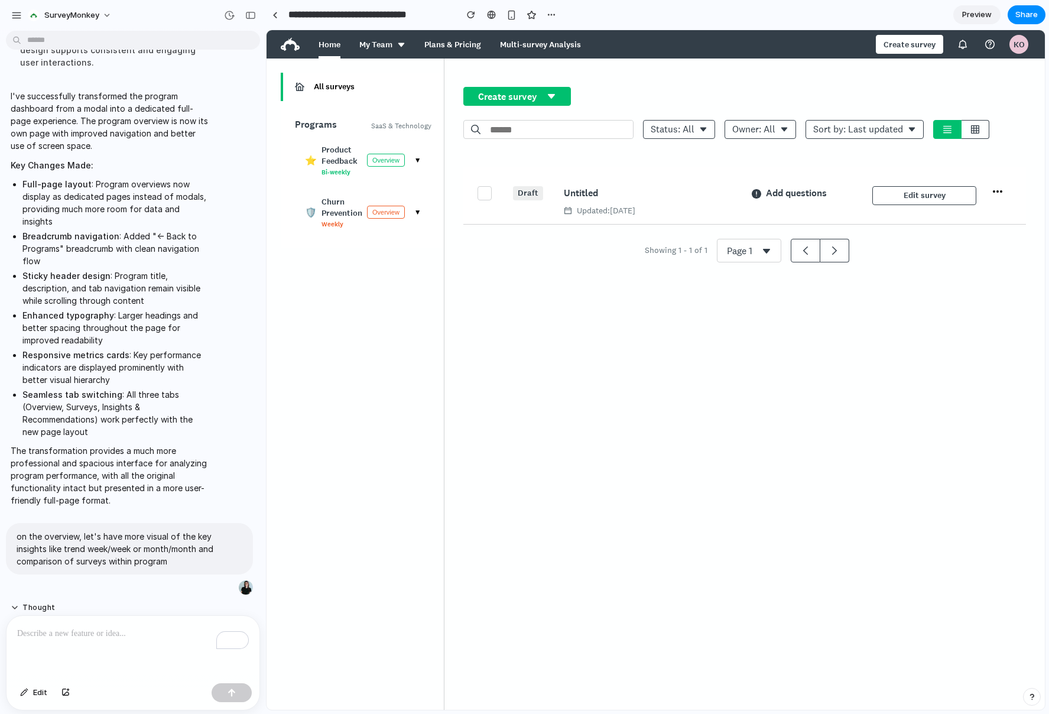
scroll to position [2404, 0]
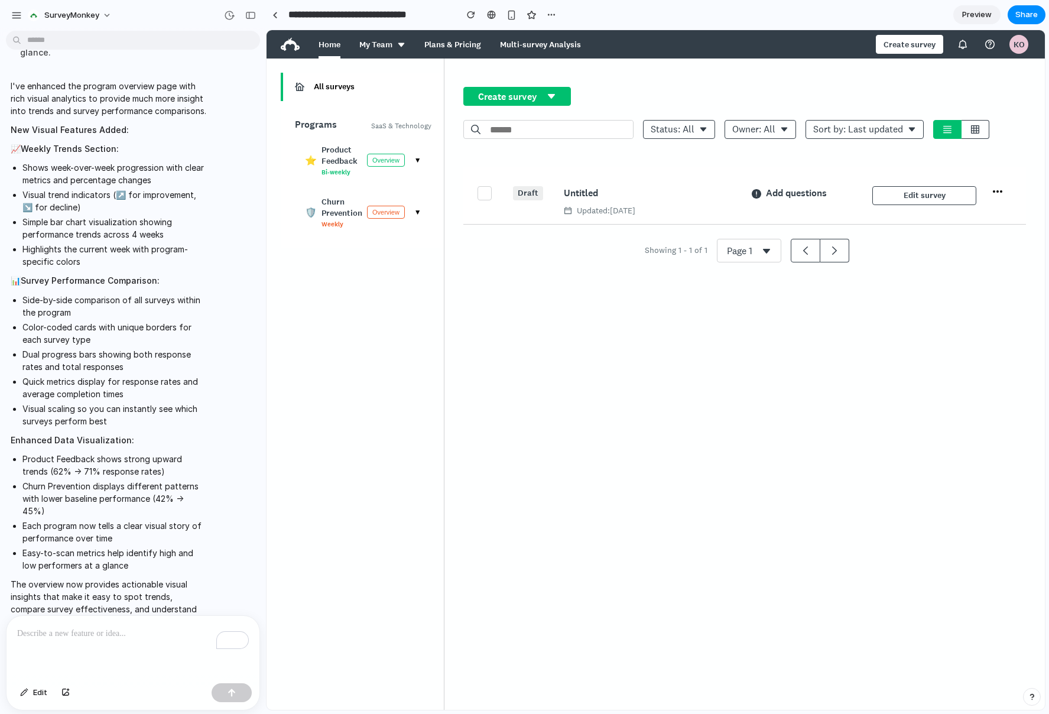
click at [372, 155] on button "Overview" at bounding box center [386, 160] width 38 height 13
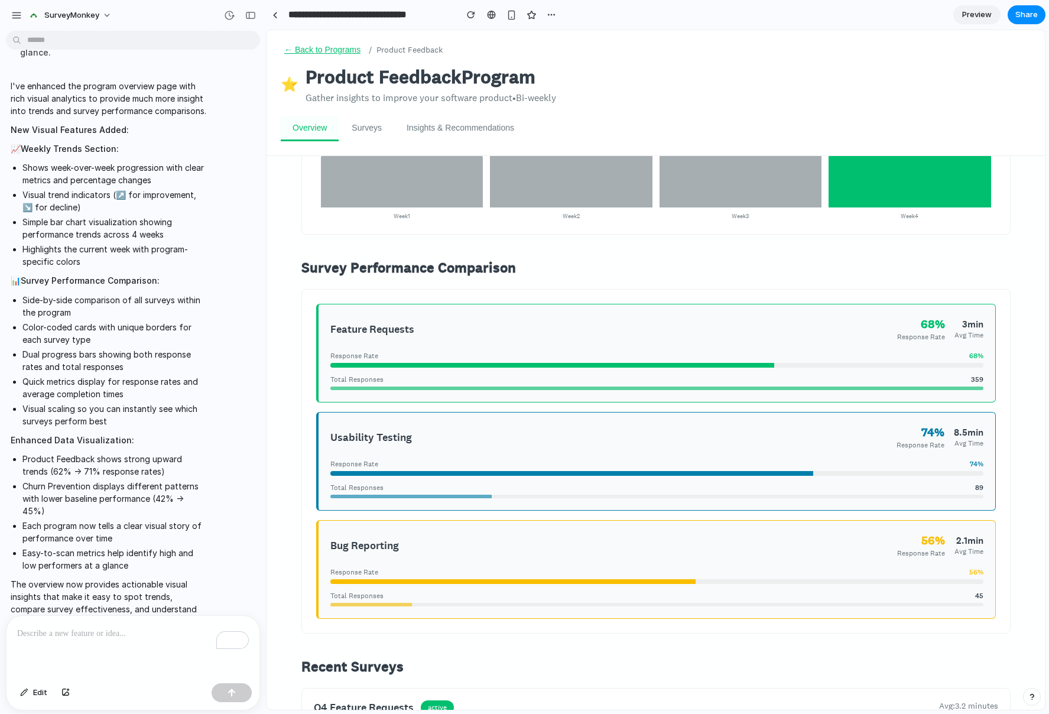
scroll to position [0, 0]
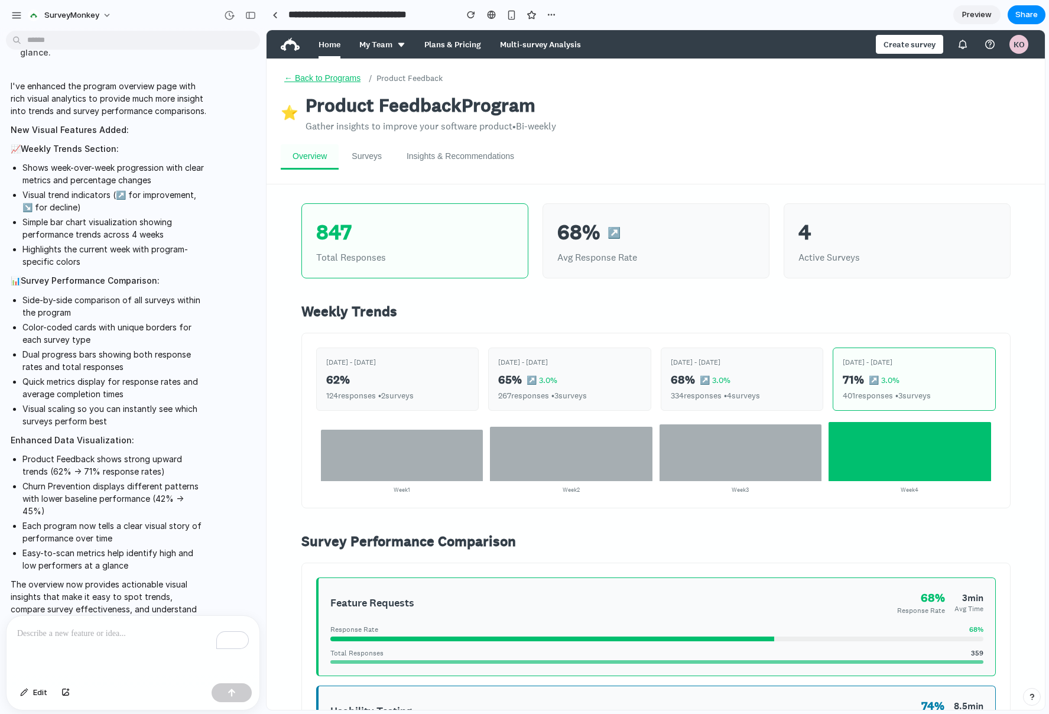
click at [316, 77] on button "← Back to Programs" at bounding box center [322, 78] width 83 height 11
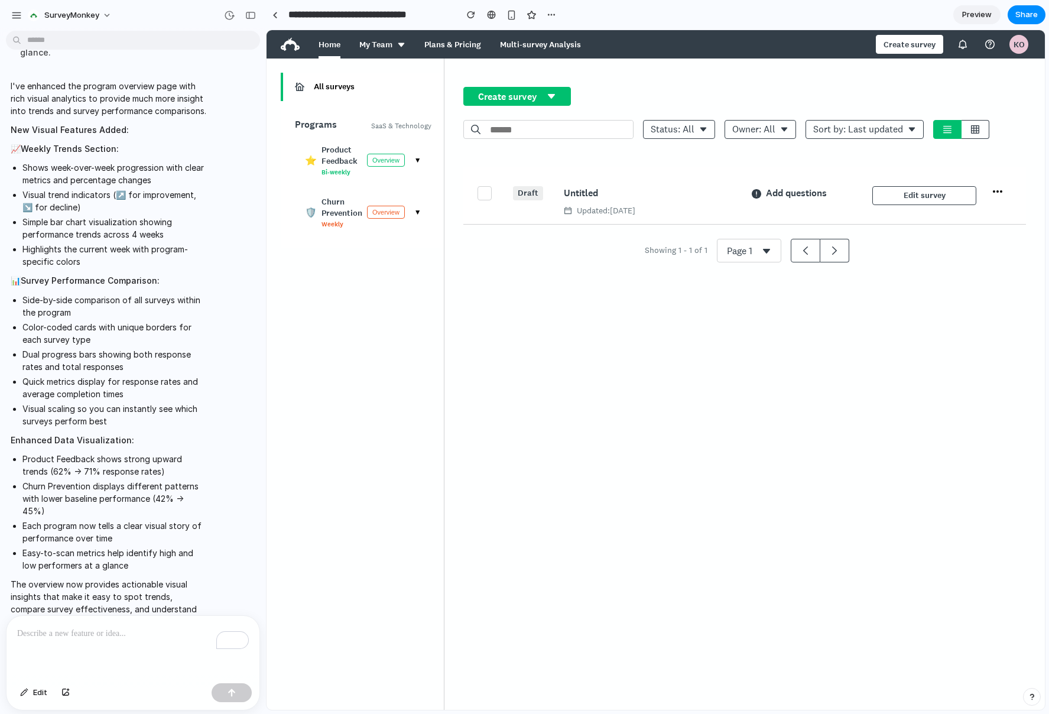
click at [407, 156] on div "⭐ Product Feedback Bi-weekly Overview ▼" at bounding box center [363, 160] width 137 height 47
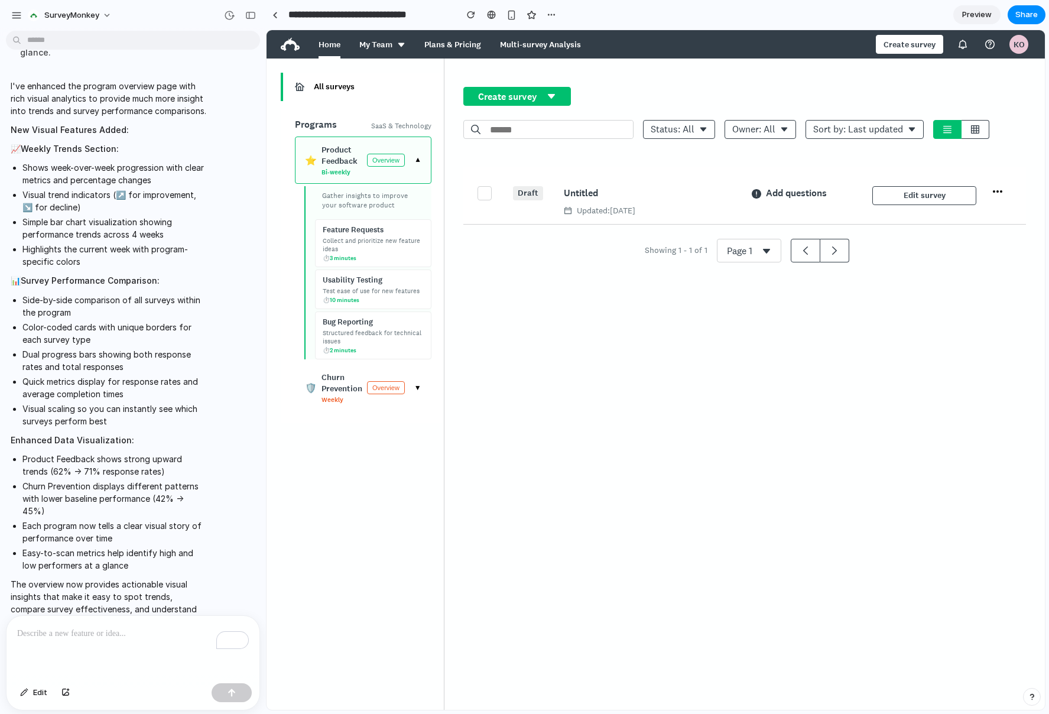
click at [414, 383] on div "▼" at bounding box center [417, 387] width 7 height 9
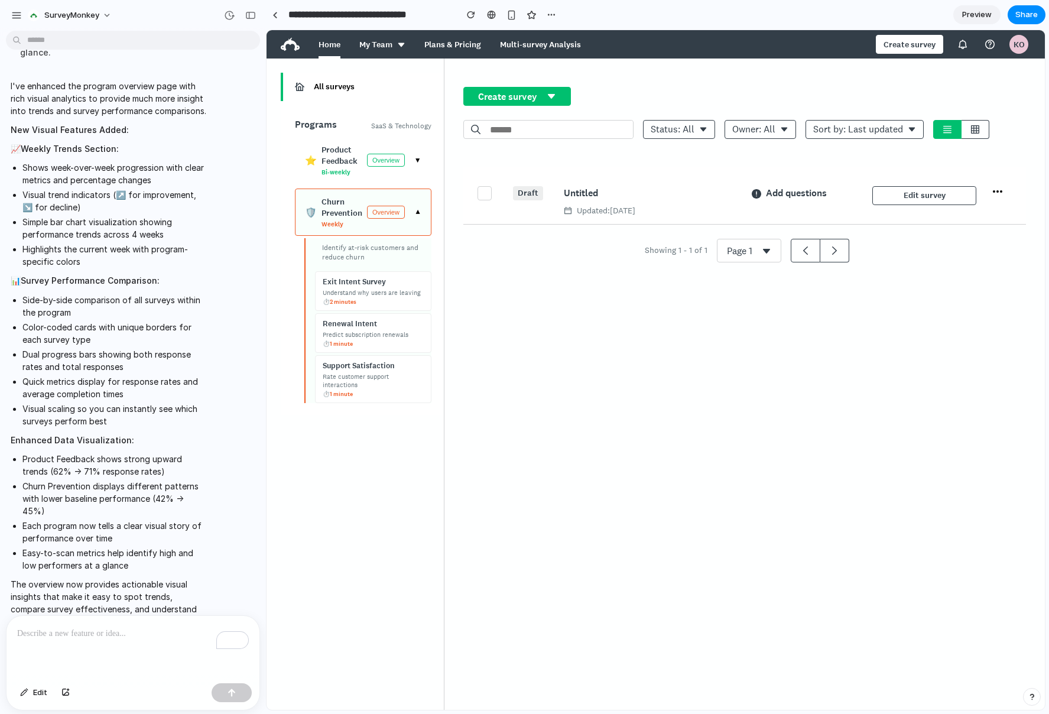
scroll to position [1, 0]
click at [390, 205] on button "Overview" at bounding box center [386, 211] width 38 height 13
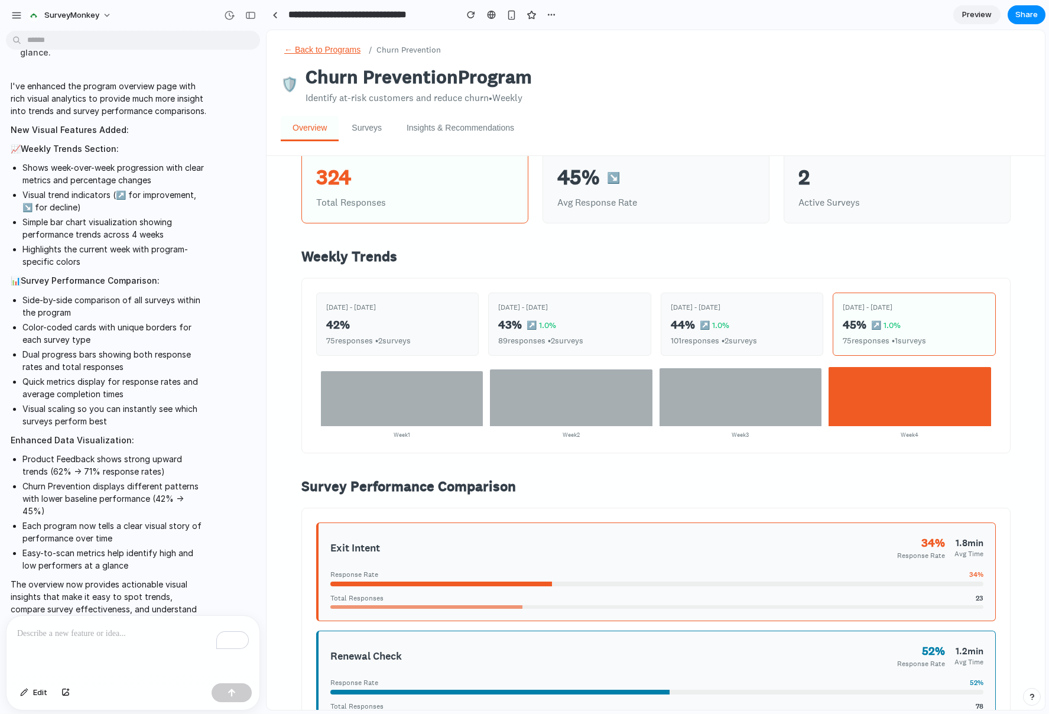
scroll to position [0, 0]
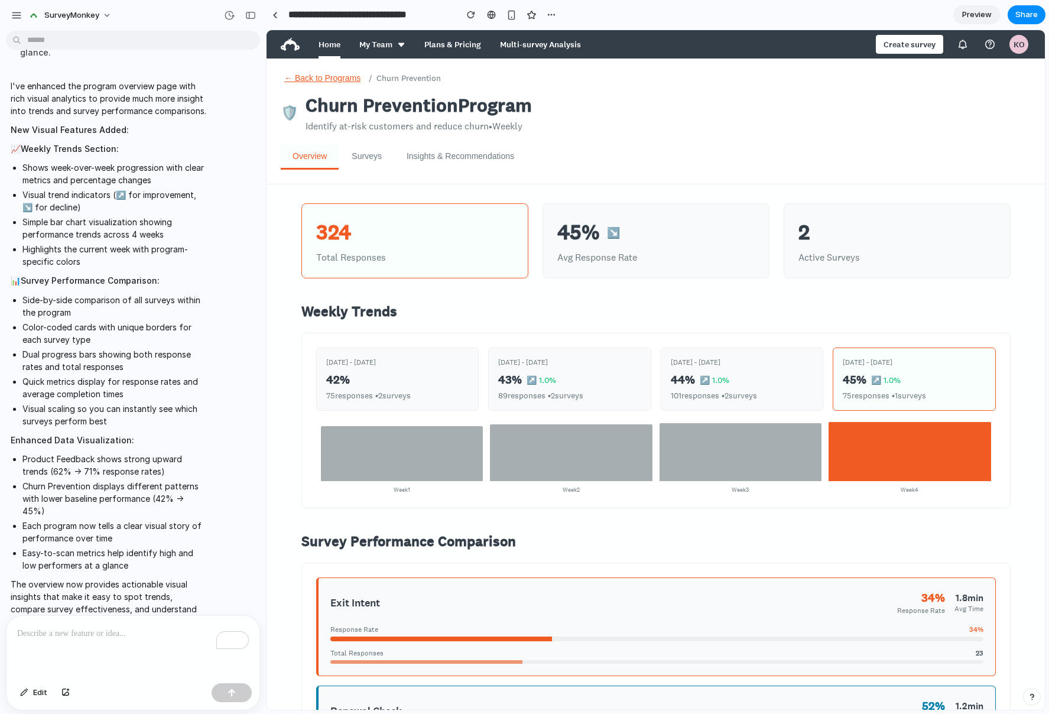
click at [366, 154] on button "Surveys" at bounding box center [367, 156] width 54 height 25
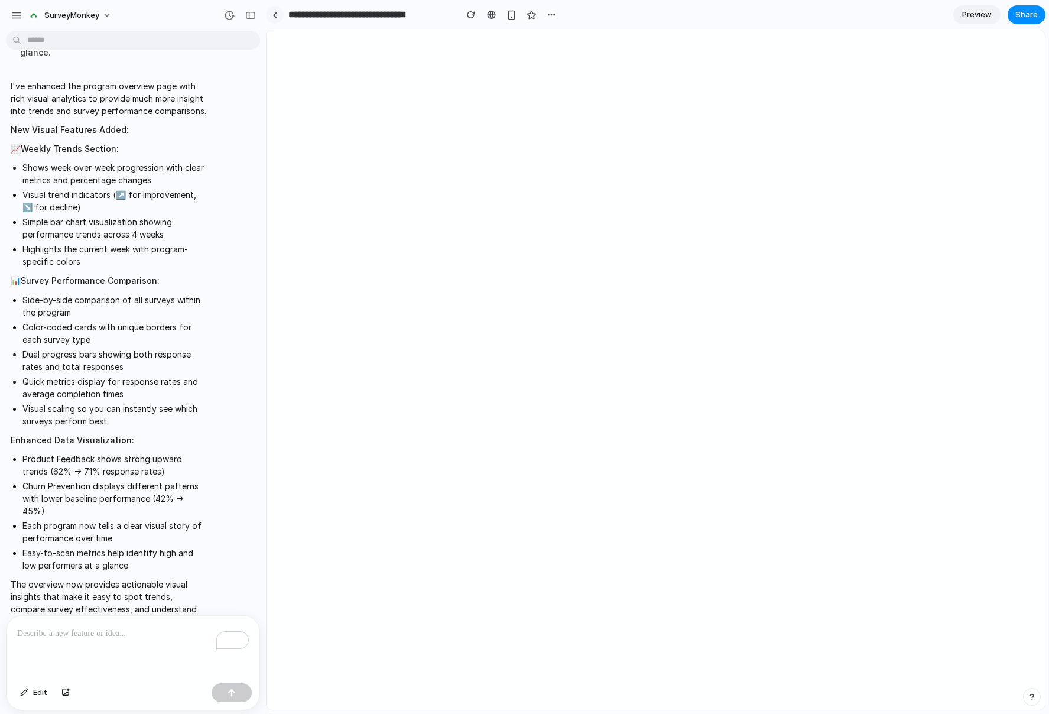
click at [278, 14] on link at bounding box center [275, 15] width 18 height 18
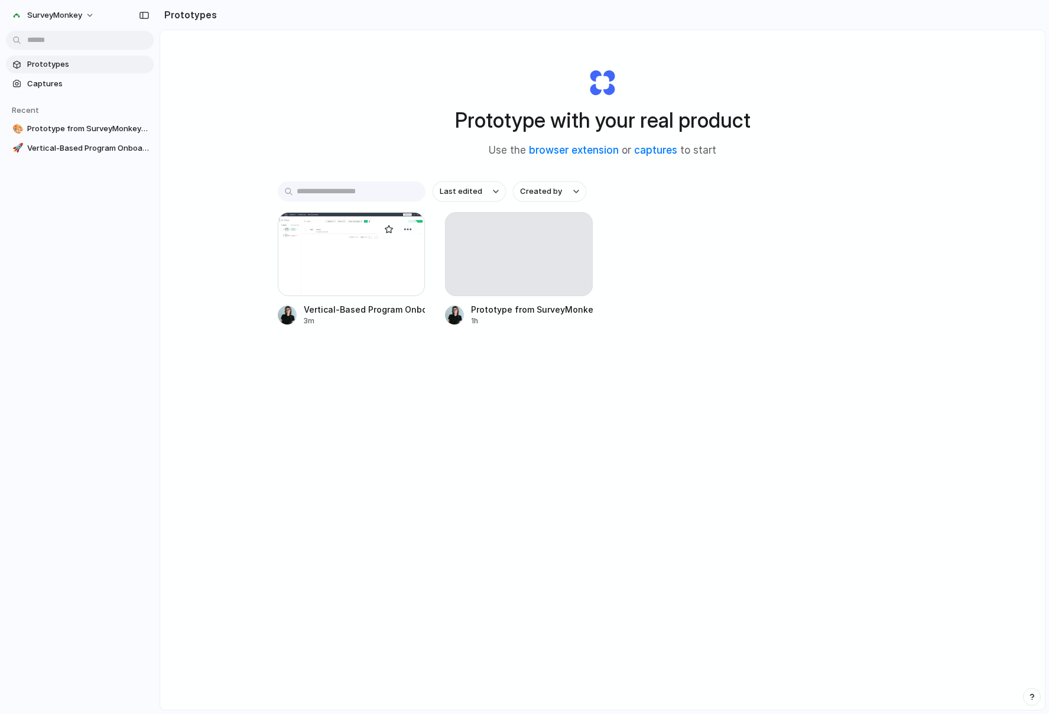
click at [358, 247] on div at bounding box center [352, 254] width 148 height 84
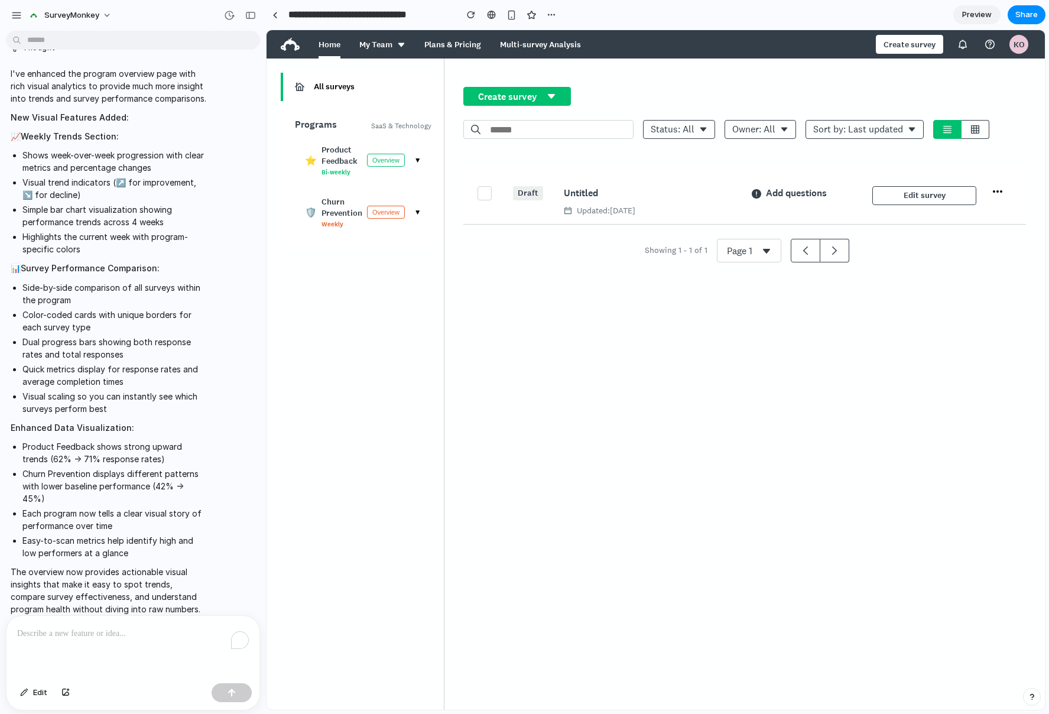
click at [388, 154] on button "Overview" at bounding box center [386, 160] width 38 height 13
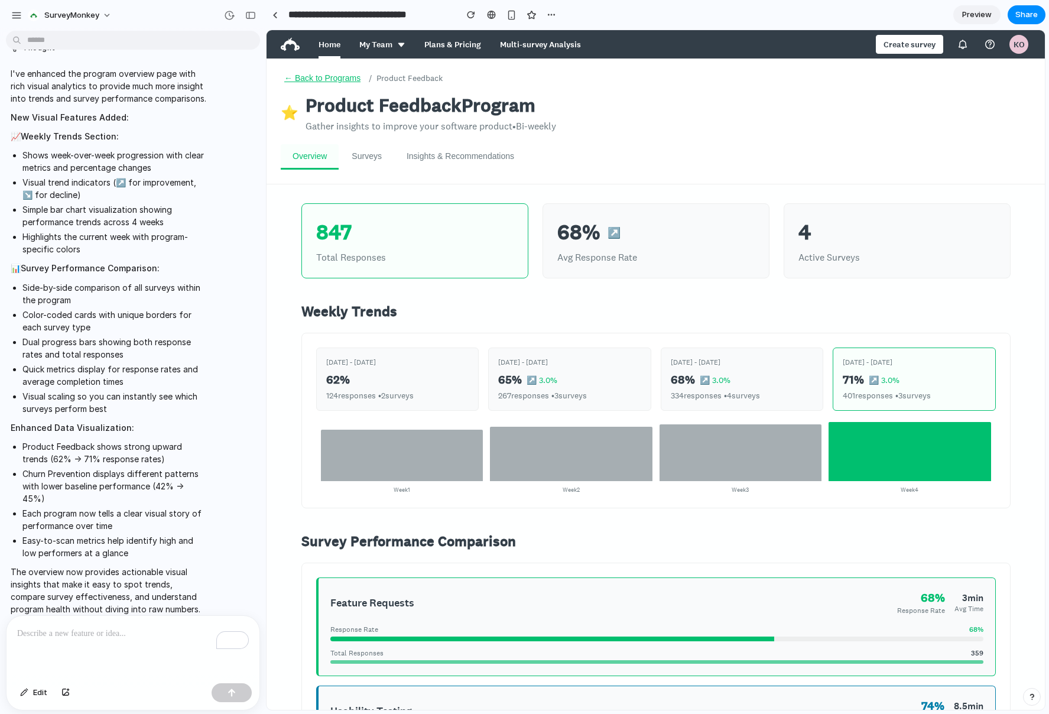
click at [373, 155] on button "Surveys" at bounding box center [367, 156] width 54 height 25
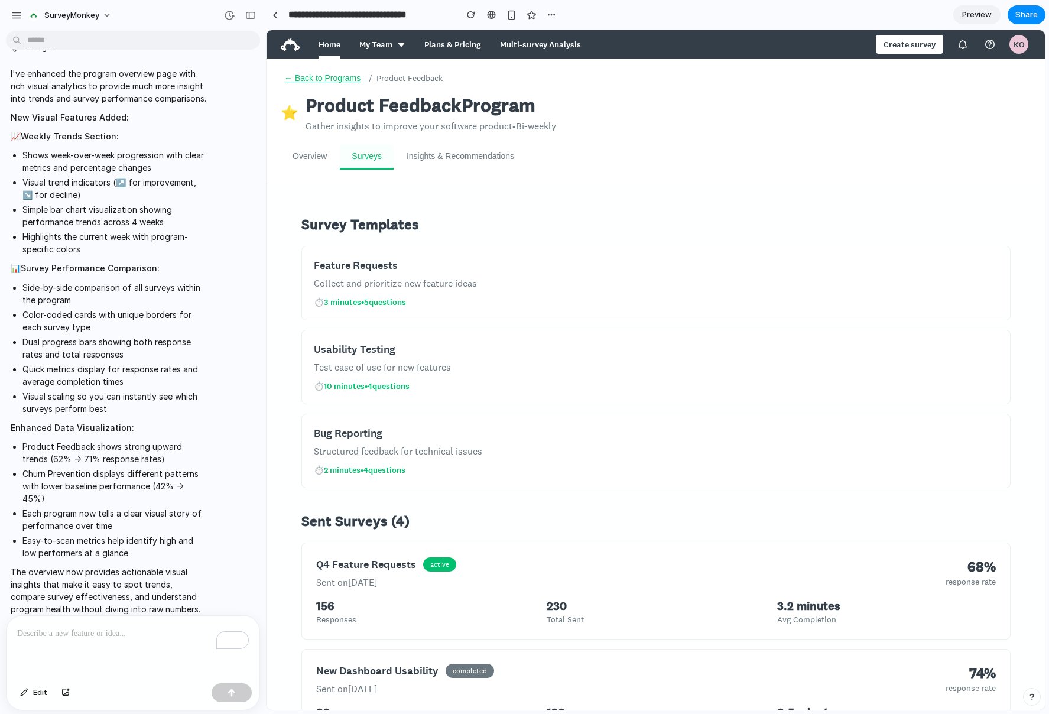
click at [451, 160] on button "Insights & Recommendations" at bounding box center [460, 156] width 131 height 25
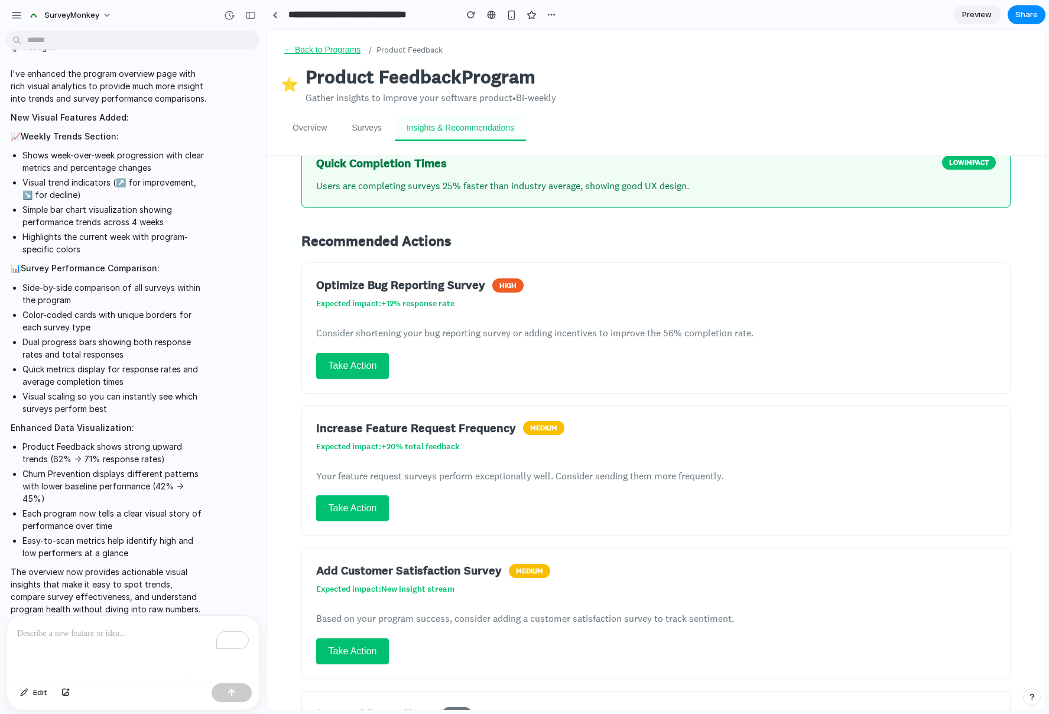
scroll to position [362, 0]
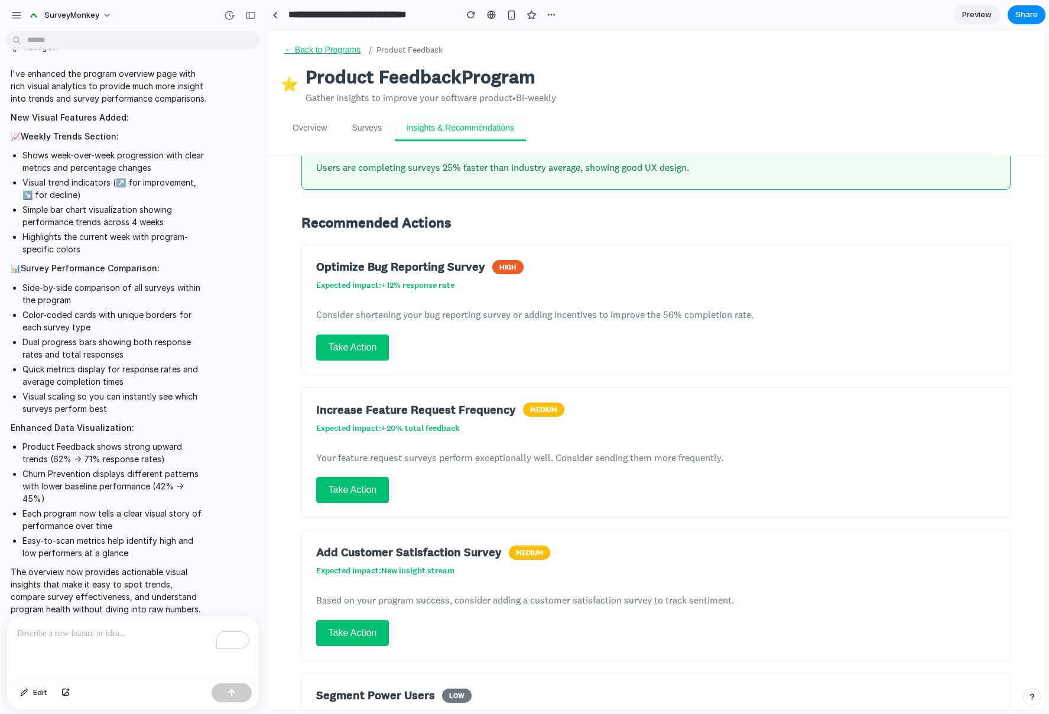
click at [353, 334] on button "Take Action" at bounding box center [352, 347] width 73 height 26
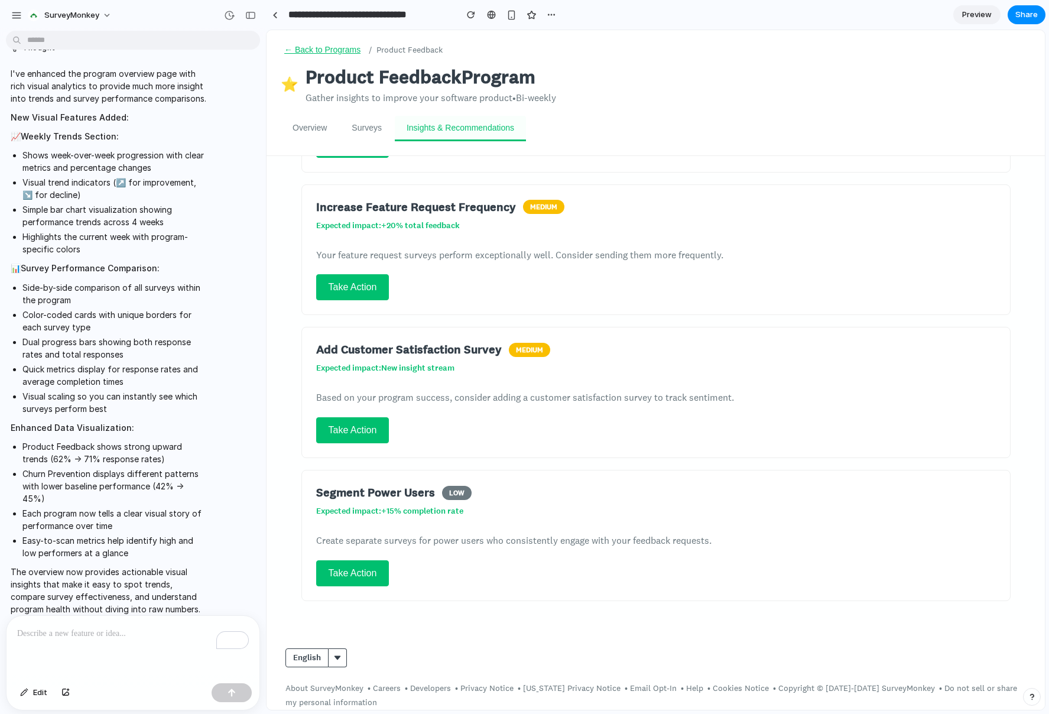
scroll to position [570, 0]
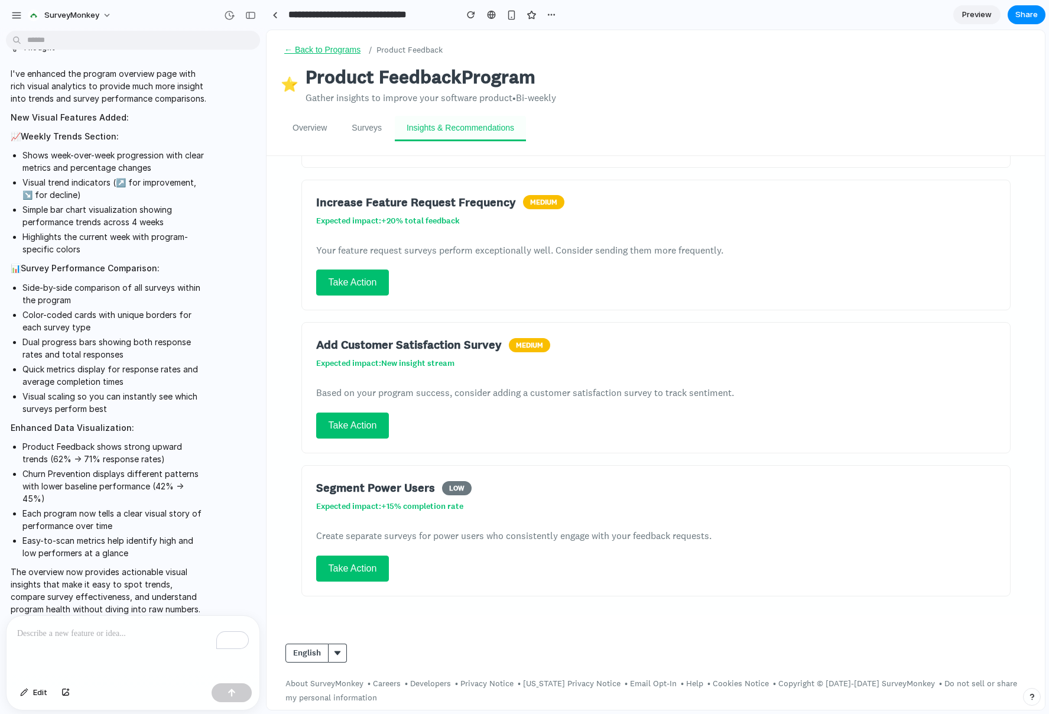
click at [353, 269] on button "Take Action" at bounding box center [352, 282] width 73 height 26
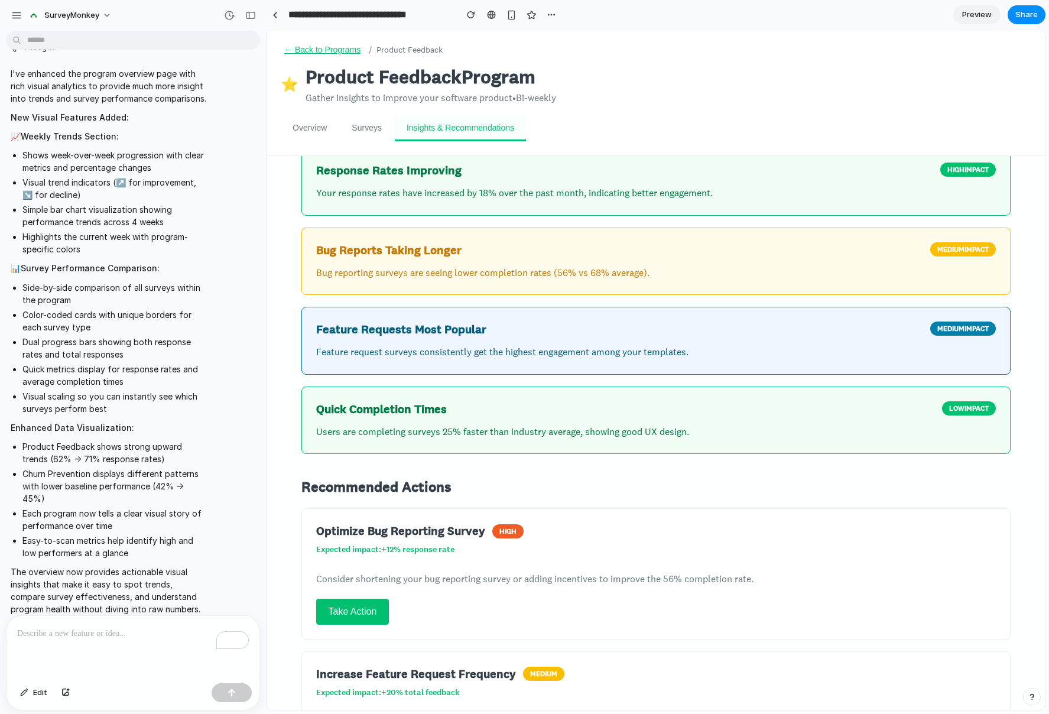
scroll to position [93, 0]
